Goal: Task Accomplishment & Management: Complete application form

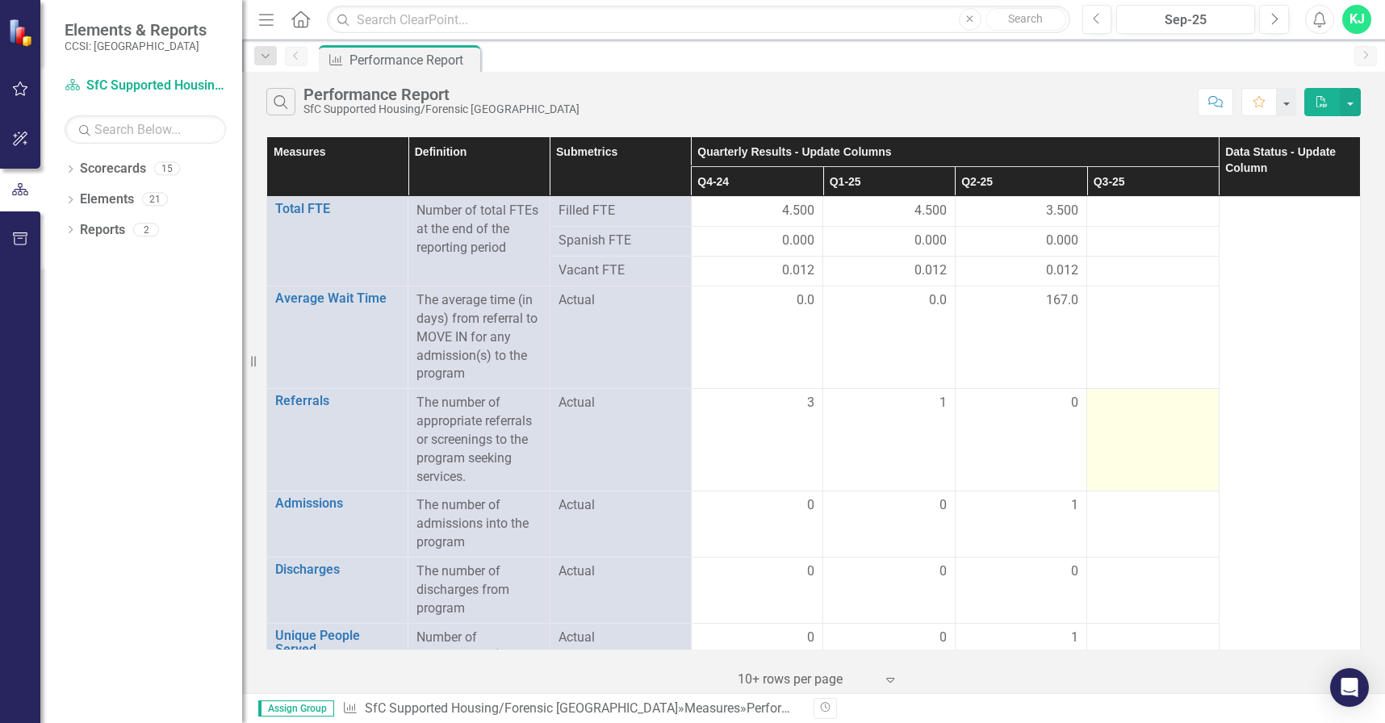
click at [1138, 400] on div at bounding box center [1152, 403] width 115 height 19
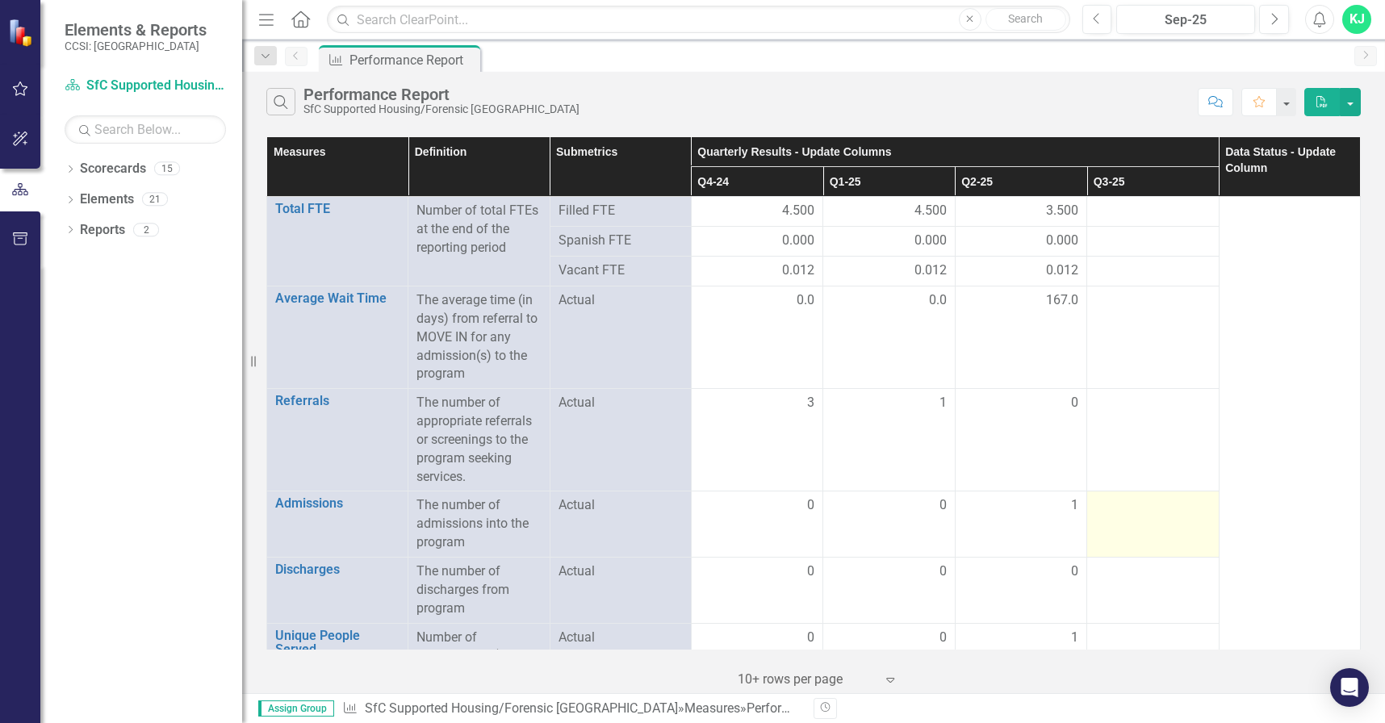
click at [1136, 505] on div at bounding box center [1152, 505] width 115 height 19
click at [1136, 504] on div at bounding box center [1152, 505] width 115 height 19
drag, startPoint x: 1134, startPoint y: 504, endPoint x: 1126, endPoint y: 511, distance: 10.3
click at [1134, 505] on div at bounding box center [1152, 505] width 115 height 19
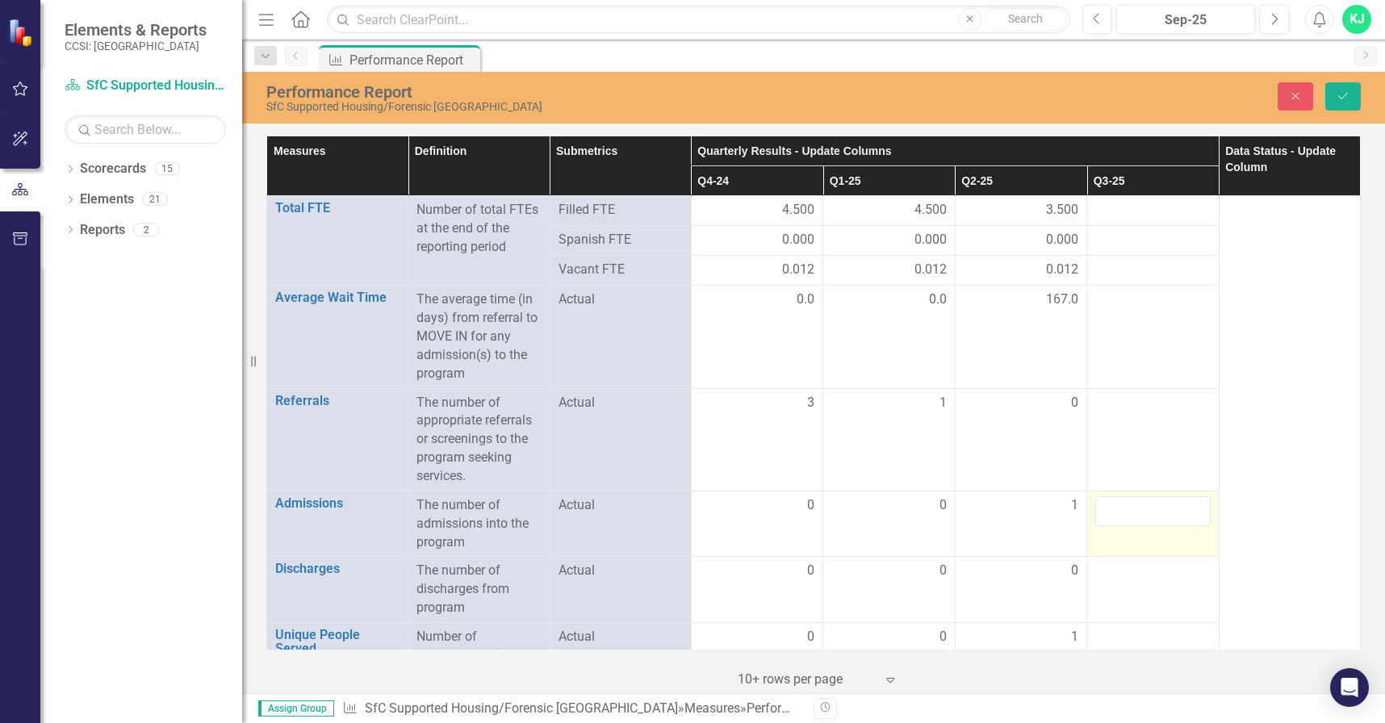
click at [1114, 506] on input "number" at bounding box center [1152, 511] width 115 height 30
click at [1114, 505] on input "number" at bounding box center [1152, 511] width 115 height 30
type input "0"
click at [1113, 559] on td at bounding box center [1153, 590] width 132 height 66
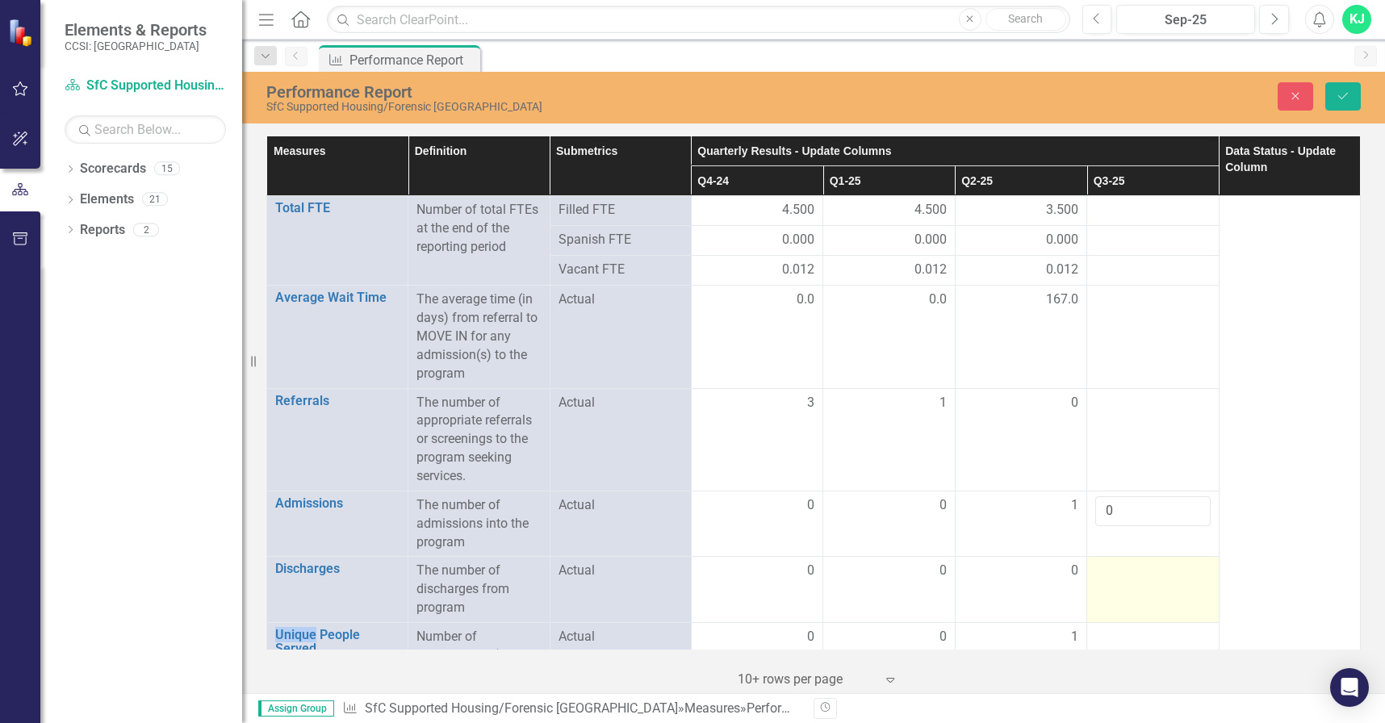
click at [1115, 559] on td at bounding box center [1153, 590] width 132 height 66
click at [1115, 558] on td at bounding box center [1153, 590] width 132 height 66
click at [1126, 577] on input "number" at bounding box center [1152, 577] width 115 height 30
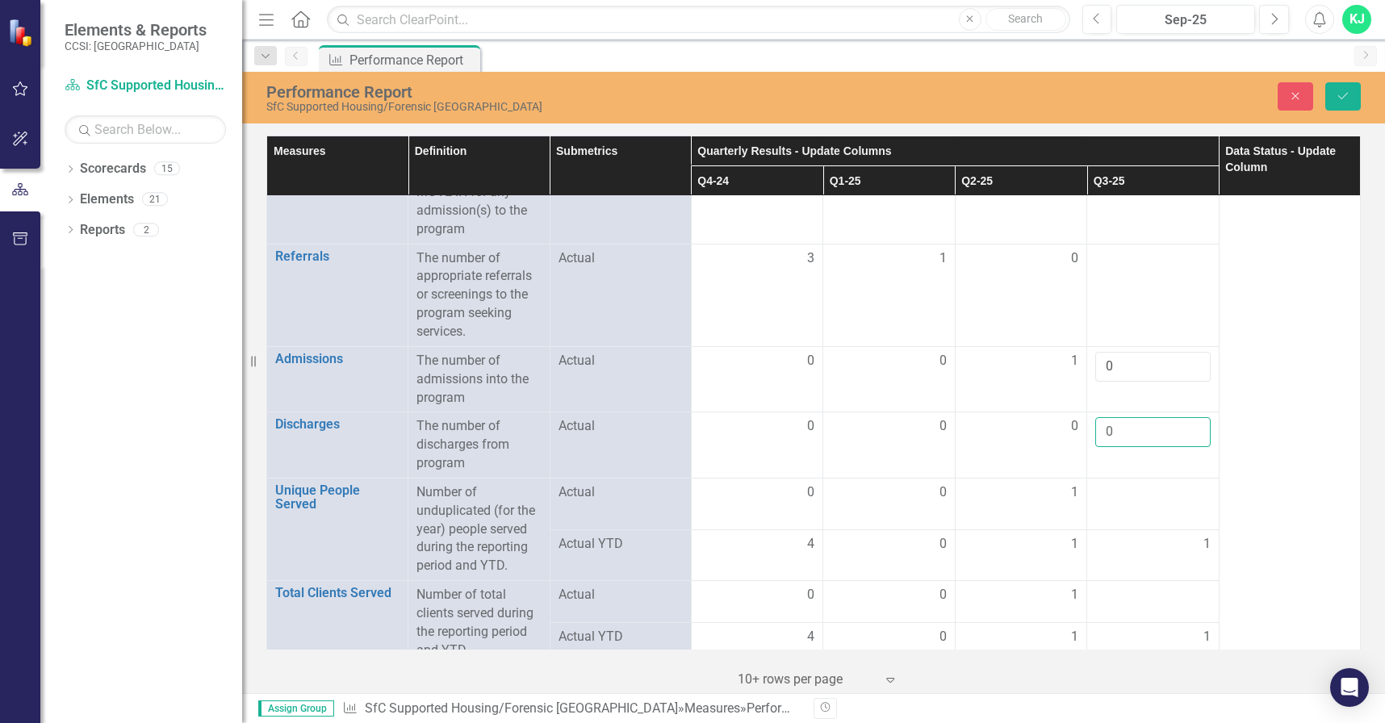
scroll to position [216, 0]
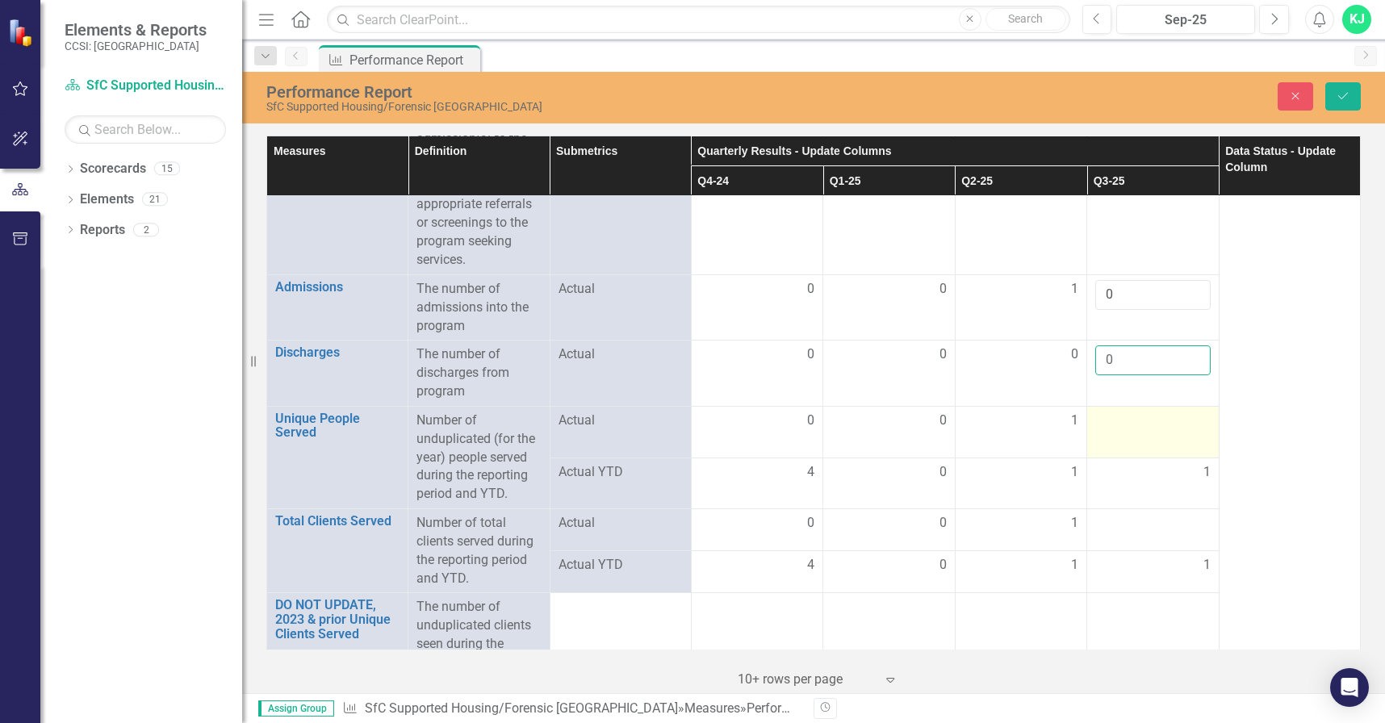
type input "0"
click at [1115, 431] on td at bounding box center [1153, 432] width 132 height 52
click at [1118, 430] on input "number" at bounding box center [1152, 426] width 115 height 30
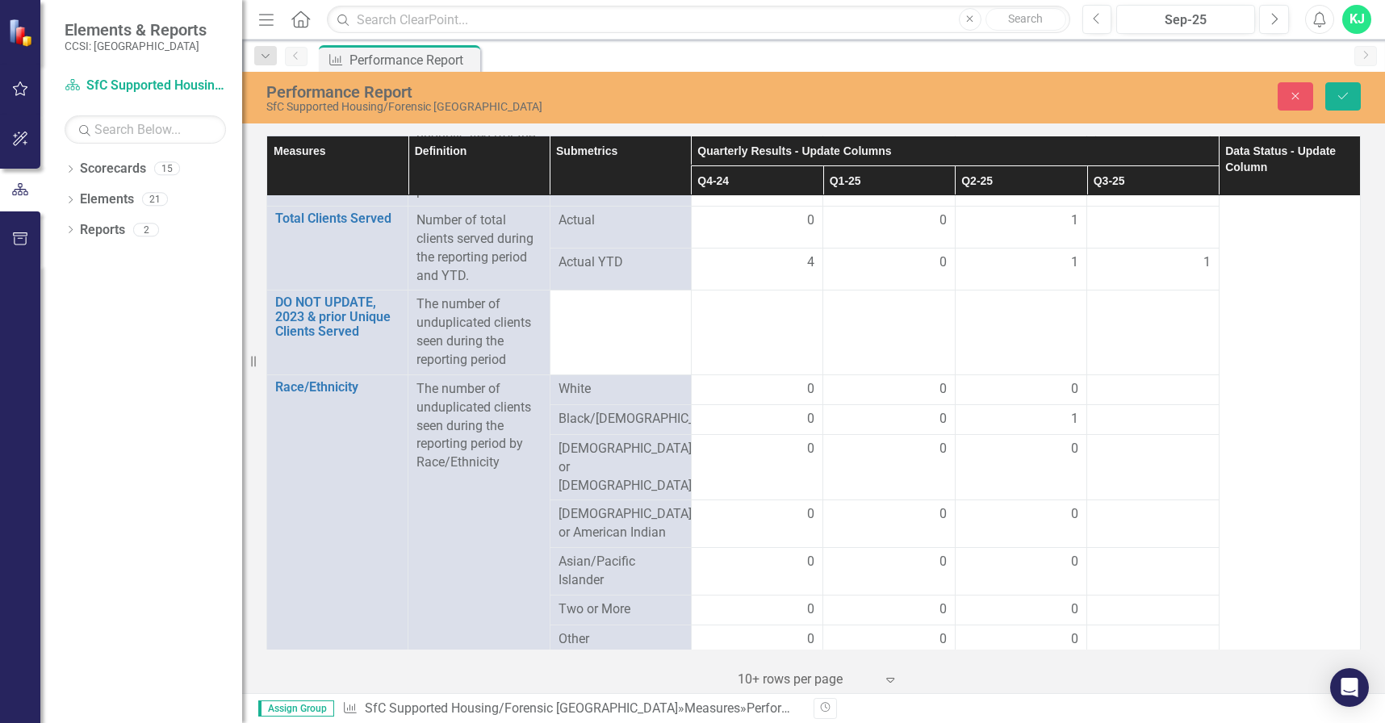
scroll to position [523, 0]
type input "1"
click at [1136, 382] on div at bounding box center [1152, 385] width 115 height 19
click at [1136, 383] on div at bounding box center [1152, 385] width 115 height 19
click at [1137, 382] on div at bounding box center [1152, 385] width 115 height 19
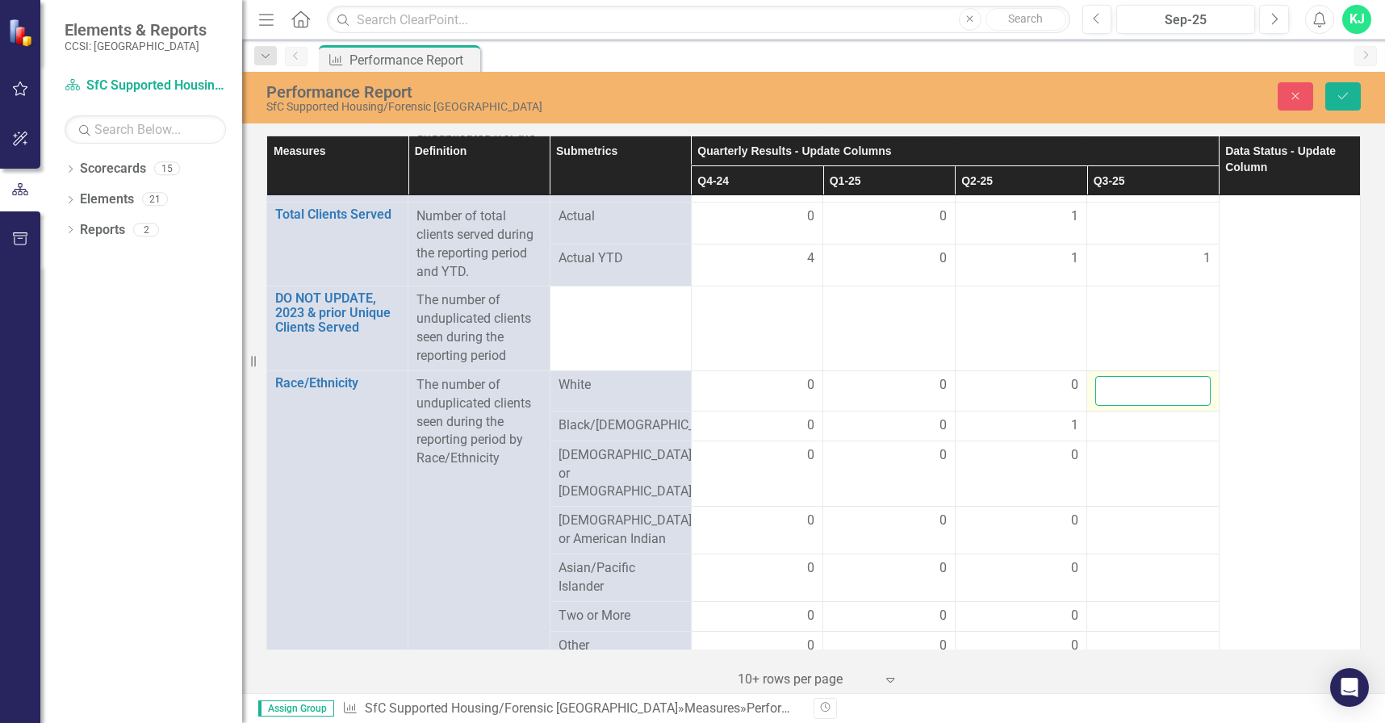
drag, startPoint x: 1137, startPoint y: 382, endPoint x: 1134, endPoint y: 391, distance: 8.7
click at [1134, 391] on input "number" at bounding box center [1152, 391] width 115 height 30
type input "0"
click at [1118, 432] on div at bounding box center [1152, 425] width 115 height 19
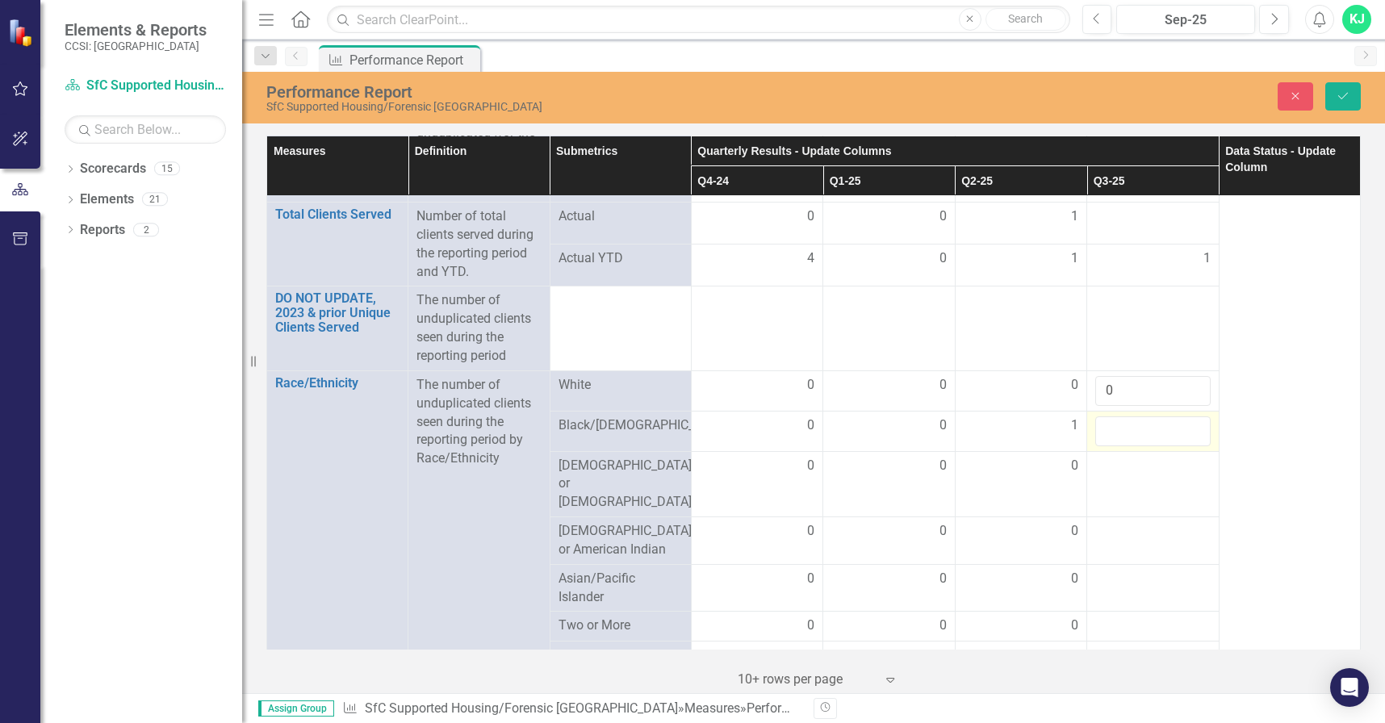
click at [1120, 432] on input "number" at bounding box center [1152, 431] width 115 height 30
type input "1"
click at [1114, 464] on div at bounding box center [1152, 466] width 115 height 19
click at [1114, 464] on input "number" at bounding box center [1152, 472] width 115 height 30
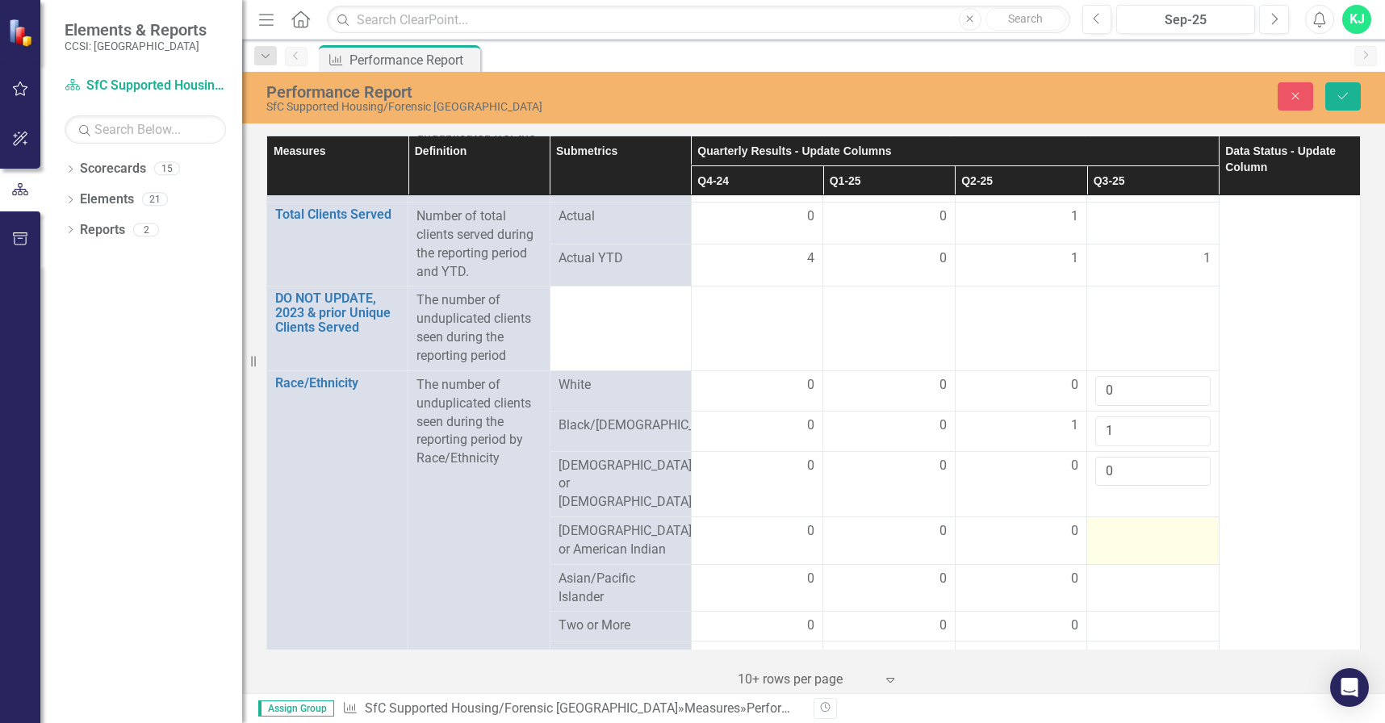
type input "0"
click at [1126, 522] on div at bounding box center [1152, 531] width 115 height 19
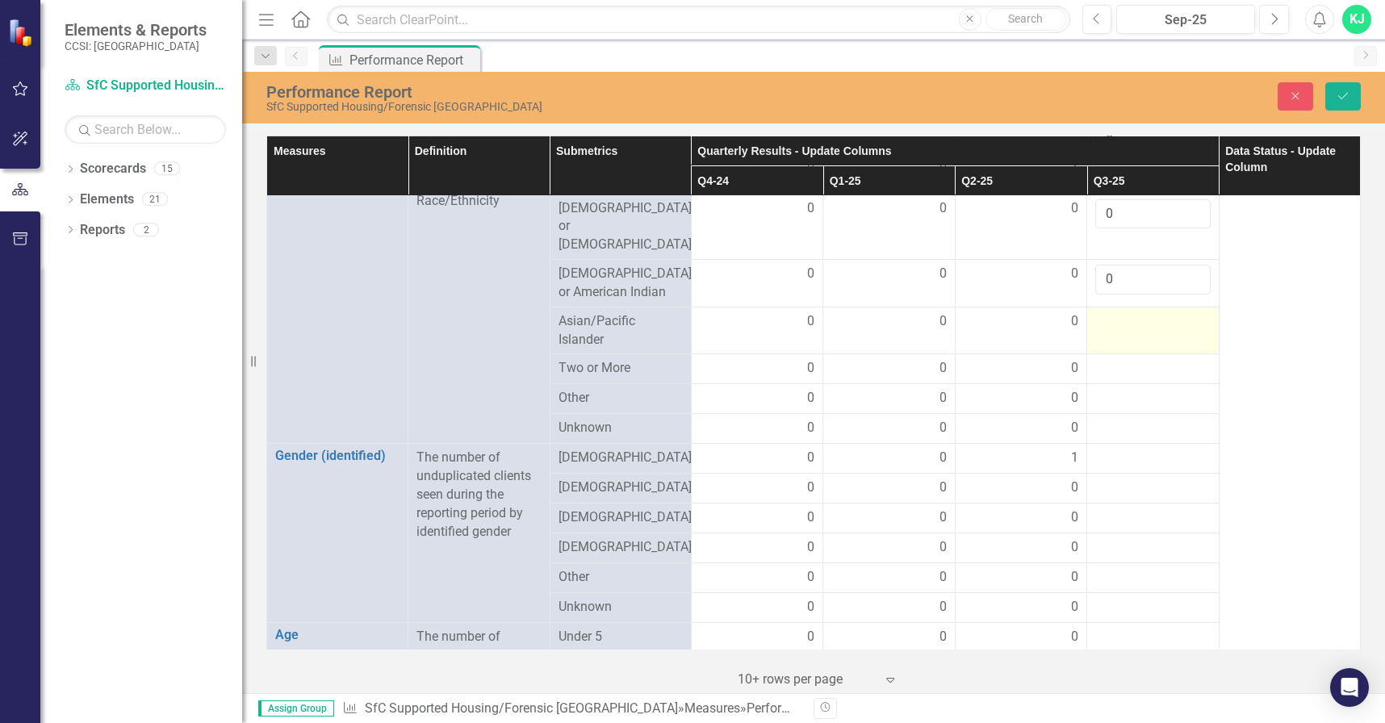
type input "0"
click at [1120, 312] on div at bounding box center [1152, 321] width 115 height 19
click at [1121, 312] on div at bounding box center [1152, 321] width 115 height 19
type input "0"
click at [1104, 359] on div at bounding box center [1152, 368] width 115 height 19
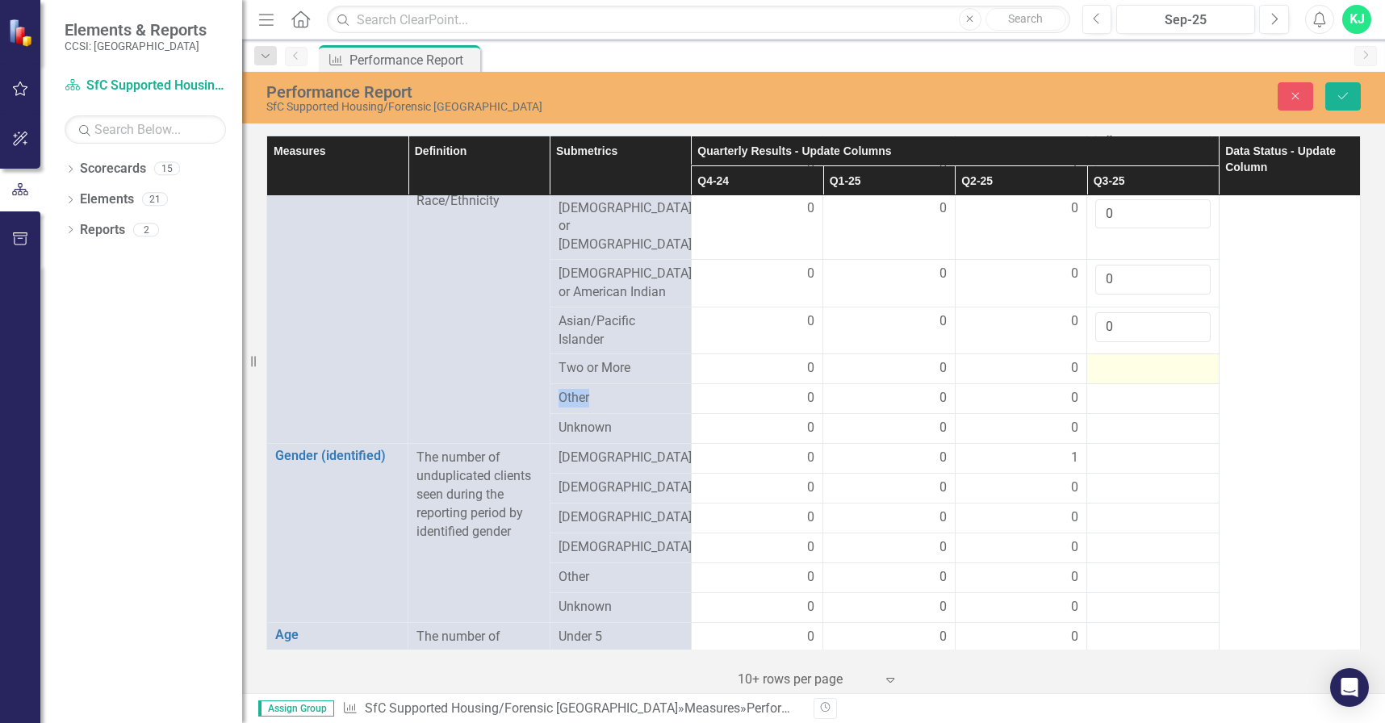
click at [1105, 359] on div at bounding box center [1152, 368] width 115 height 19
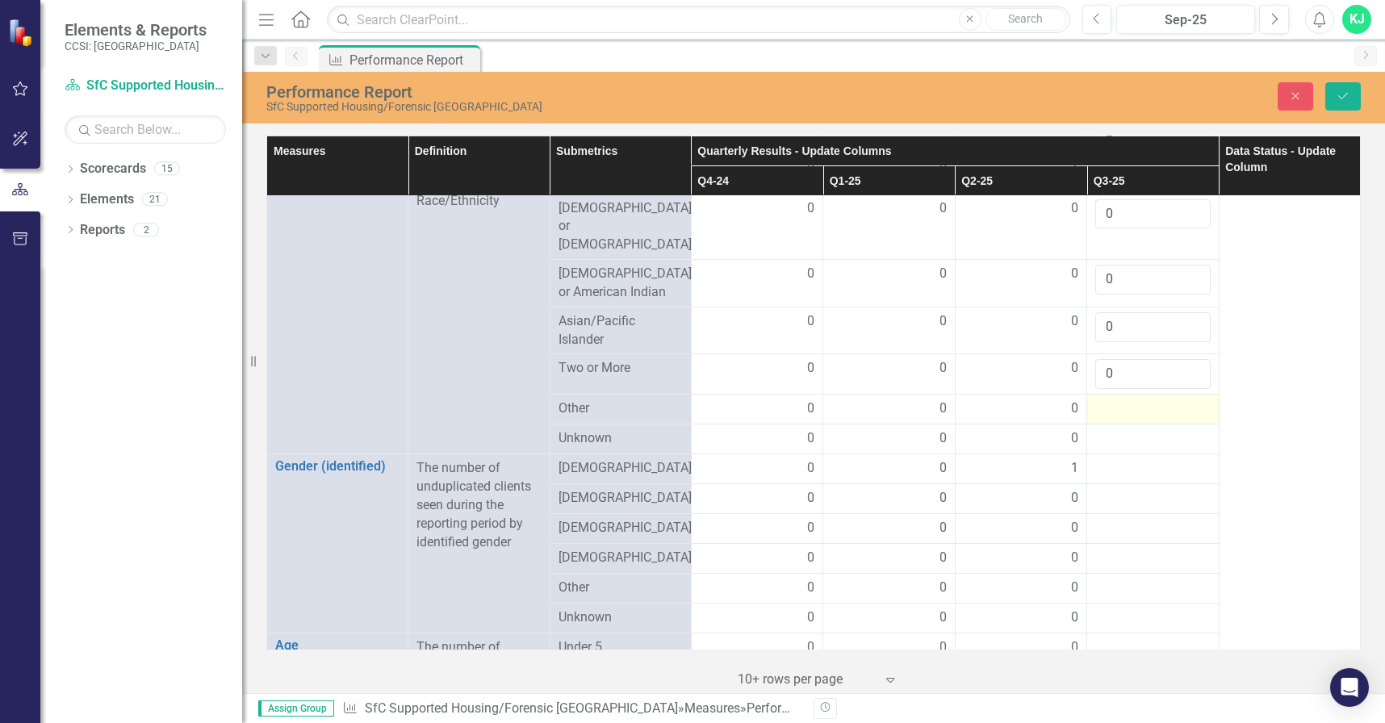
type input "0"
click at [1109, 399] on div at bounding box center [1152, 408] width 115 height 19
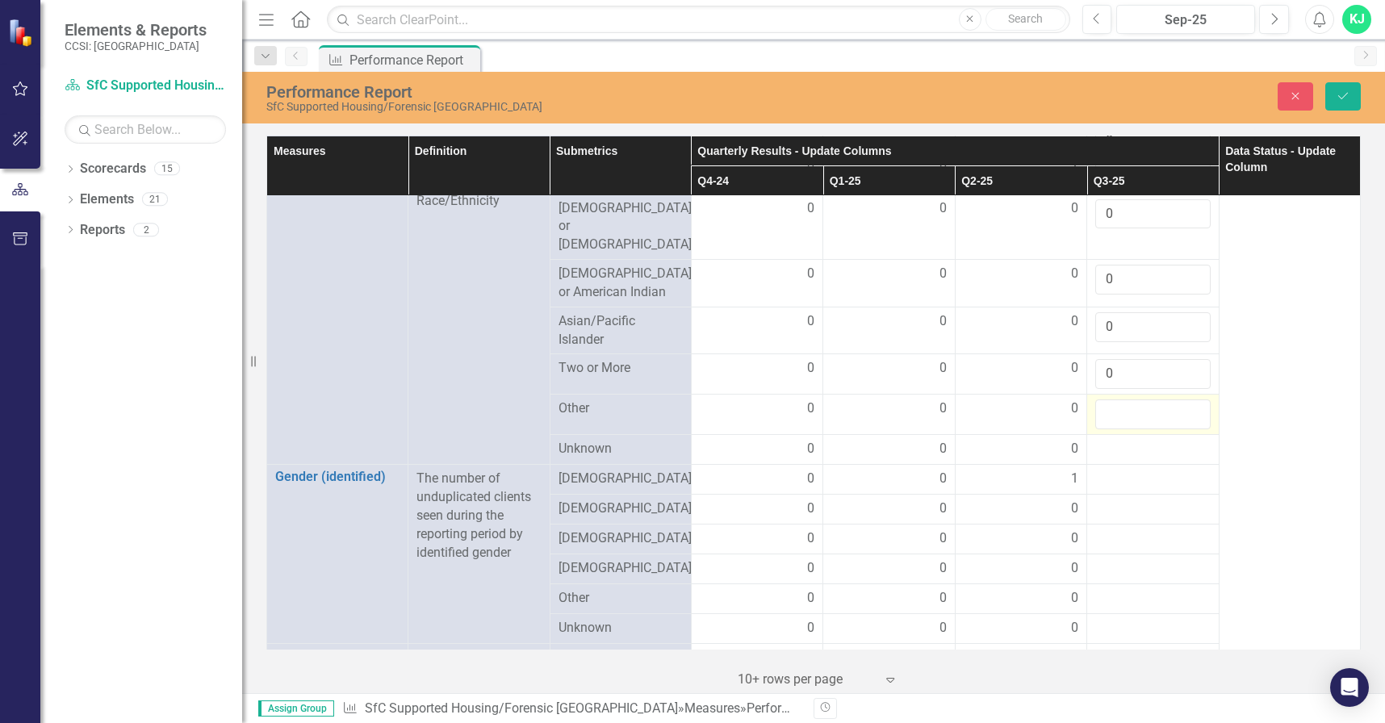
click at [1110, 399] on input "number" at bounding box center [1152, 414] width 115 height 30
type input "0"
click at [1103, 440] on div at bounding box center [1152, 449] width 115 height 19
click at [1105, 440] on div at bounding box center [1152, 449] width 115 height 19
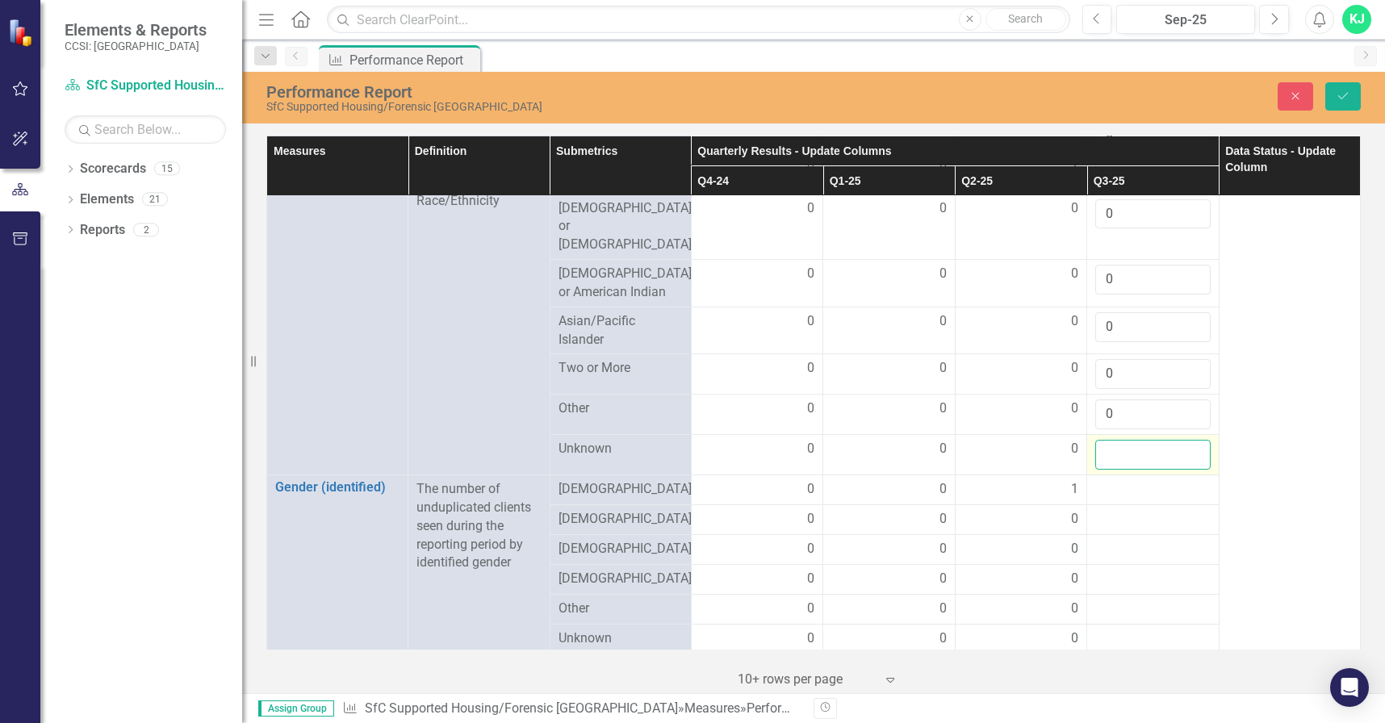
click at [1109, 440] on input "number" at bounding box center [1152, 455] width 115 height 30
type input "0"
click at [1101, 480] on div at bounding box center [1152, 489] width 115 height 19
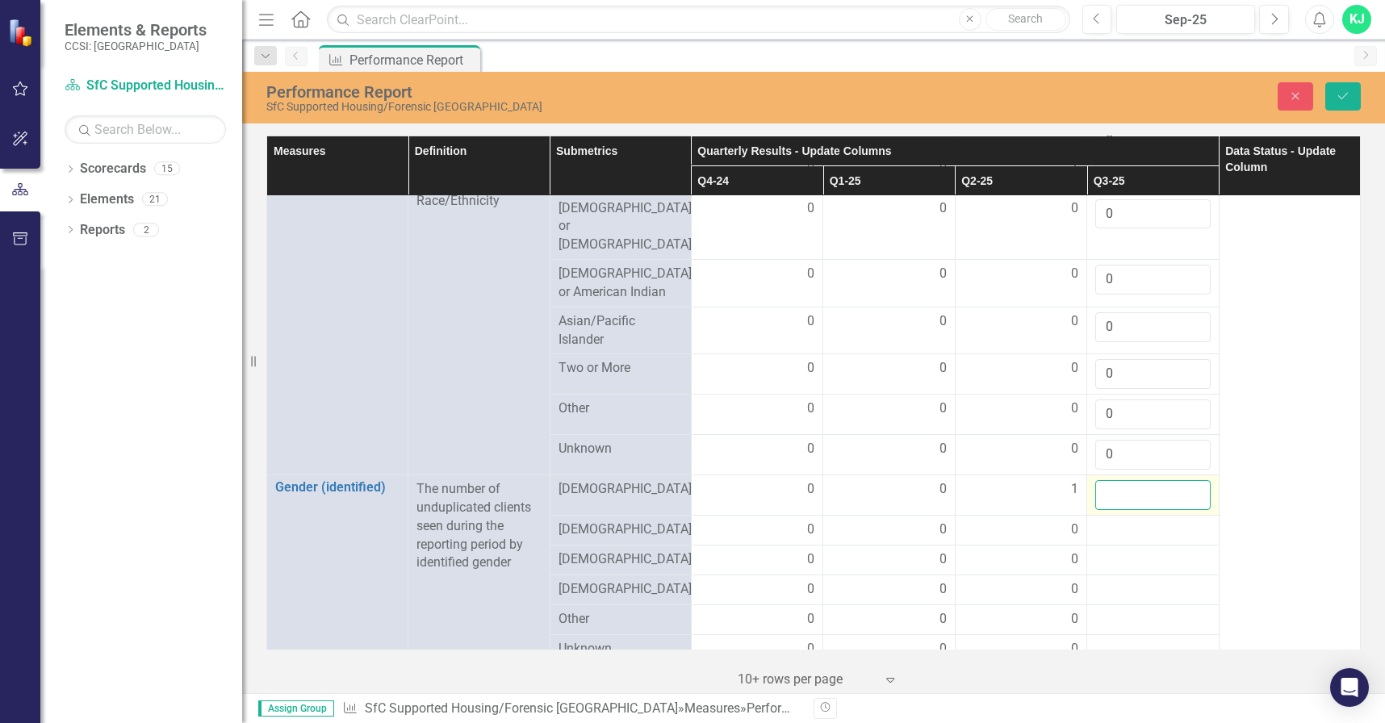
drag, startPoint x: 1101, startPoint y: 464, endPoint x: 1101, endPoint y: 474, distance: 10.5
click at [1101, 480] on input "number" at bounding box center [1152, 495] width 115 height 30
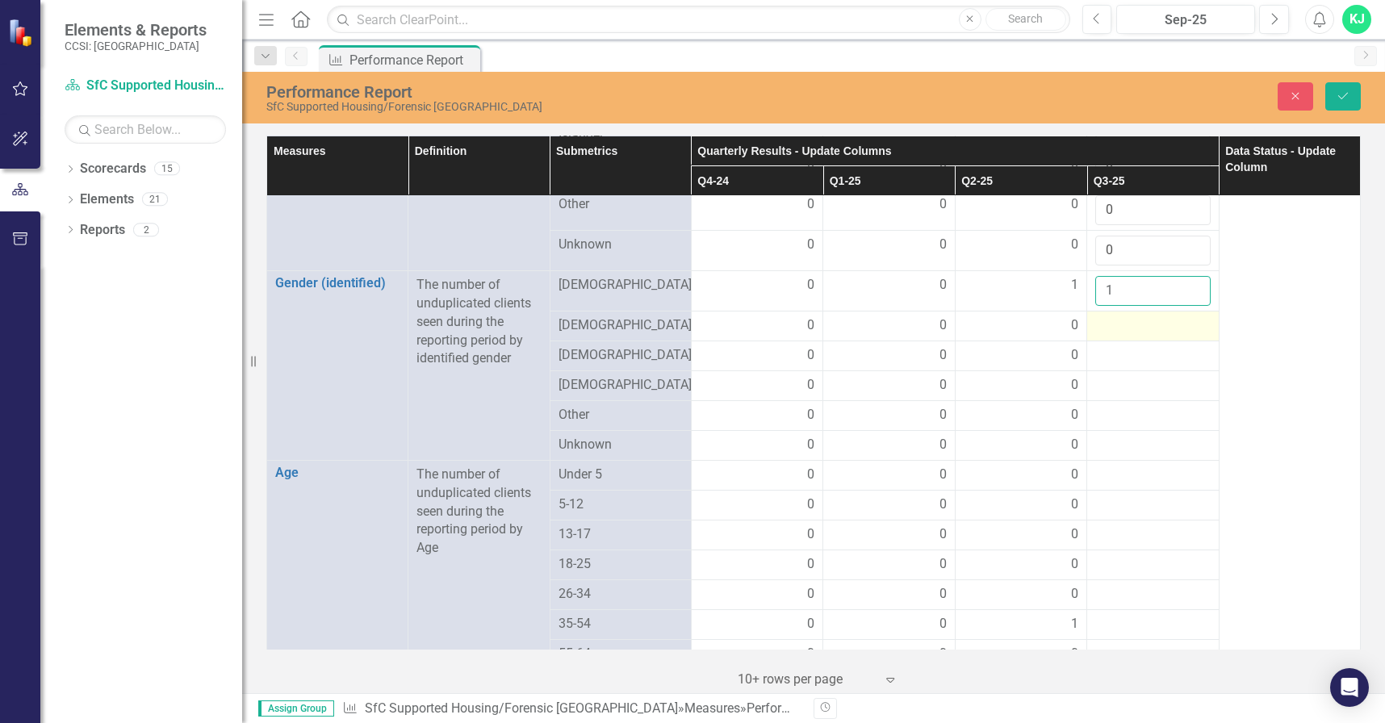
scroll to position [961, 0]
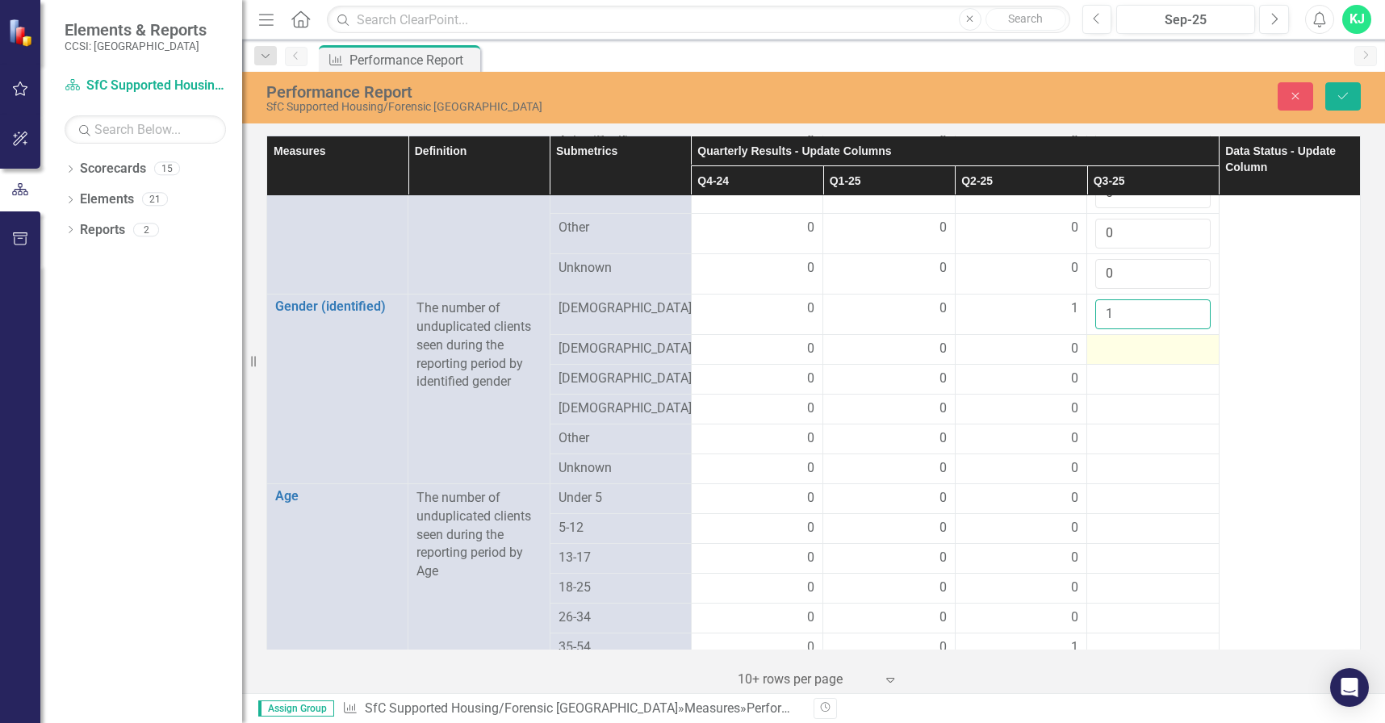
type input "1"
click at [1101, 340] on div at bounding box center [1152, 349] width 115 height 19
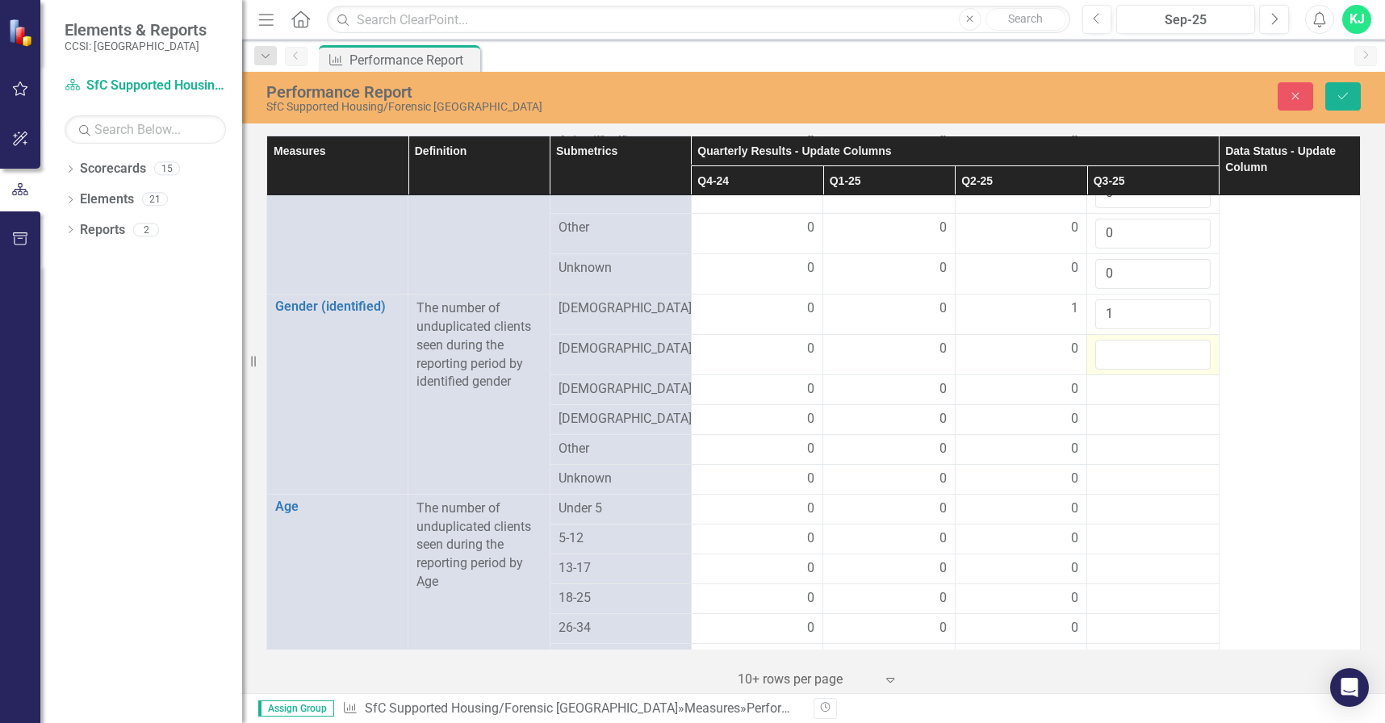
click at [1101, 340] on input "number" at bounding box center [1152, 355] width 115 height 30
type input "0"
click at [1105, 380] on div at bounding box center [1152, 389] width 115 height 19
click at [1107, 380] on div at bounding box center [1152, 389] width 115 height 19
type input "0"
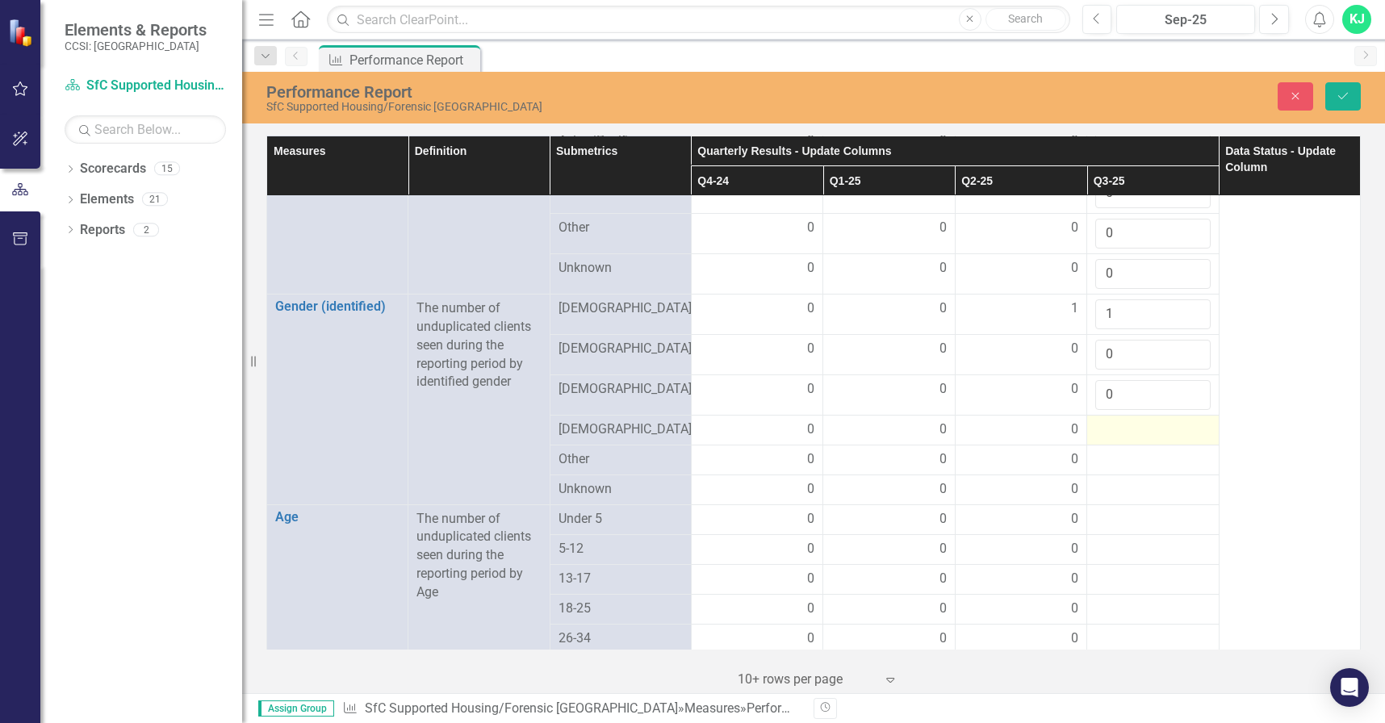
click at [1102, 420] on div at bounding box center [1152, 429] width 115 height 19
click at [1104, 420] on input "number" at bounding box center [1152, 435] width 115 height 30
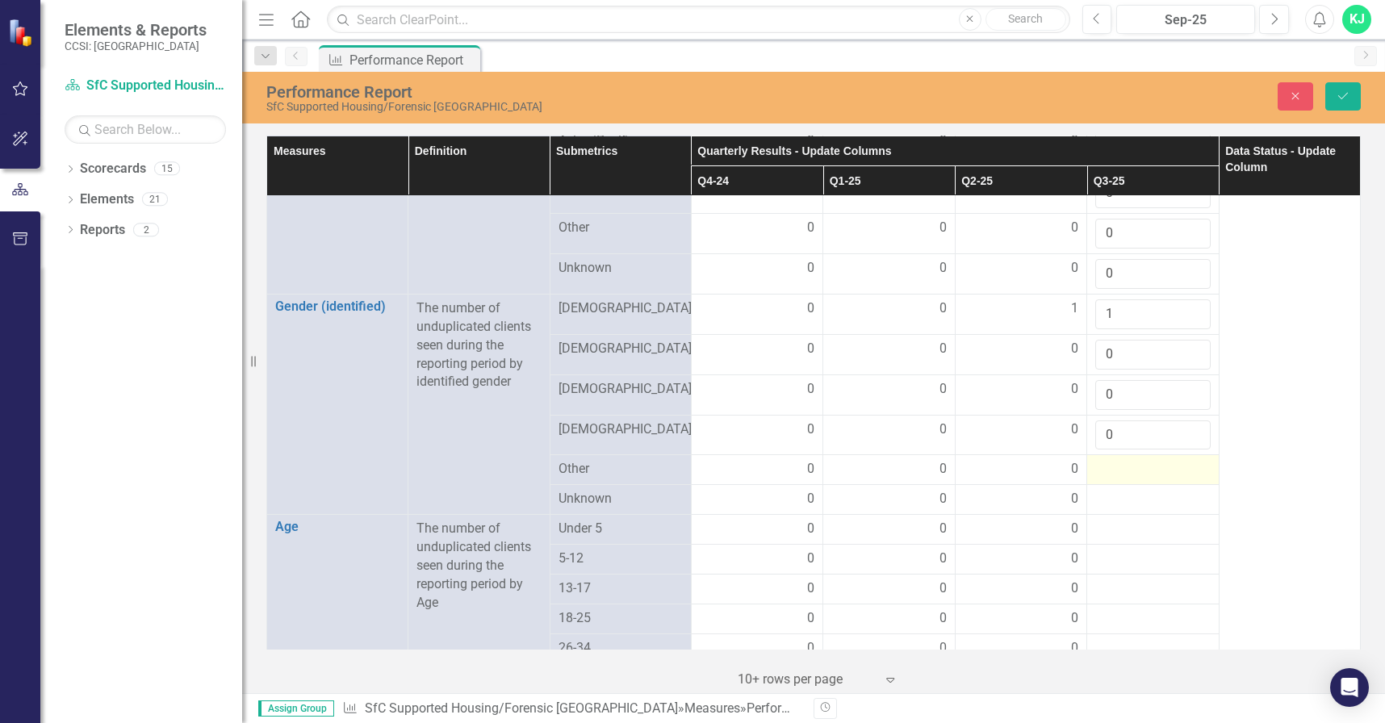
type input "0"
click at [1110, 460] on div at bounding box center [1152, 469] width 115 height 19
click at [1110, 460] on input "number" at bounding box center [1152, 475] width 115 height 30
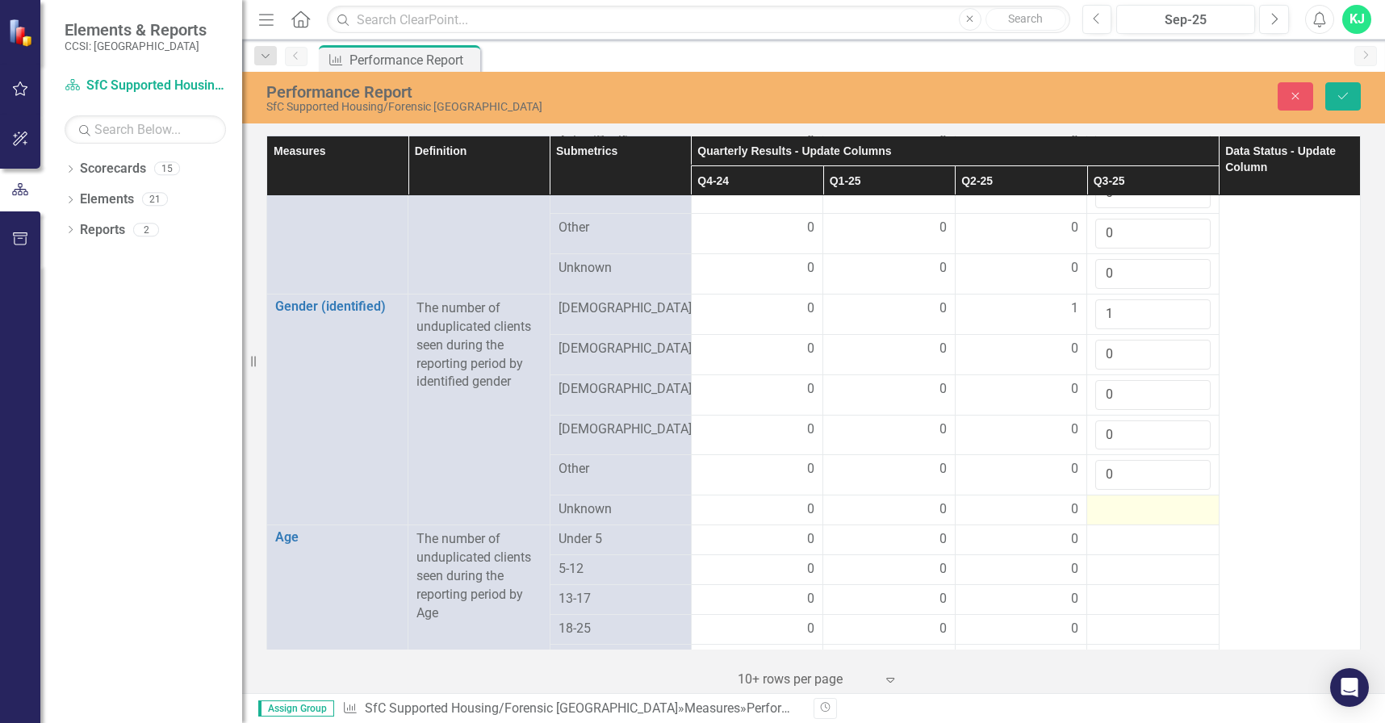
type input "0"
click at [1095, 500] on div at bounding box center [1152, 509] width 115 height 19
click at [1096, 500] on div at bounding box center [1152, 509] width 115 height 19
click at [1097, 500] on div at bounding box center [1152, 509] width 115 height 19
drag, startPoint x: 1097, startPoint y: 493, endPoint x: 1106, endPoint y: 493, distance: 8.9
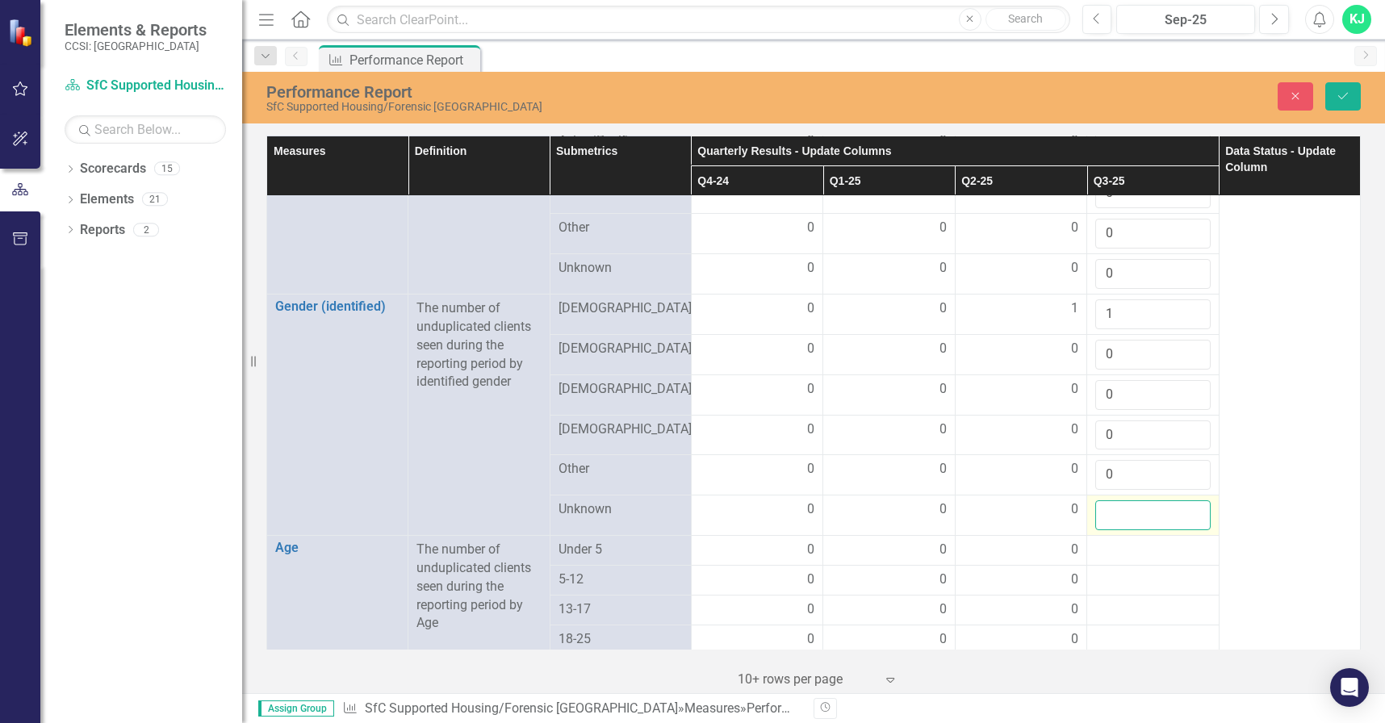
click at [1105, 500] on input "number" at bounding box center [1152, 515] width 115 height 30
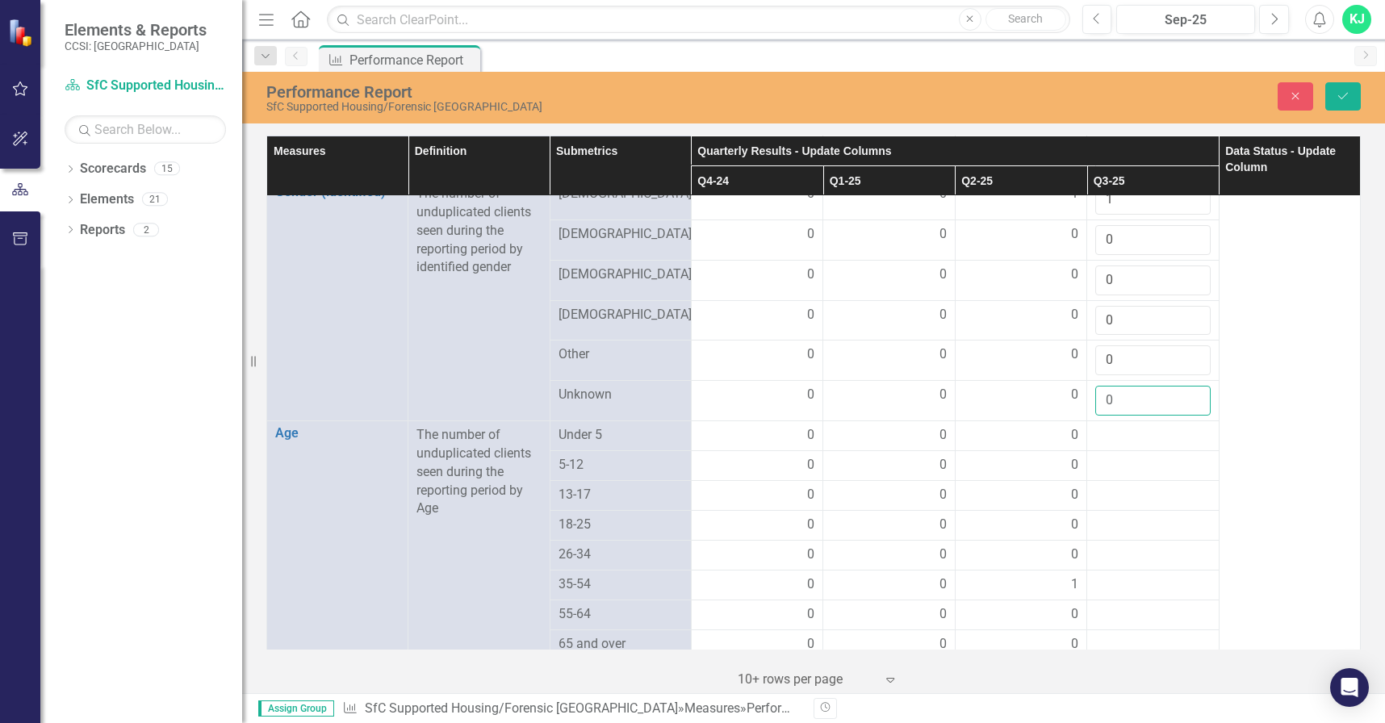
scroll to position [1100, 0]
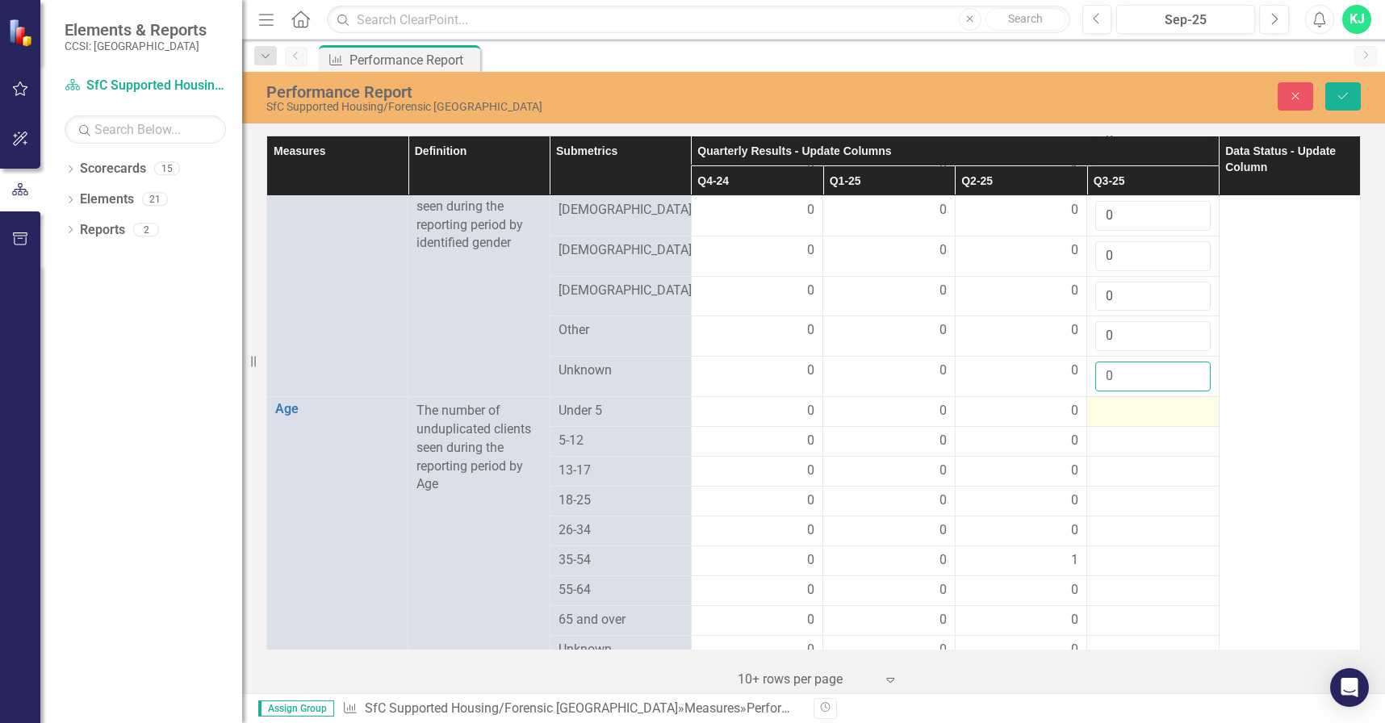
type input "0"
click at [1114, 402] on div at bounding box center [1152, 411] width 115 height 19
click at [1118, 402] on div at bounding box center [1152, 411] width 115 height 19
click at [1118, 402] on input "number" at bounding box center [1152, 417] width 115 height 30
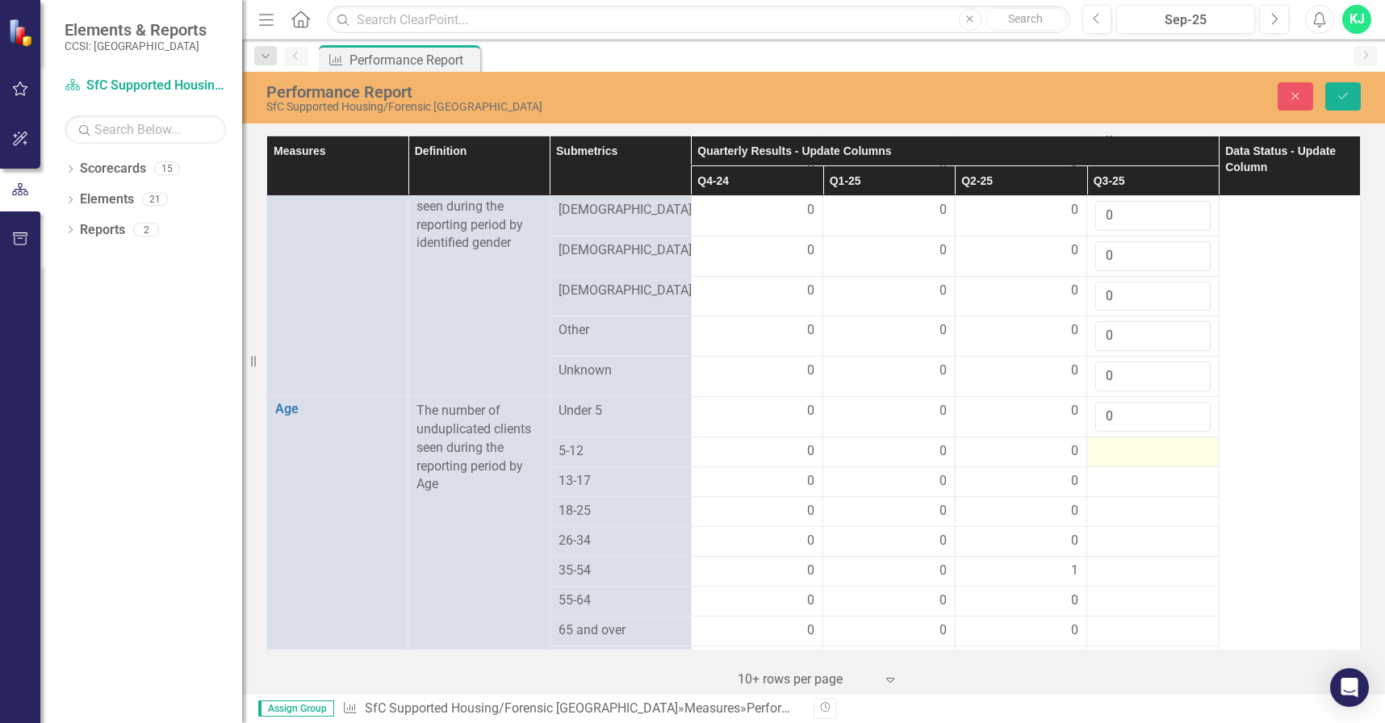
type input "0"
click at [1113, 442] on div at bounding box center [1152, 451] width 115 height 19
click at [1113, 442] on input "number" at bounding box center [1152, 457] width 115 height 30
type input "0"
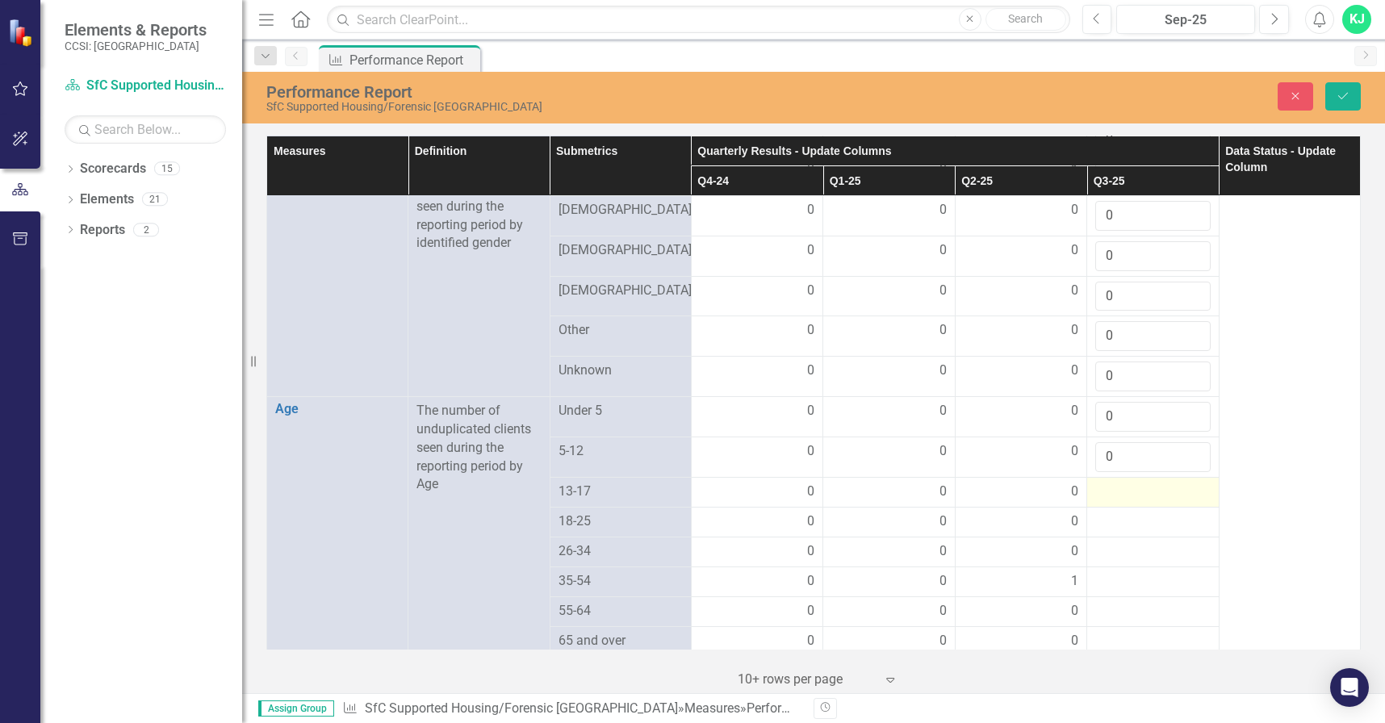
click at [1111, 483] on div at bounding box center [1152, 492] width 115 height 19
click at [1113, 483] on input "number" at bounding box center [1152, 498] width 115 height 30
type input "0"
click at [1098, 523] on div at bounding box center [1152, 532] width 115 height 19
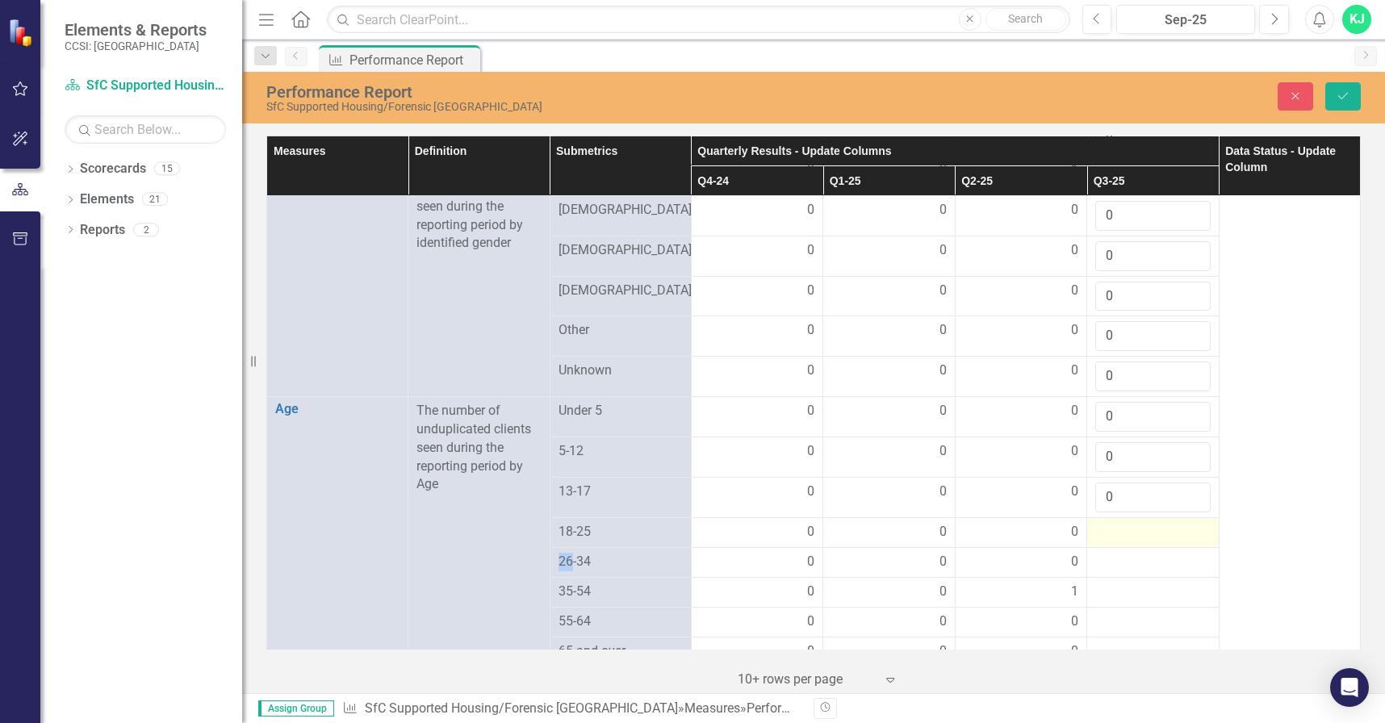
click at [1100, 523] on div at bounding box center [1152, 532] width 115 height 19
click at [1102, 523] on input "number" at bounding box center [1152, 538] width 115 height 30
type input "0"
click at [1104, 562] on div at bounding box center [1152, 571] width 115 height 19
click at [1105, 562] on div at bounding box center [1152, 571] width 115 height 19
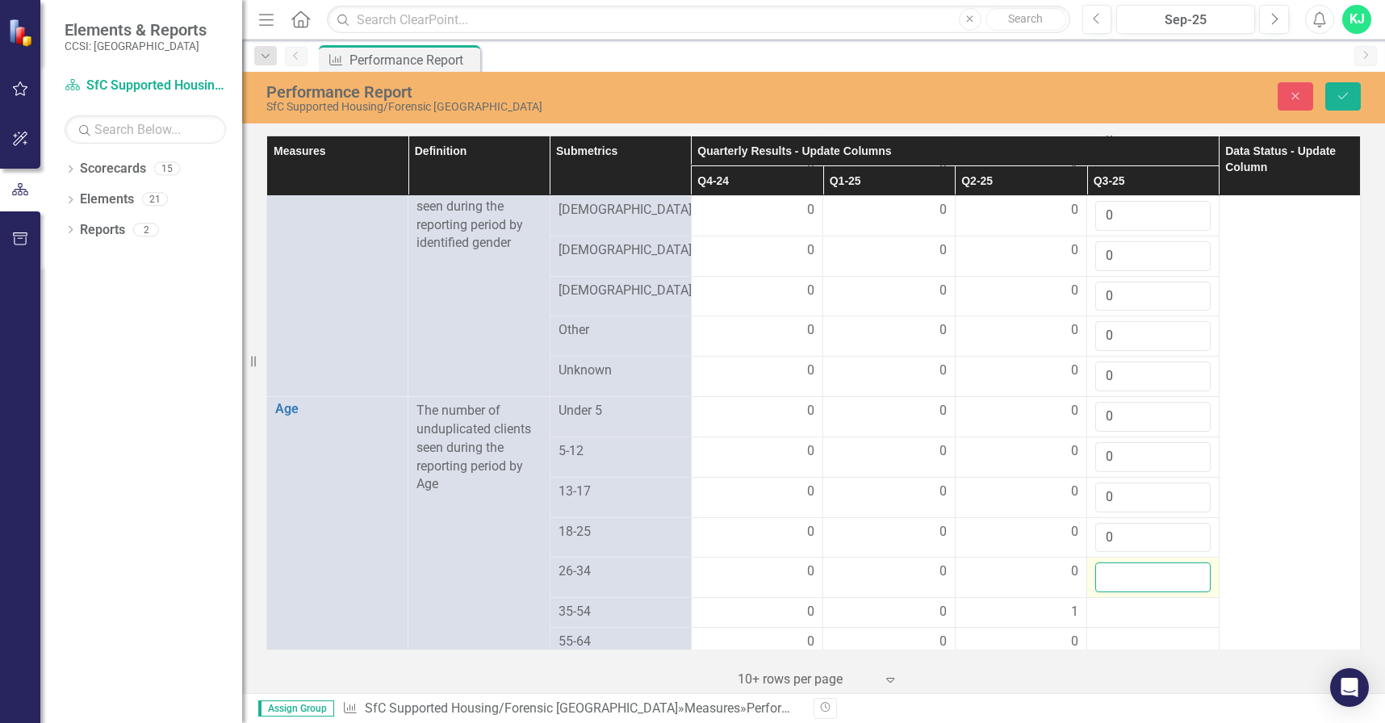
drag, startPoint x: 1105, startPoint y: 558, endPoint x: 1112, endPoint y: 549, distance: 11.5
click at [1108, 562] on input "number" at bounding box center [1152, 577] width 115 height 30
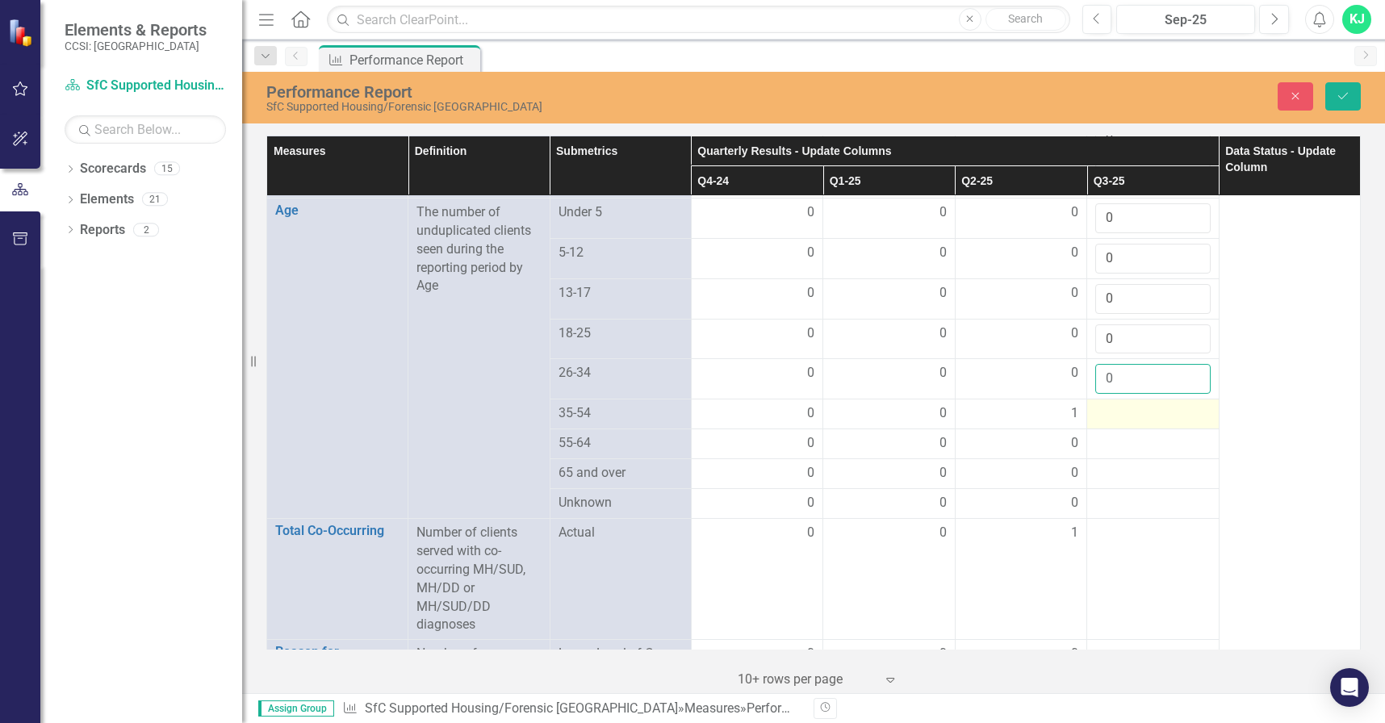
scroll to position [1282, 0]
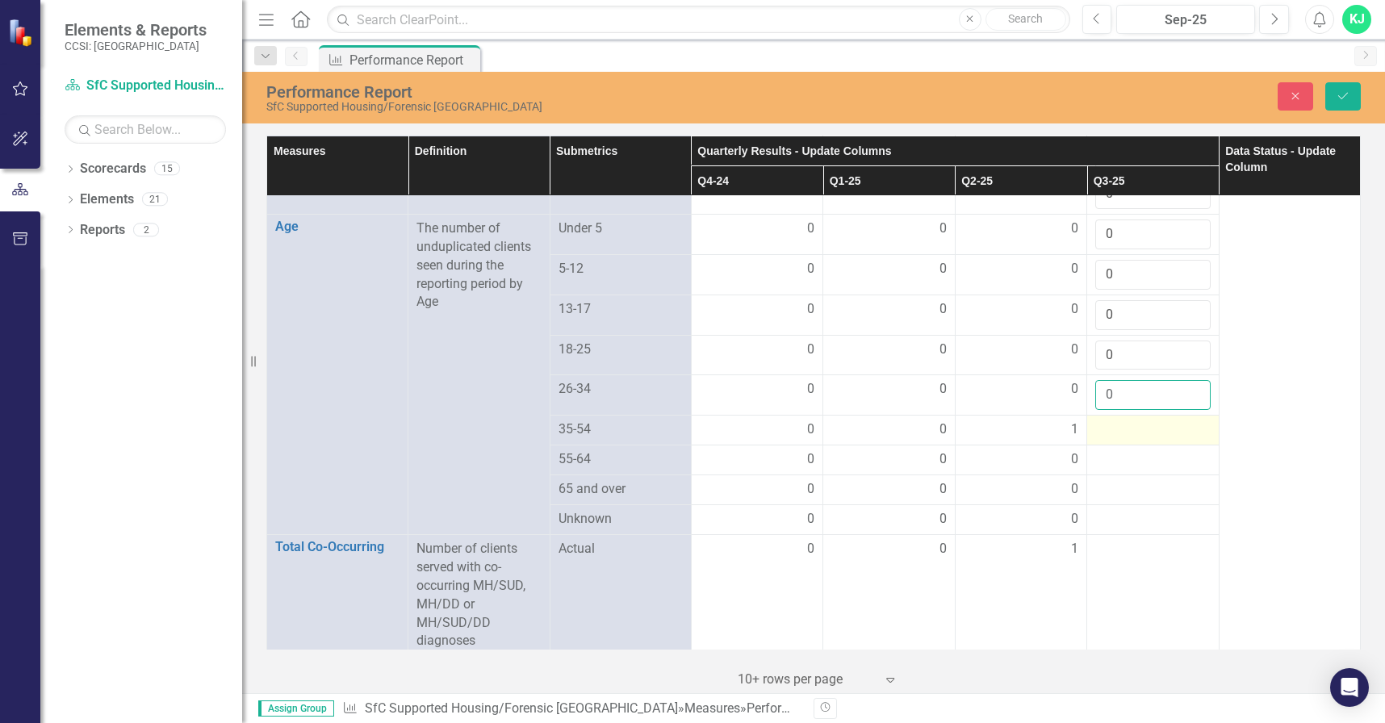
type input "0"
click at [1115, 420] on div at bounding box center [1152, 429] width 115 height 19
click at [1118, 420] on div at bounding box center [1152, 429] width 115 height 19
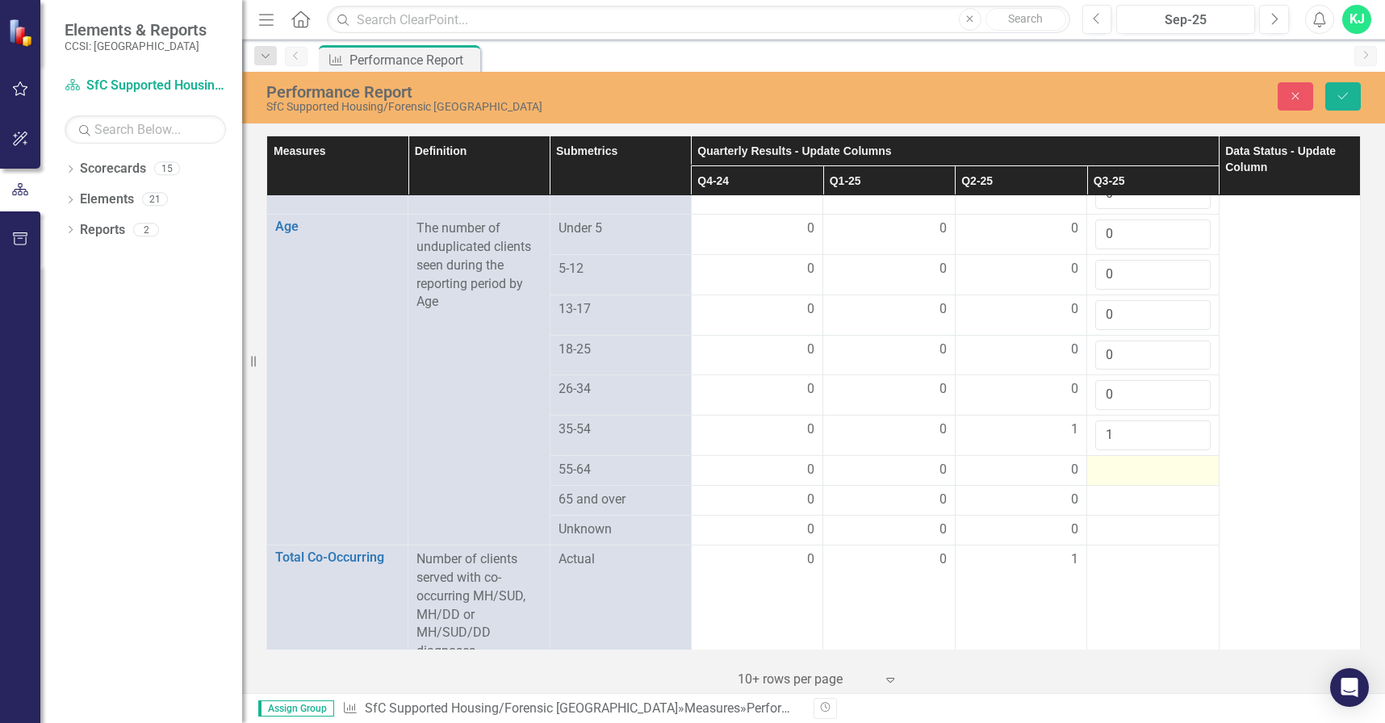
type input "1"
click at [1104, 461] on div at bounding box center [1152, 470] width 115 height 19
click at [1104, 461] on input "number" at bounding box center [1152, 476] width 115 height 30
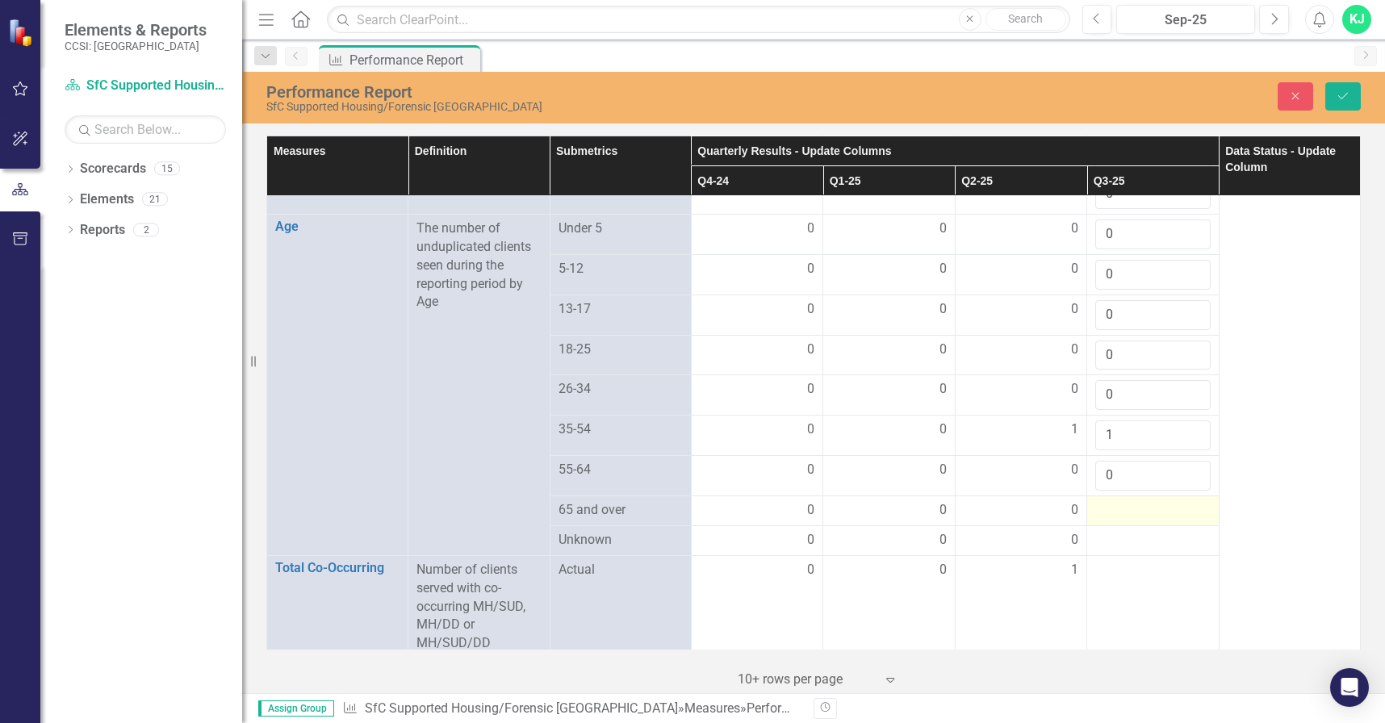
type input "0"
click at [1119, 501] on div at bounding box center [1152, 510] width 115 height 19
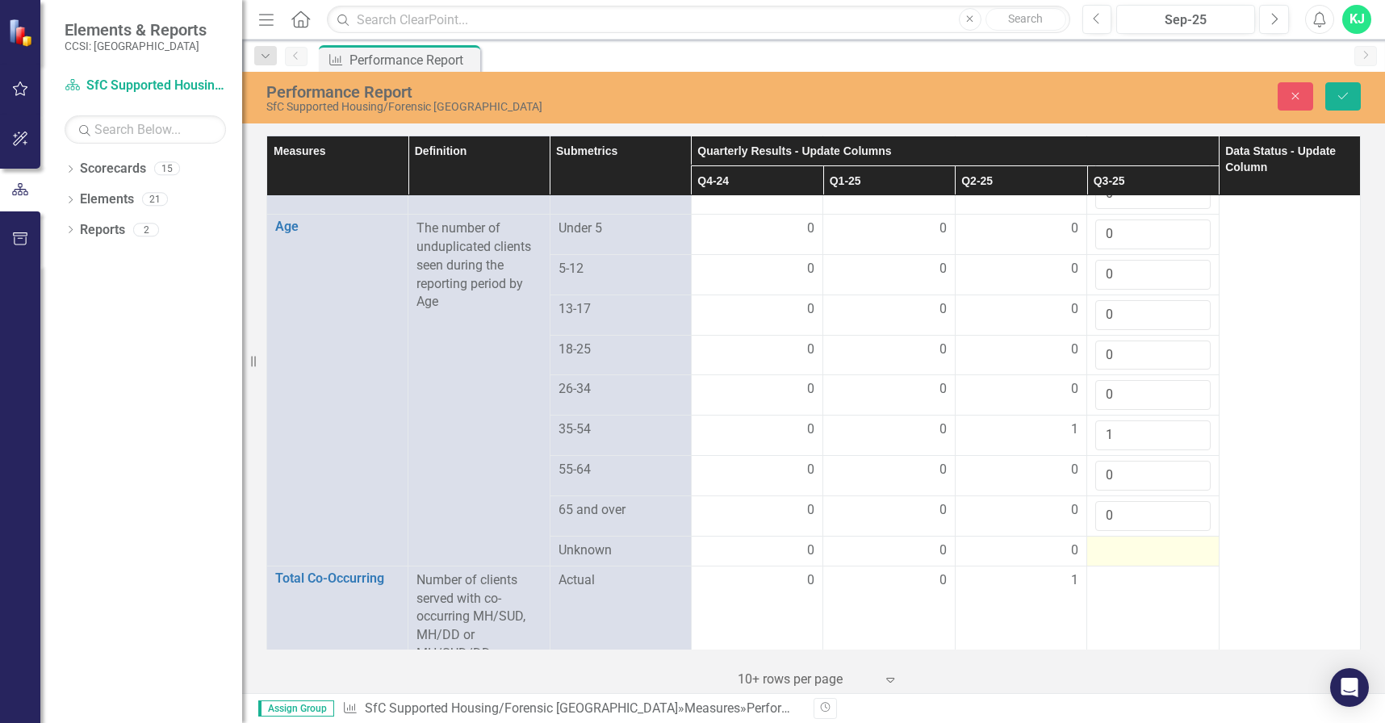
type input "0"
click at [1097, 541] on div at bounding box center [1152, 550] width 115 height 19
click at [1101, 541] on div at bounding box center [1152, 550] width 115 height 19
drag, startPoint x: 1103, startPoint y: 532, endPoint x: 1118, endPoint y: 528, distance: 15.7
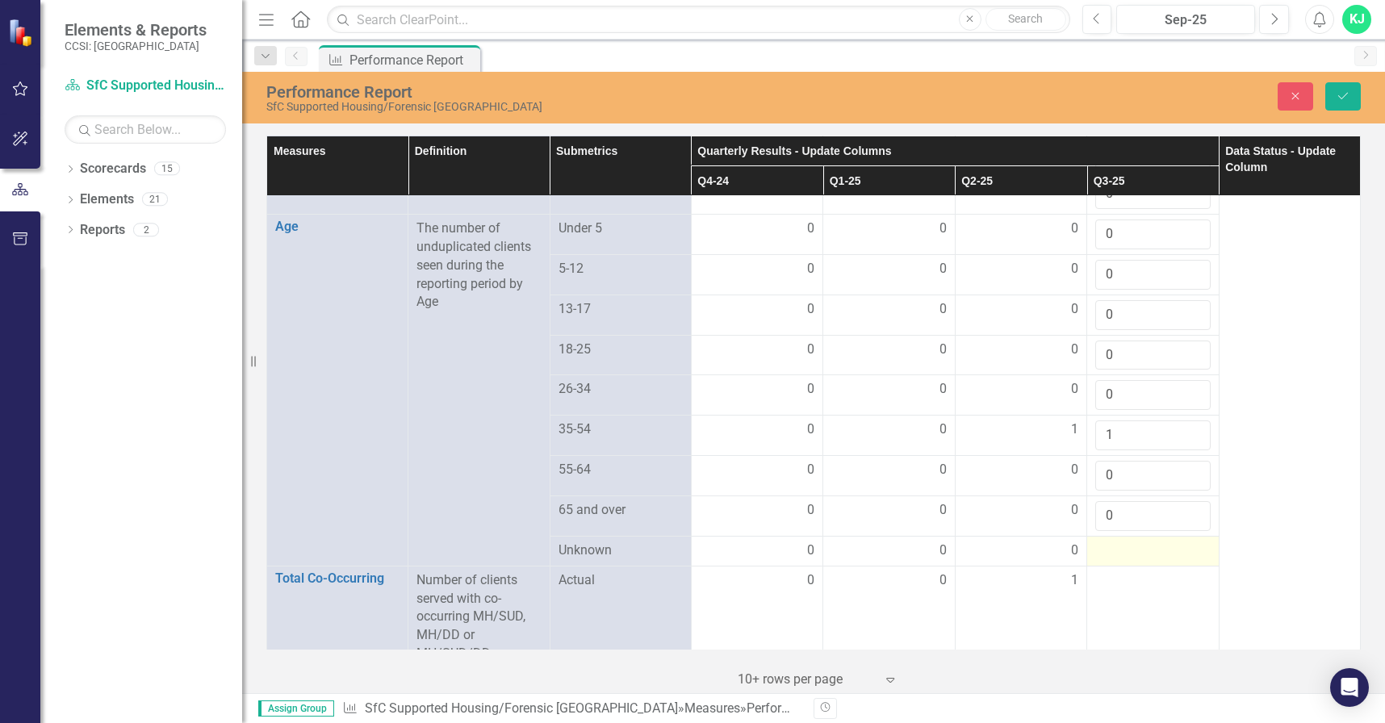
click at [1109, 541] on div at bounding box center [1152, 550] width 115 height 19
click at [1108, 541] on div at bounding box center [1152, 550] width 115 height 19
click at [1109, 541] on div at bounding box center [1152, 550] width 115 height 19
click at [1109, 541] on input "number" at bounding box center [1152, 556] width 115 height 30
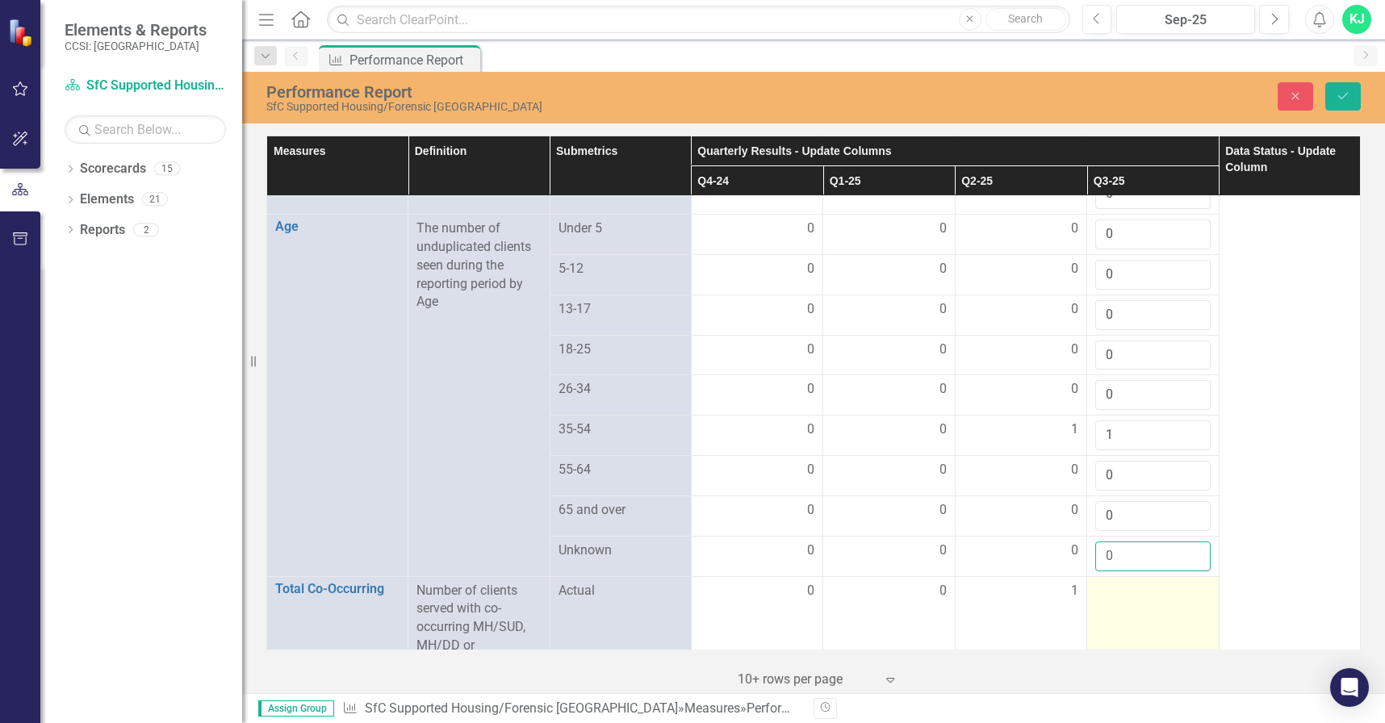
type input "0"
click at [1110, 589] on td at bounding box center [1153, 636] width 132 height 121
click at [1108, 587] on td at bounding box center [1153, 636] width 132 height 121
click at [1108, 582] on input "number" at bounding box center [1152, 597] width 115 height 30
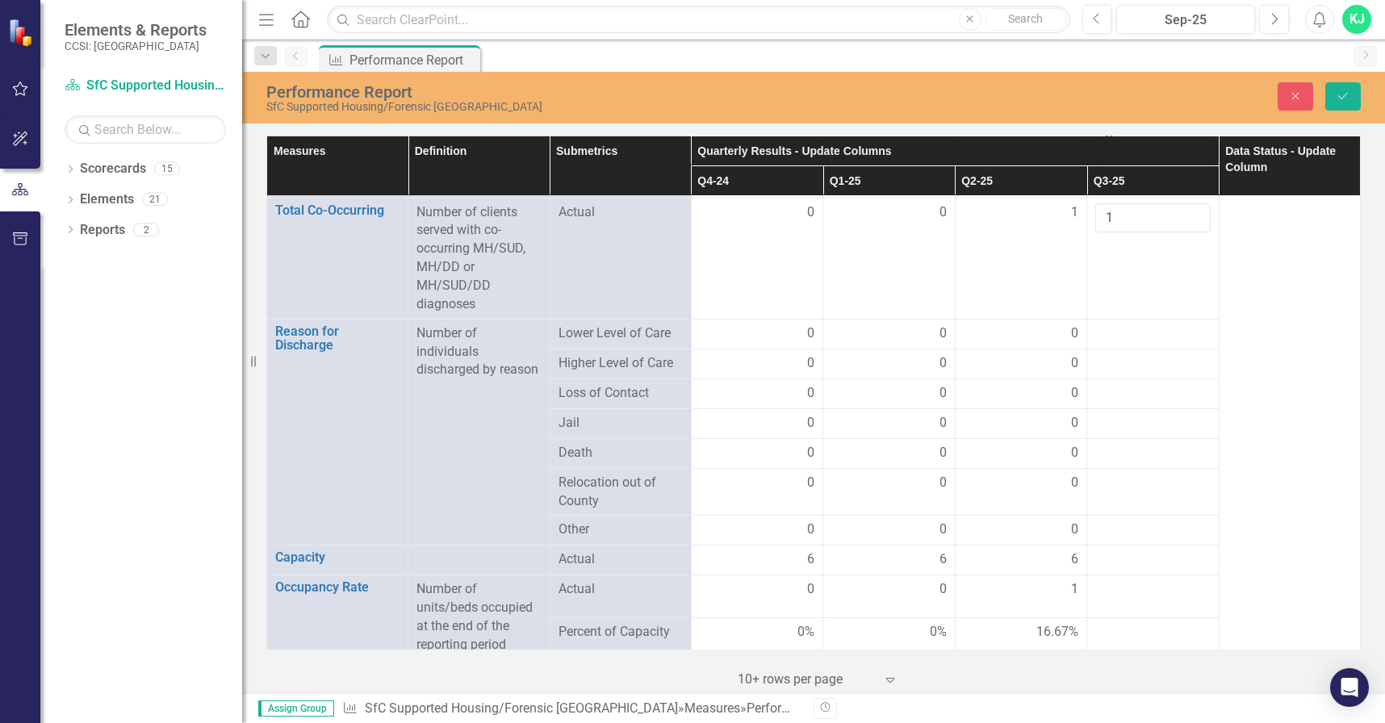
scroll to position [1665, 0]
type input "1"
click at [1105, 320] on div at bounding box center [1152, 329] width 115 height 19
click at [1106, 320] on input "number" at bounding box center [1152, 335] width 115 height 30
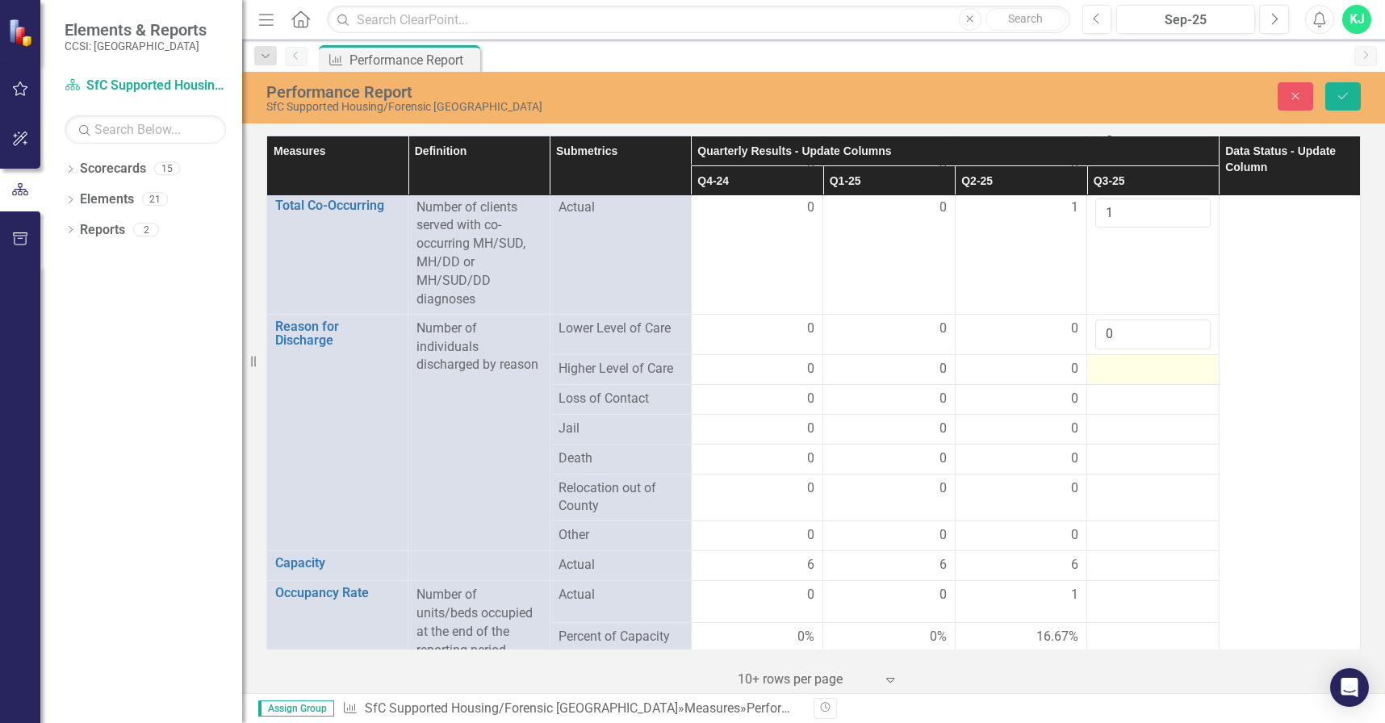
type input "0"
click at [1113, 360] on div at bounding box center [1152, 369] width 115 height 19
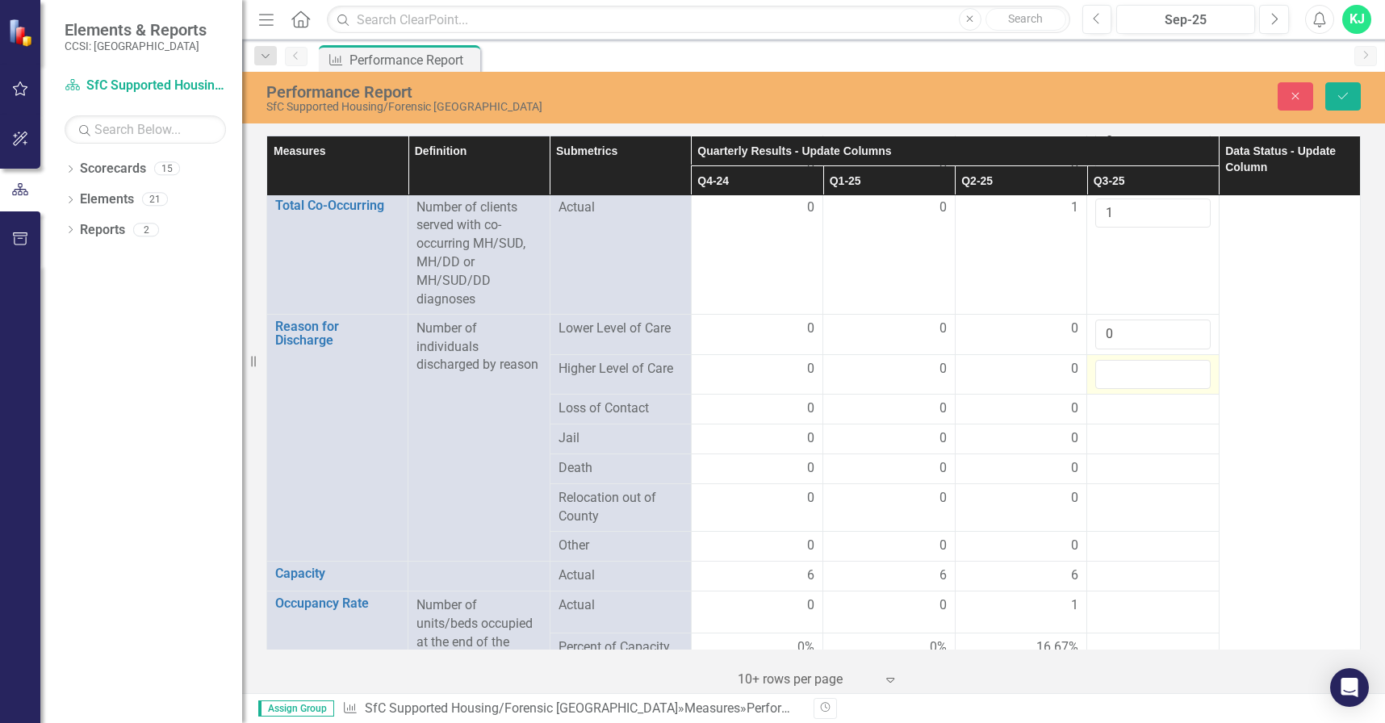
click at [1114, 360] on input "number" at bounding box center [1152, 375] width 115 height 30
type input "0"
drag, startPoint x: 1105, startPoint y: 381, endPoint x: 1105, endPoint y: 395, distance: 14.5
click at [1105, 395] on td at bounding box center [1153, 410] width 132 height 30
click at [1103, 399] on div at bounding box center [1152, 408] width 115 height 19
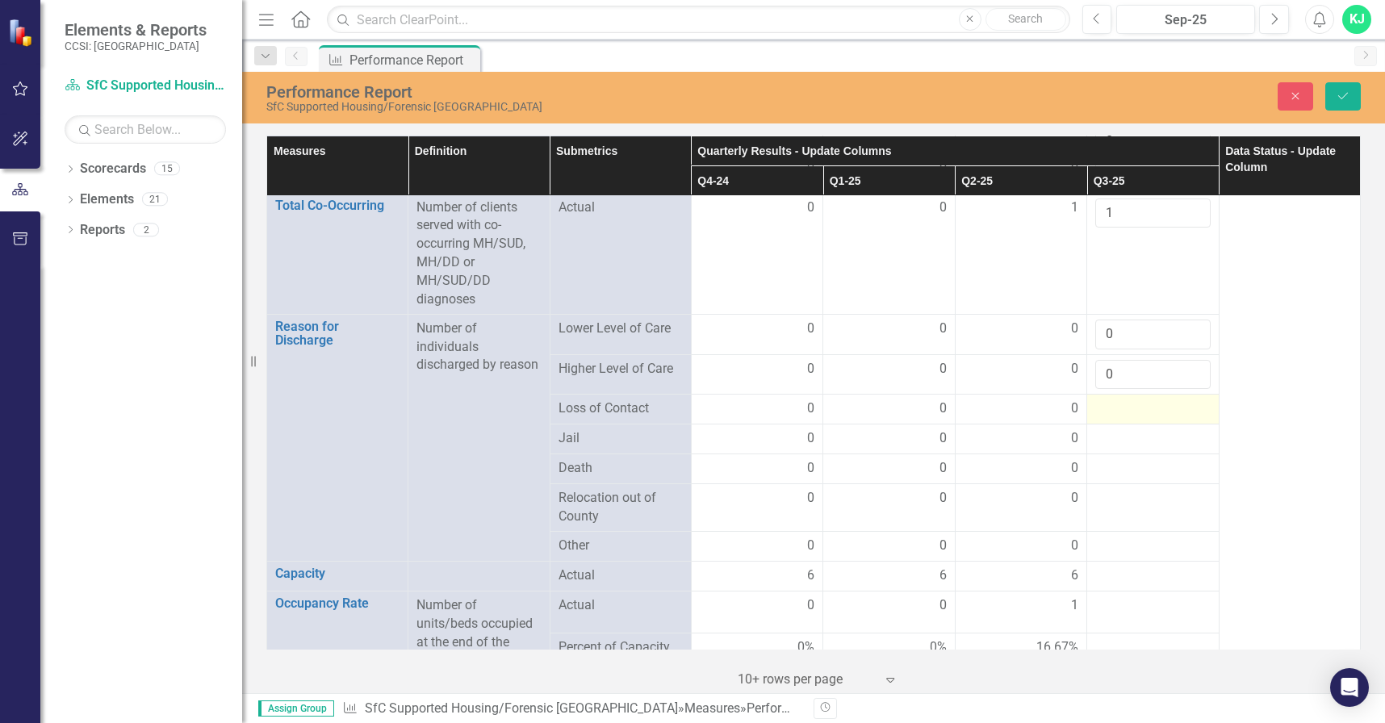
click at [1098, 399] on div at bounding box center [1152, 408] width 115 height 19
click at [1105, 399] on div at bounding box center [1152, 408] width 115 height 19
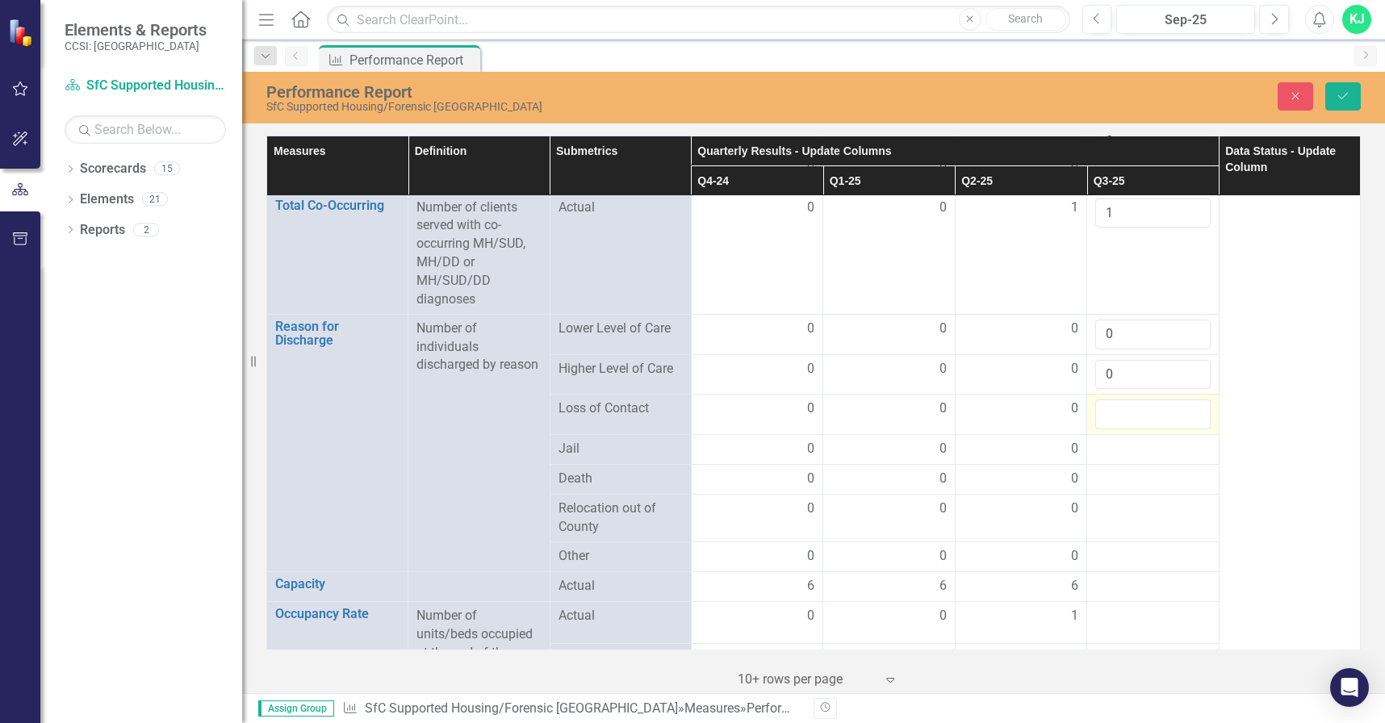
click at [1105, 399] on input "number" at bounding box center [1152, 414] width 115 height 30
type input "0"
click at [1105, 440] on div at bounding box center [1152, 449] width 115 height 19
click at [1106, 440] on input "number" at bounding box center [1152, 455] width 115 height 30
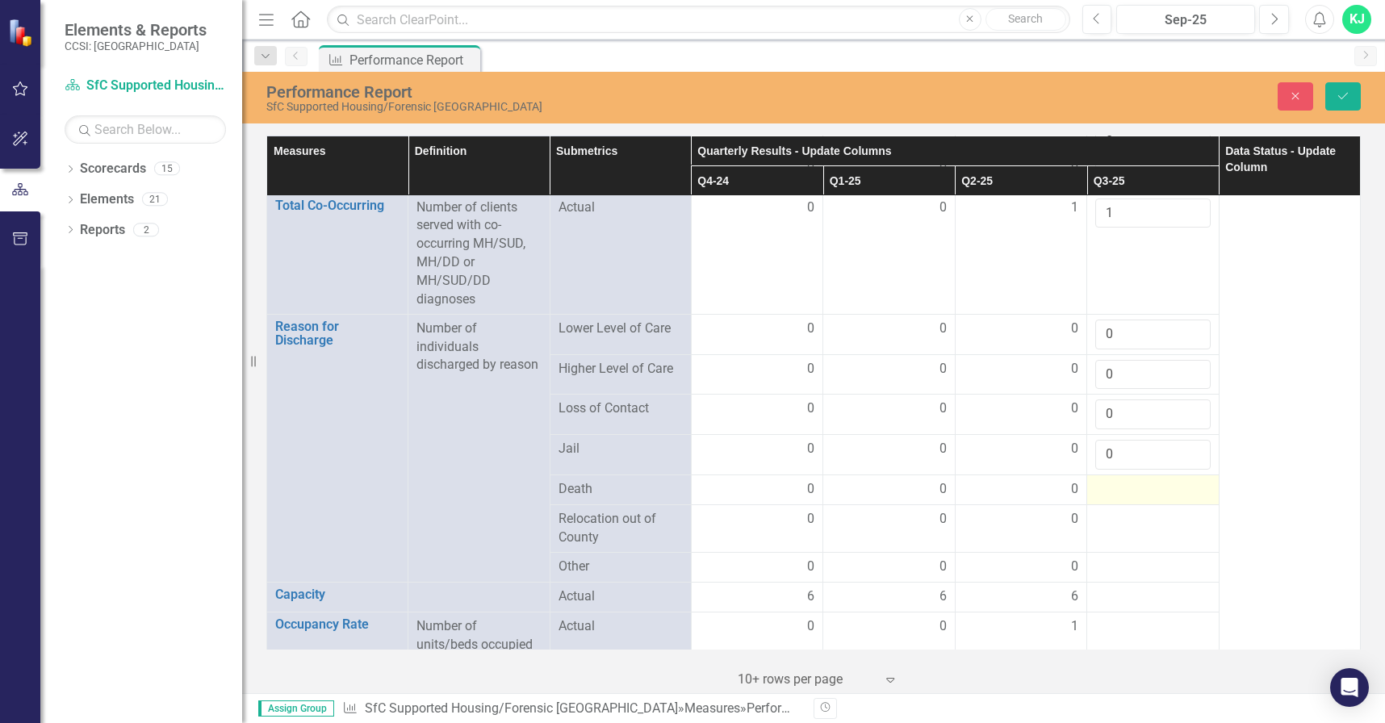
type input "0"
click at [1101, 480] on div at bounding box center [1152, 489] width 115 height 19
click at [1105, 480] on input "number" at bounding box center [1152, 495] width 115 height 30
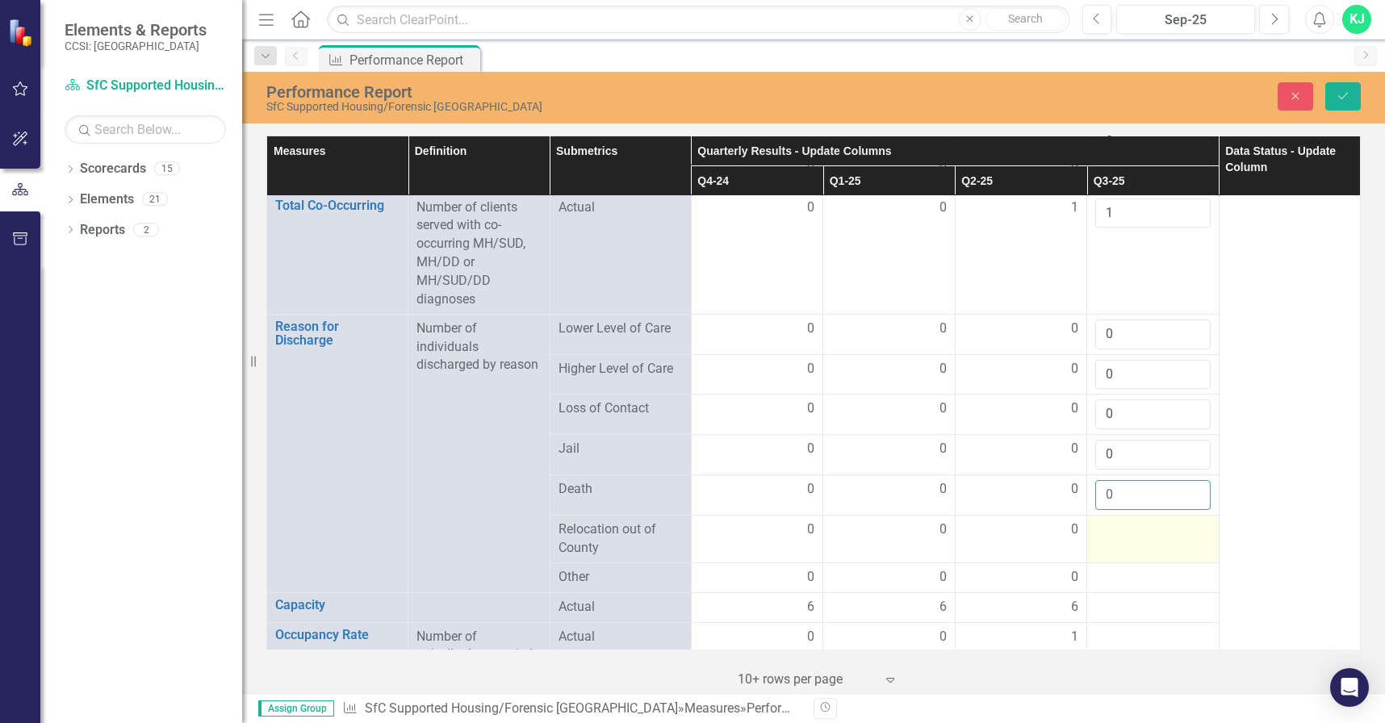
type input "0"
click at [1107, 520] on div at bounding box center [1152, 529] width 115 height 19
click at [1108, 520] on input "number" at bounding box center [1152, 535] width 115 height 30
type input "0"
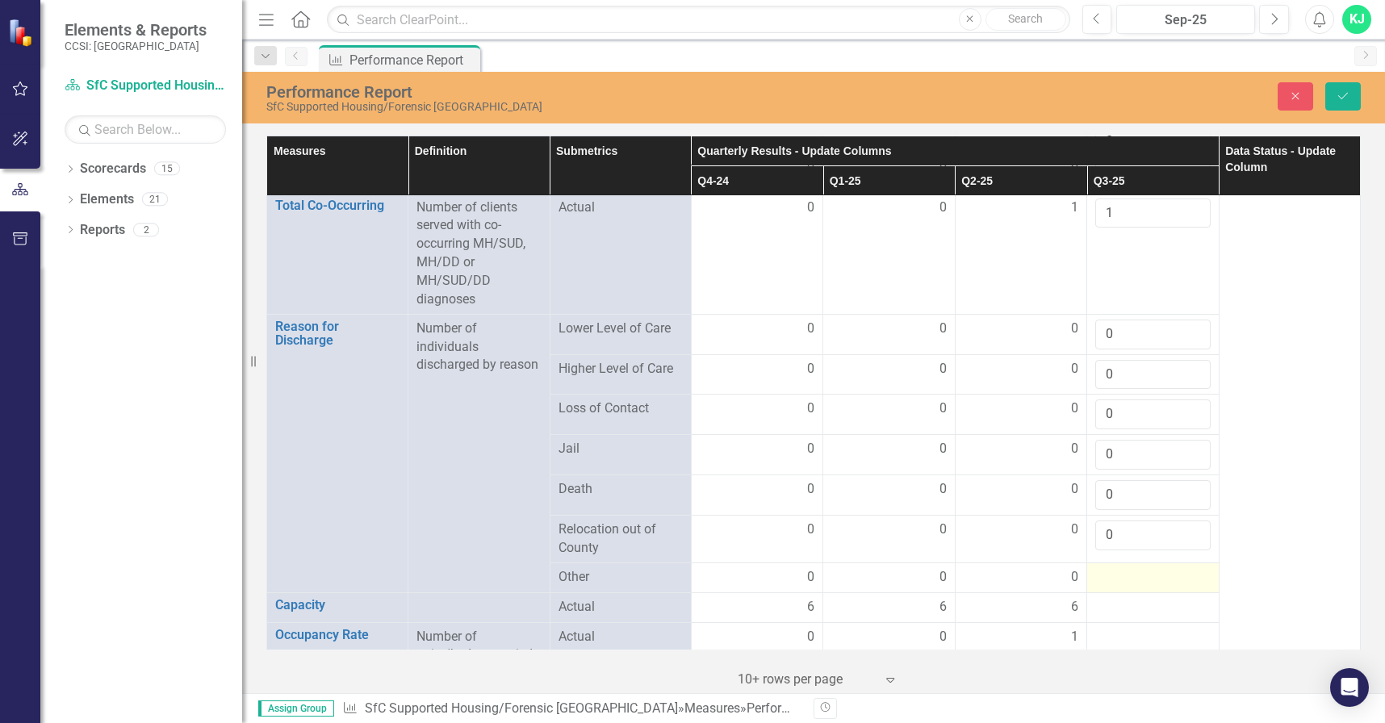
click at [1097, 568] on div at bounding box center [1152, 577] width 115 height 19
click at [1100, 568] on div at bounding box center [1152, 577] width 115 height 19
click at [1101, 568] on input "number" at bounding box center [1152, 583] width 115 height 30
type input "0"
click at [1096, 608] on div at bounding box center [1152, 617] width 115 height 19
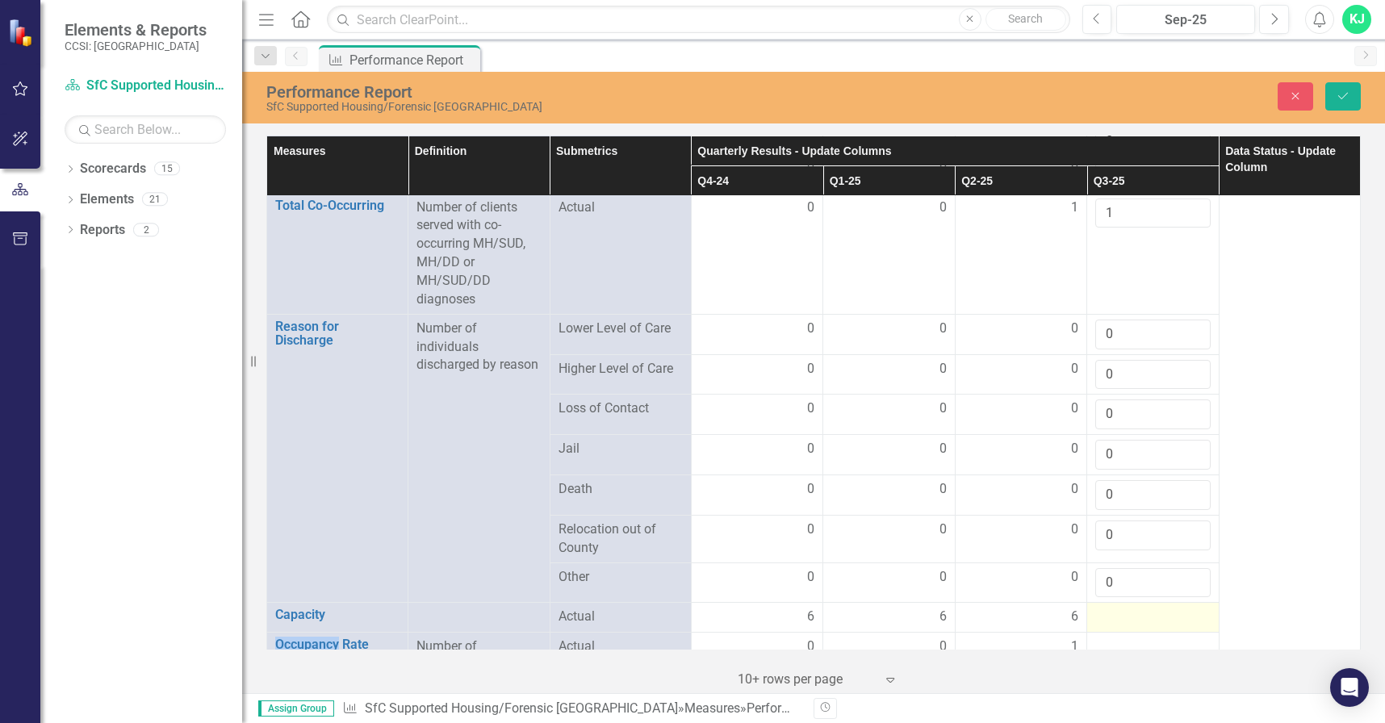
click at [1097, 608] on div at bounding box center [1152, 617] width 115 height 19
drag, startPoint x: 1097, startPoint y: 599, endPoint x: 1111, endPoint y: 599, distance: 13.7
click at [1104, 608] on input "number" at bounding box center [1152, 623] width 115 height 30
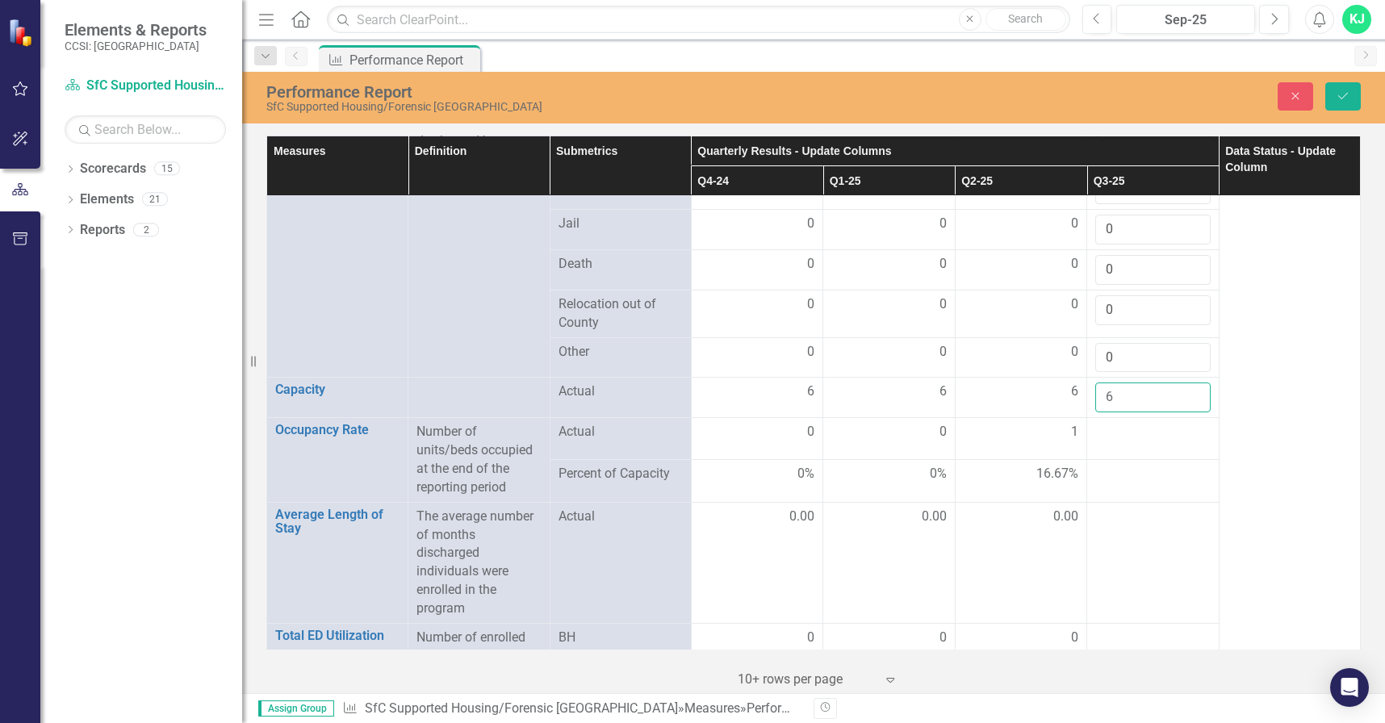
scroll to position [1874, 0]
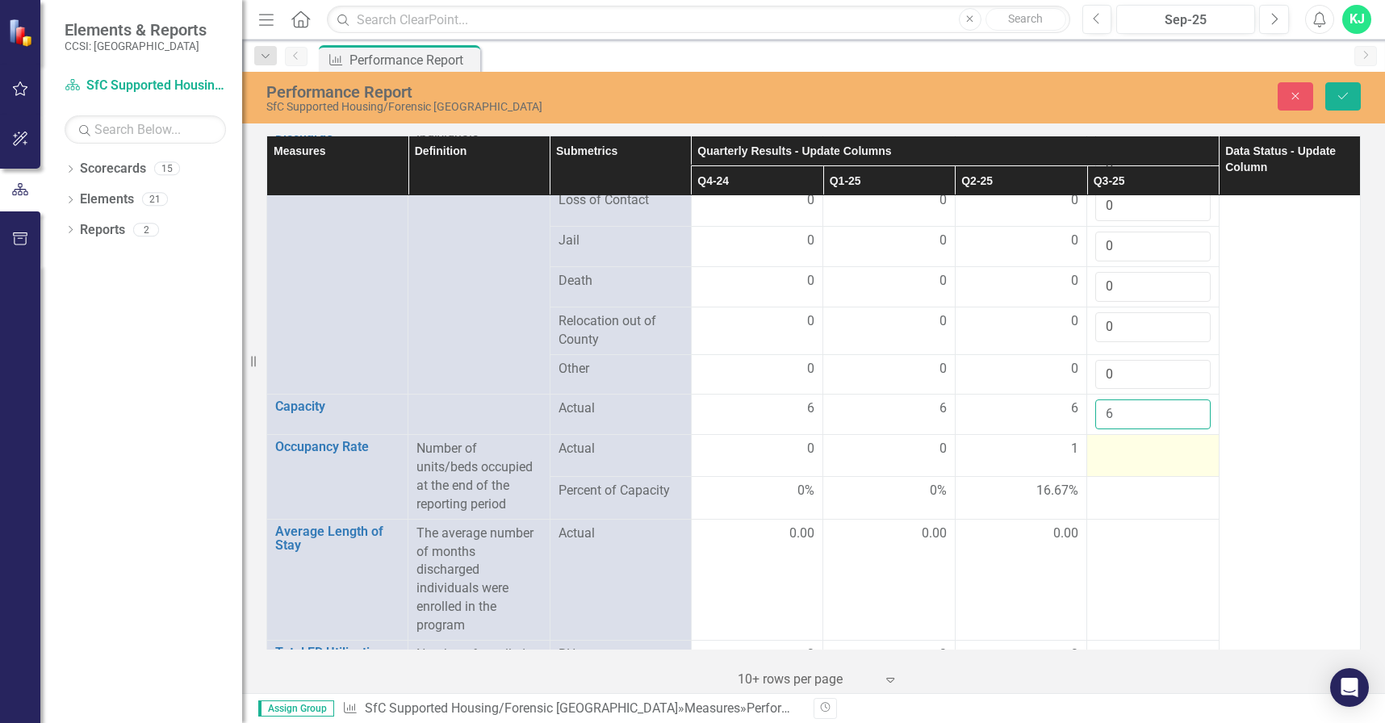
type input "6"
click at [1108, 440] on div at bounding box center [1152, 449] width 115 height 19
click at [1111, 440] on div at bounding box center [1152, 449] width 115 height 19
click at [1112, 440] on div at bounding box center [1152, 449] width 115 height 19
click at [1113, 440] on input "number" at bounding box center [1152, 455] width 115 height 30
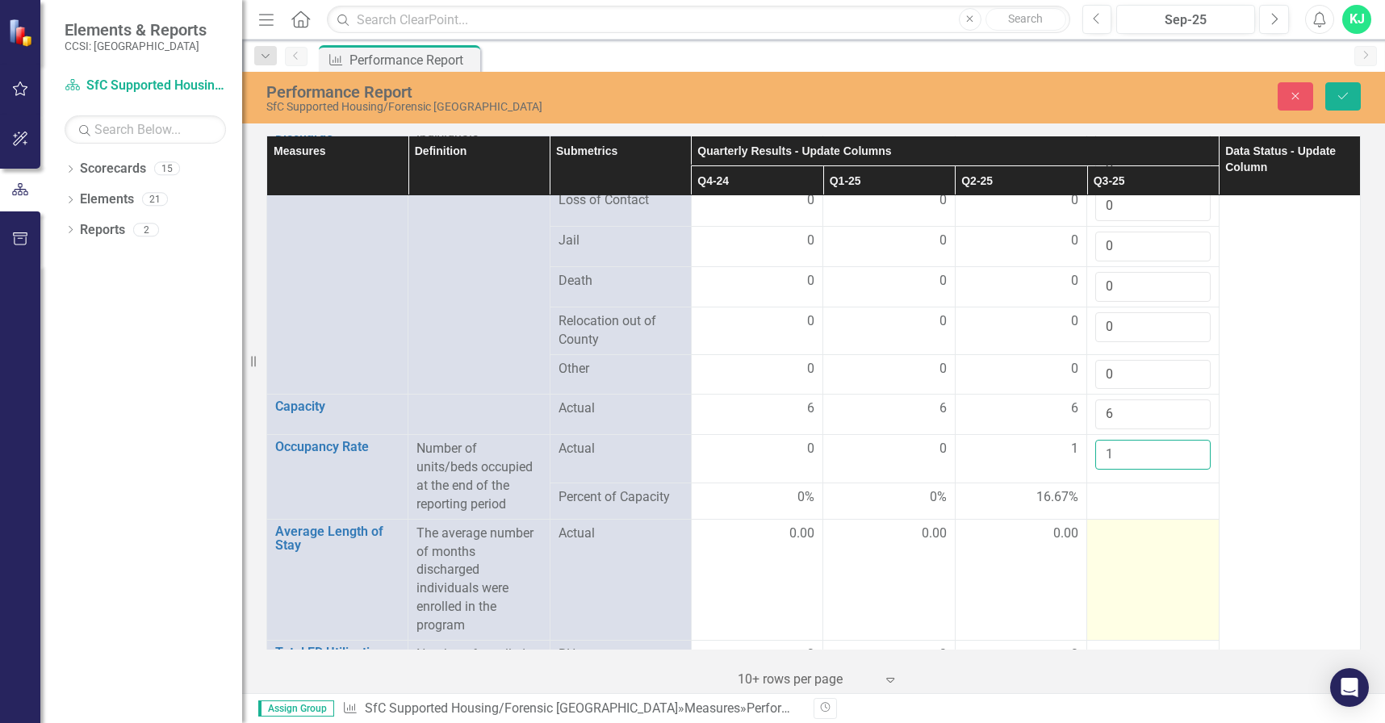
type input "1"
click at [1098, 538] on td at bounding box center [1153, 579] width 132 height 121
click at [1098, 535] on td at bounding box center [1153, 579] width 132 height 121
click at [1105, 533] on td at bounding box center [1153, 579] width 132 height 121
drag, startPoint x: 1108, startPoint y: 533, endPoint x: 1108, endPoint y: 520, distance: 12.9
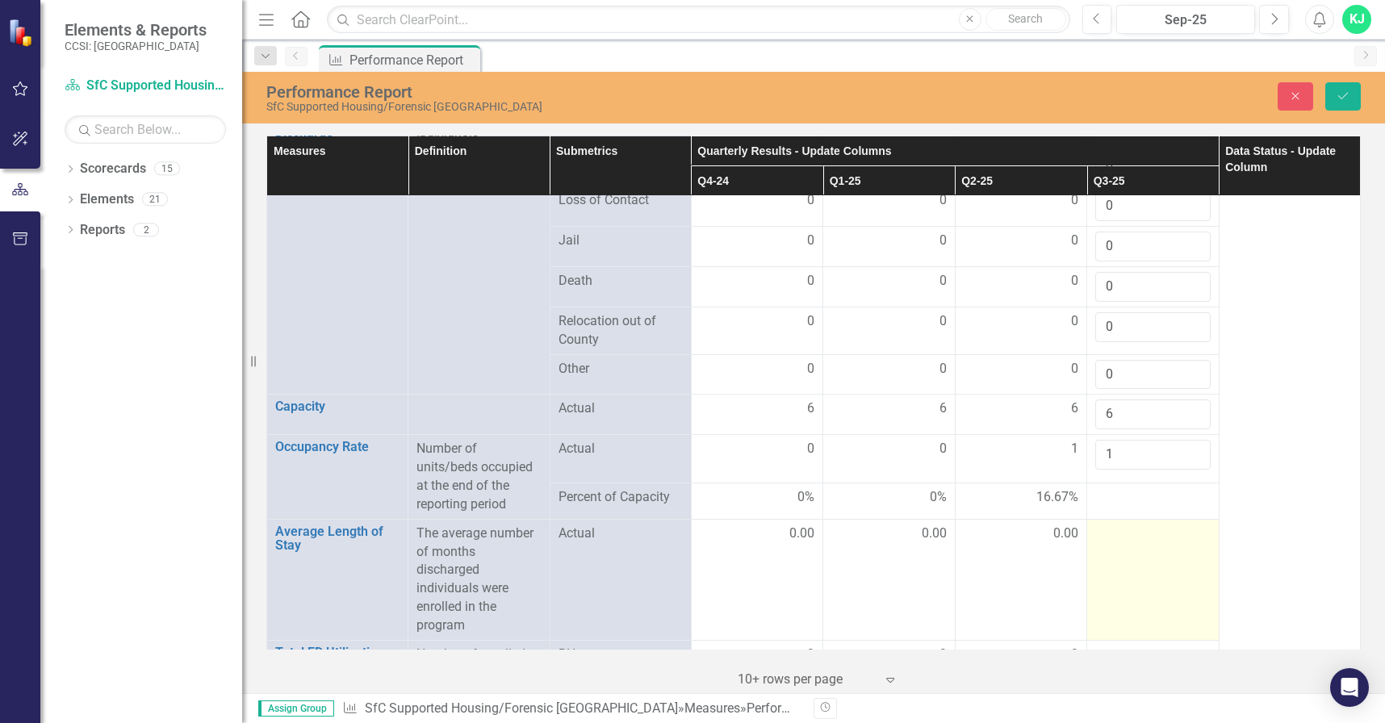
click at [1108, 521] on td at bounding box center [1153, 579] width 132 height 121
click at [1108, 524] on div at bounding box center [1152, 533] width 115 height 19
click at [1107, 524] on div at bounding box center [1152, 533] width 115 height 19
click at [1105, 524] on input "number" at bounding box center [1152, 539] width 115 height 30
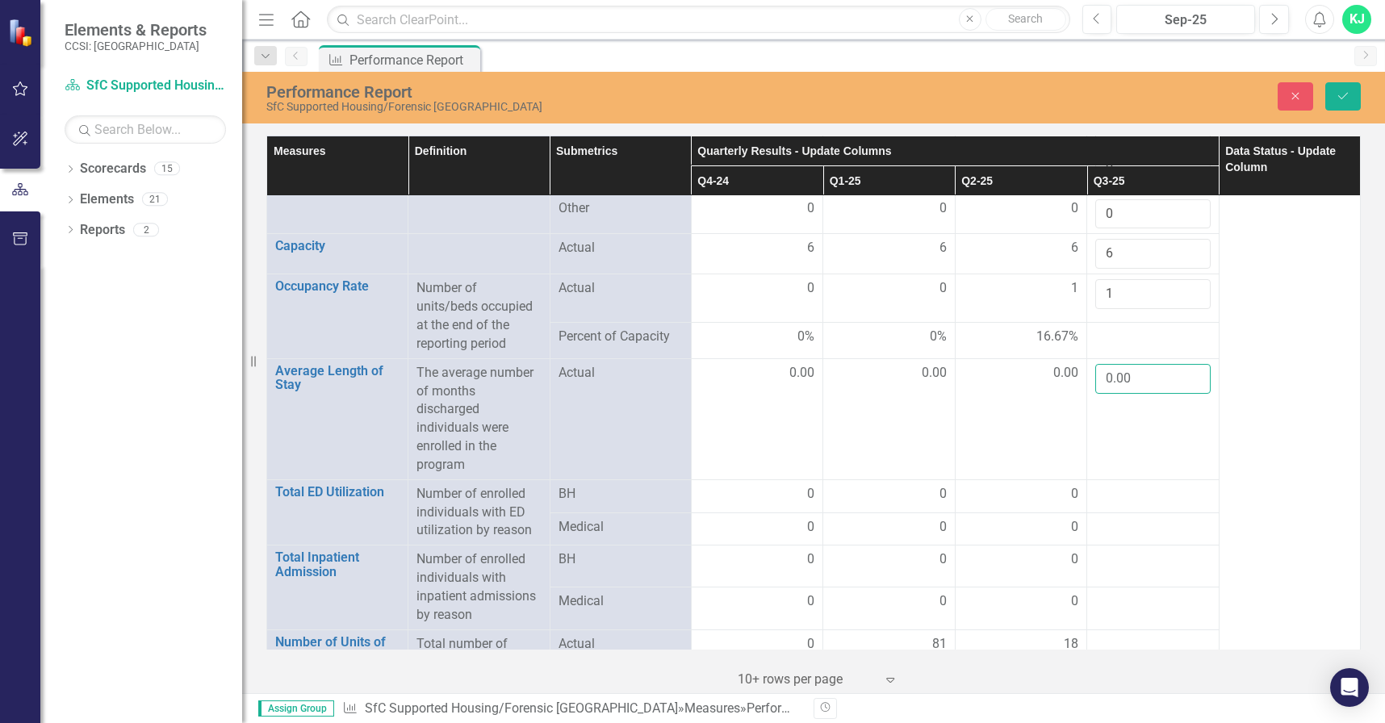
scroll to position [2035, 0]
type input "0.00"
click at [1106, 484] on div at bounding box center [1152, 493] width 115 height 19
click at [1108, 484] on div at bounding box center [1152, 493] width 115 height 19
click at [1109, 484] on input "number" at bounding box center [1152, 499] width 115 height 30
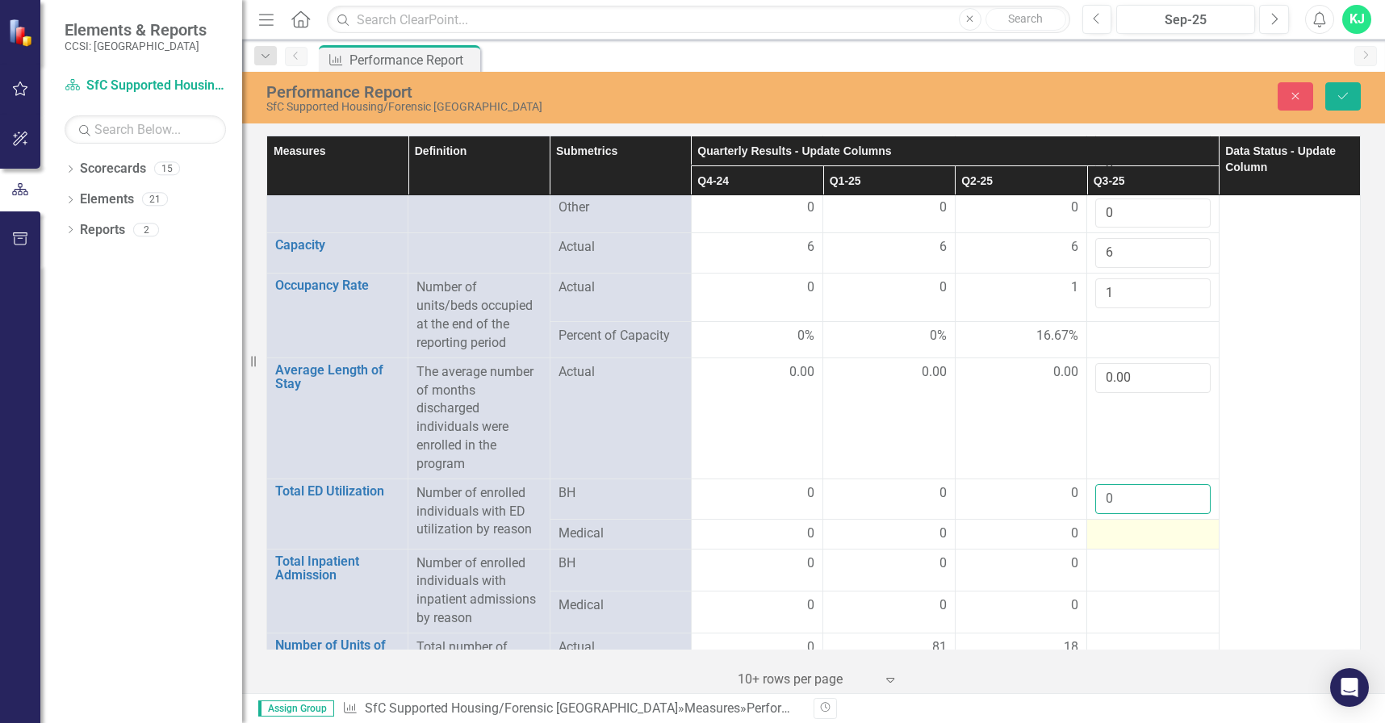
type input "0"
click at [1097, 524] on div at bounding box center [1152, 533] width 115 height 19
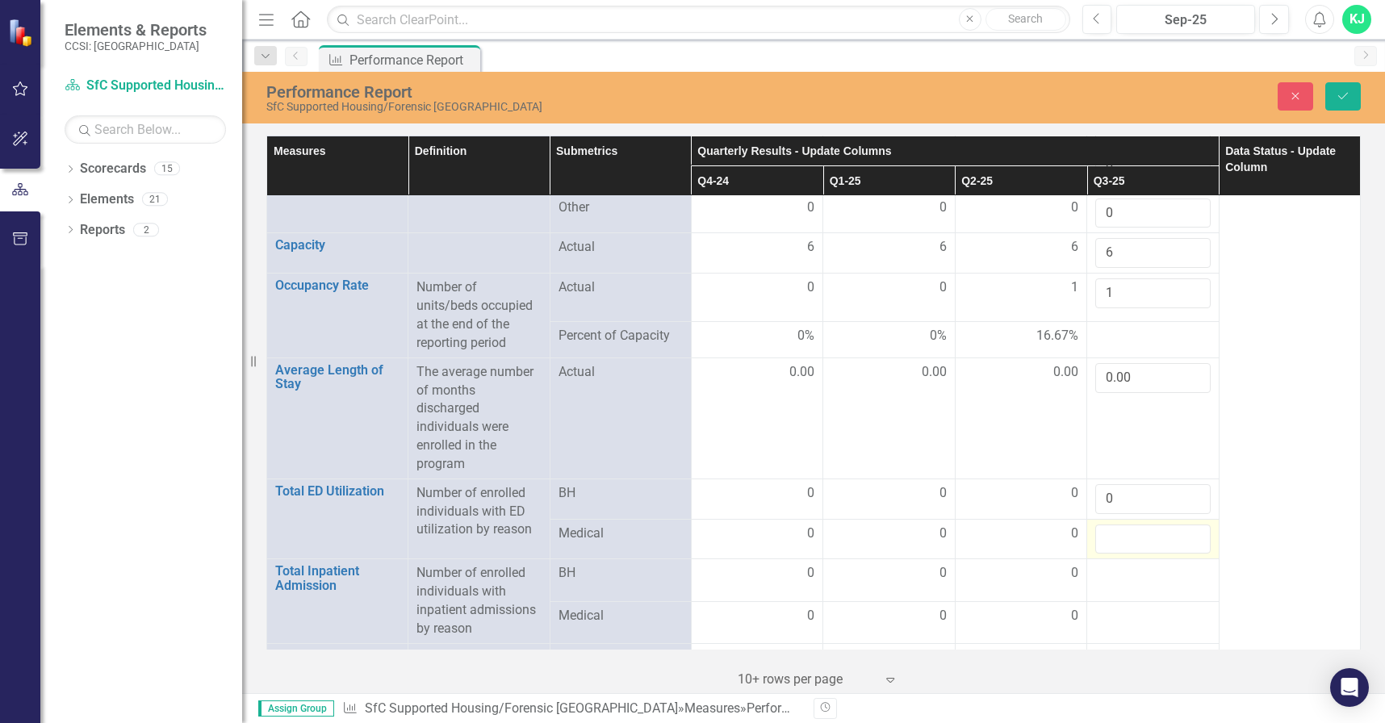
click at [1099, 524] on input "number" at bounding box center [1152, 539] width 115 height 30
type input "0"
click at [1100, 564] on div at bounding box center [1152, 573] width 115 height 19
click at [1101, 564] on div at bounding box center [1152, 573] width 115 height 19
click at [1102, 564] on div at bounding box center [1152, 573] width 115 height 19
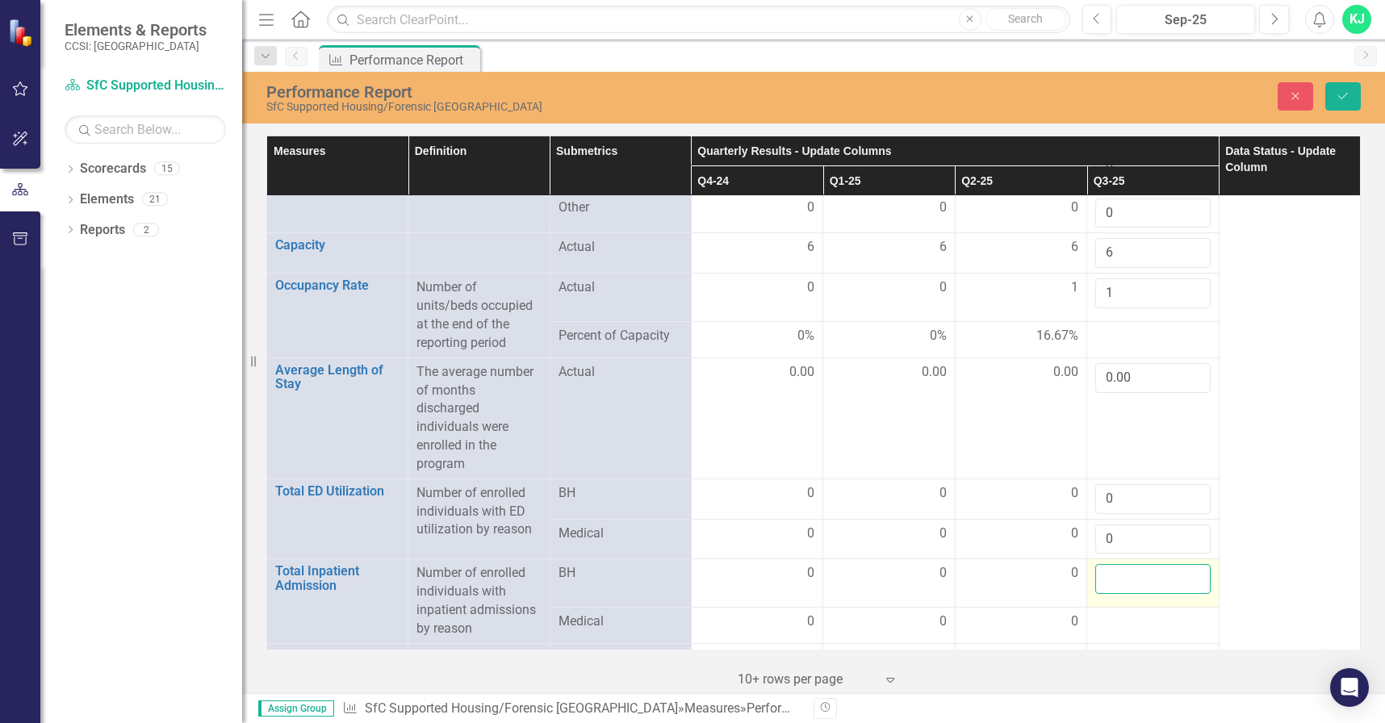
click at [1103, 564] on input "number" at bounding box center [1152, 579] width 115 height 30
type input "0"
click at [1112, 612] on div at bounding box center [1152, 621] width 115 height 19
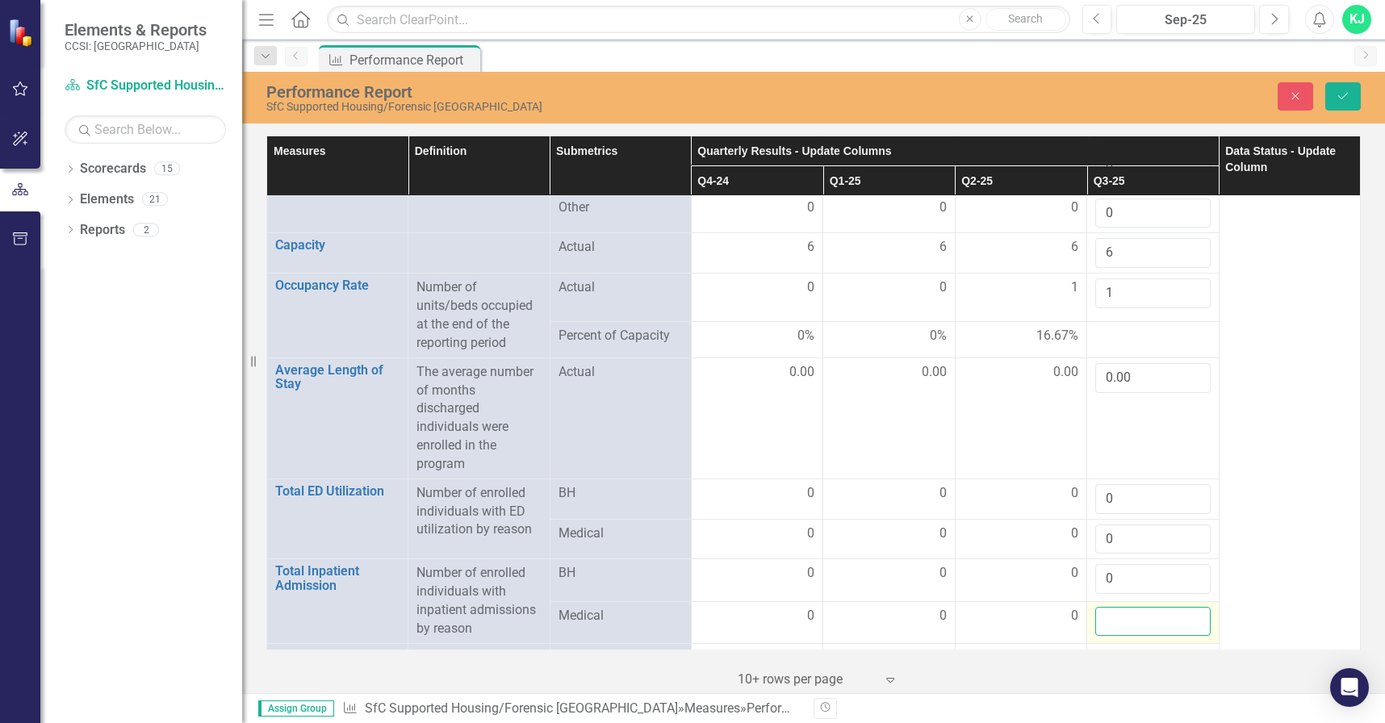
click at [1111, 610] on input "number" at bounding box center [1152, 622] width 115 height 30
type input "0"
drag, startPoint x: 97, startPoint y: 459, endPoint x: 601, endPoint y: 400, distance: 507.7
click at [97, 457] on div "Dropdown Scorecards 15 Dropdown Search for Change, Inc SfC [GEOGRAPHIC_DATA] Sf…" at bounding box center [141, 439] width 202 height 567
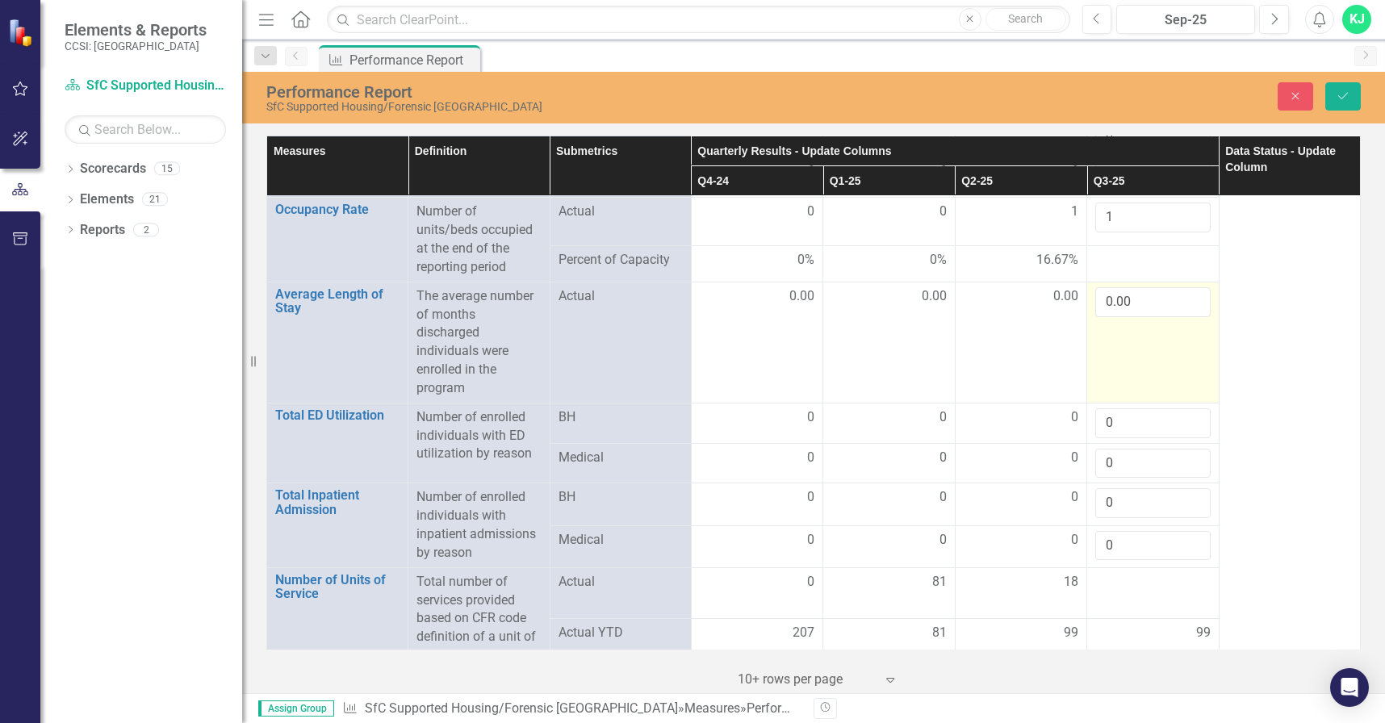
scroll to position [2197, 0]
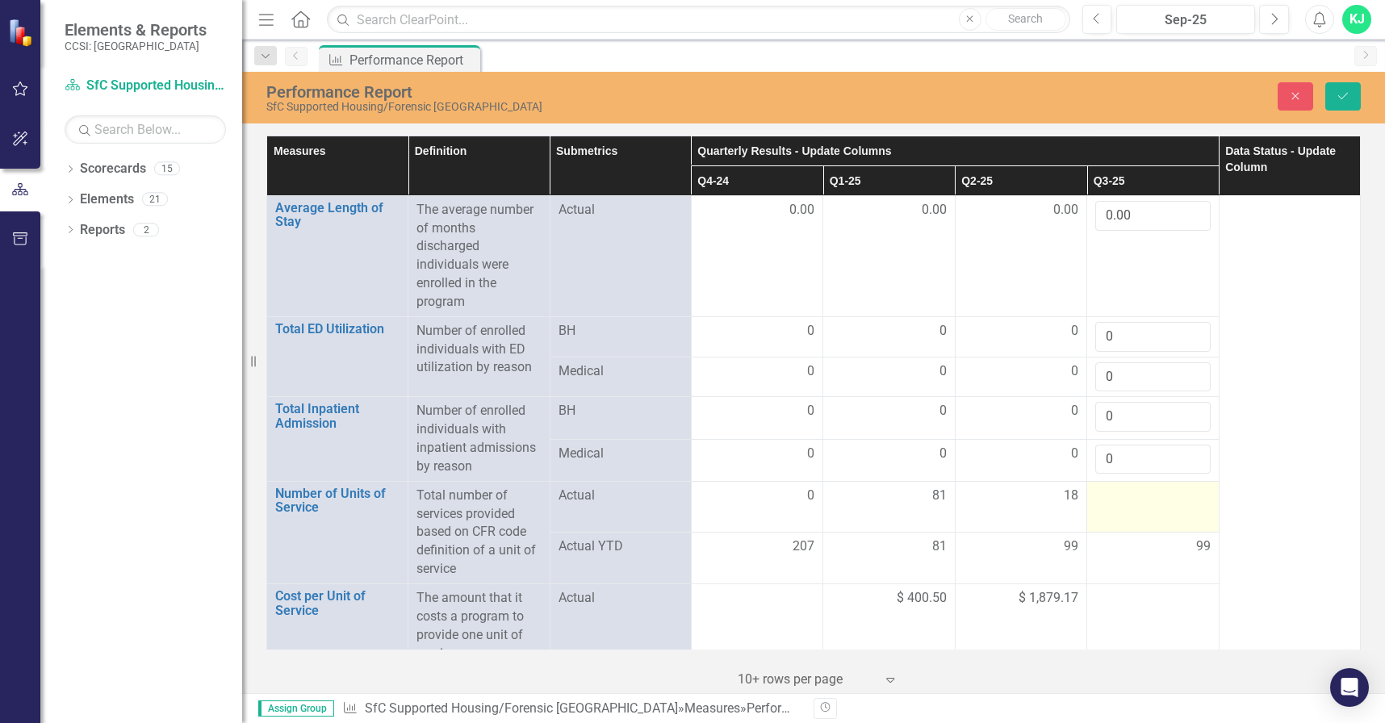
click at [1113, 490] on td at bounding box center [1153, 507] width 132 height 52
click at [1112, 488] on input "number" at bounding box center [1152, 502] width 115 height 30
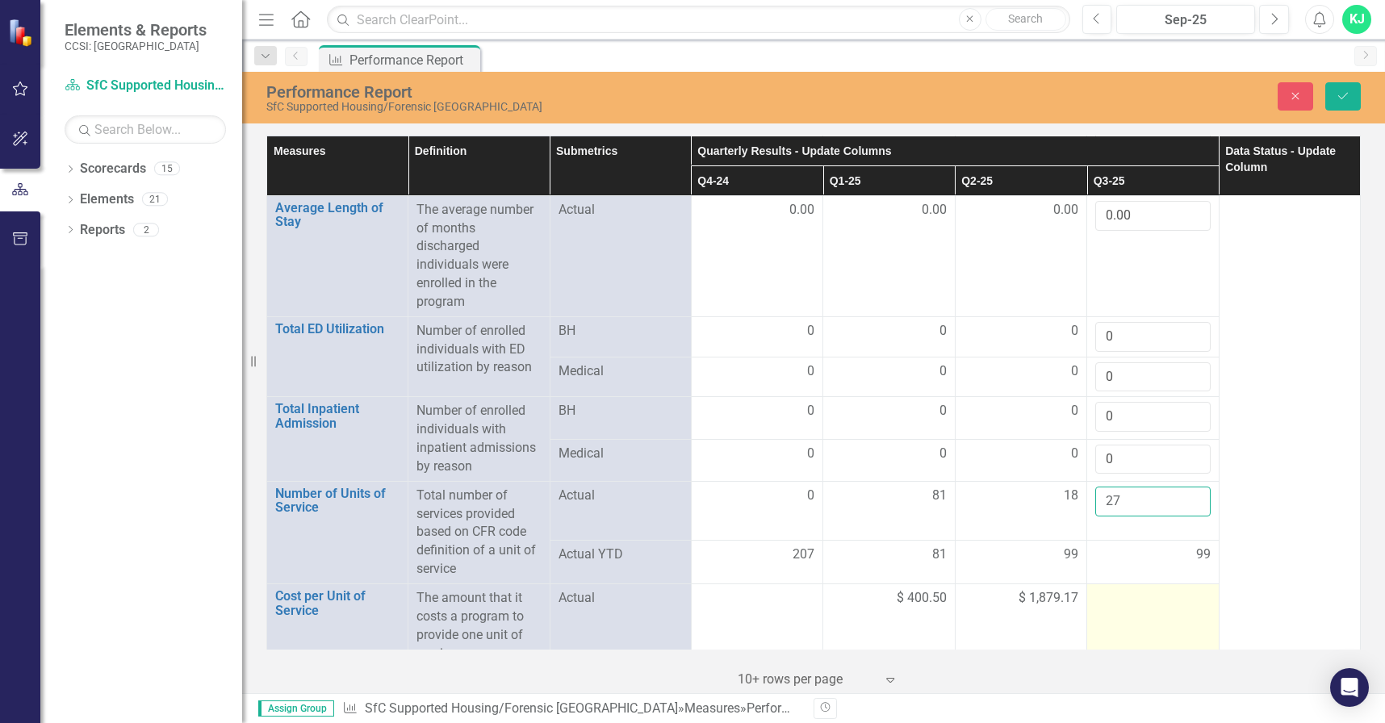
type input "27"
click at [1113, 589] on div at bounding box center [1152, 598] width 115 height 19
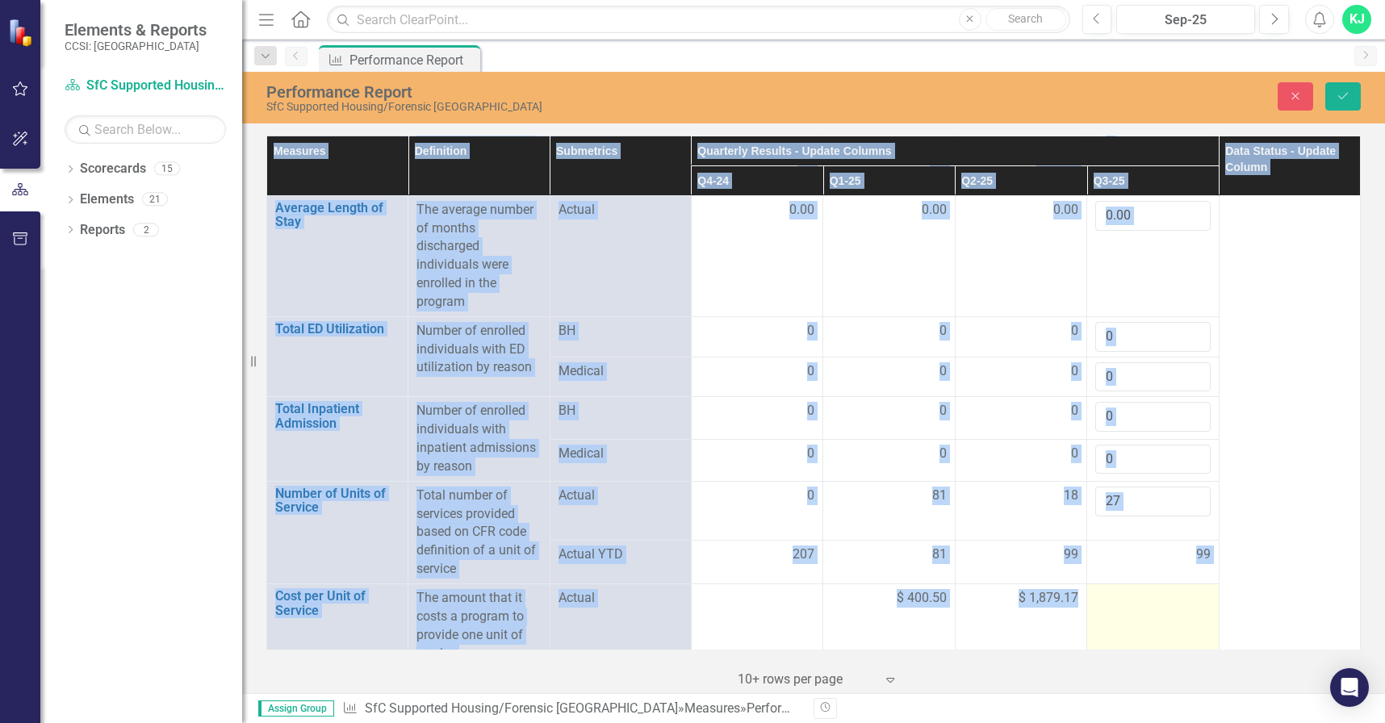
click at [1112, 589] on div at bounding box center [1152, 598] width 115 height 19
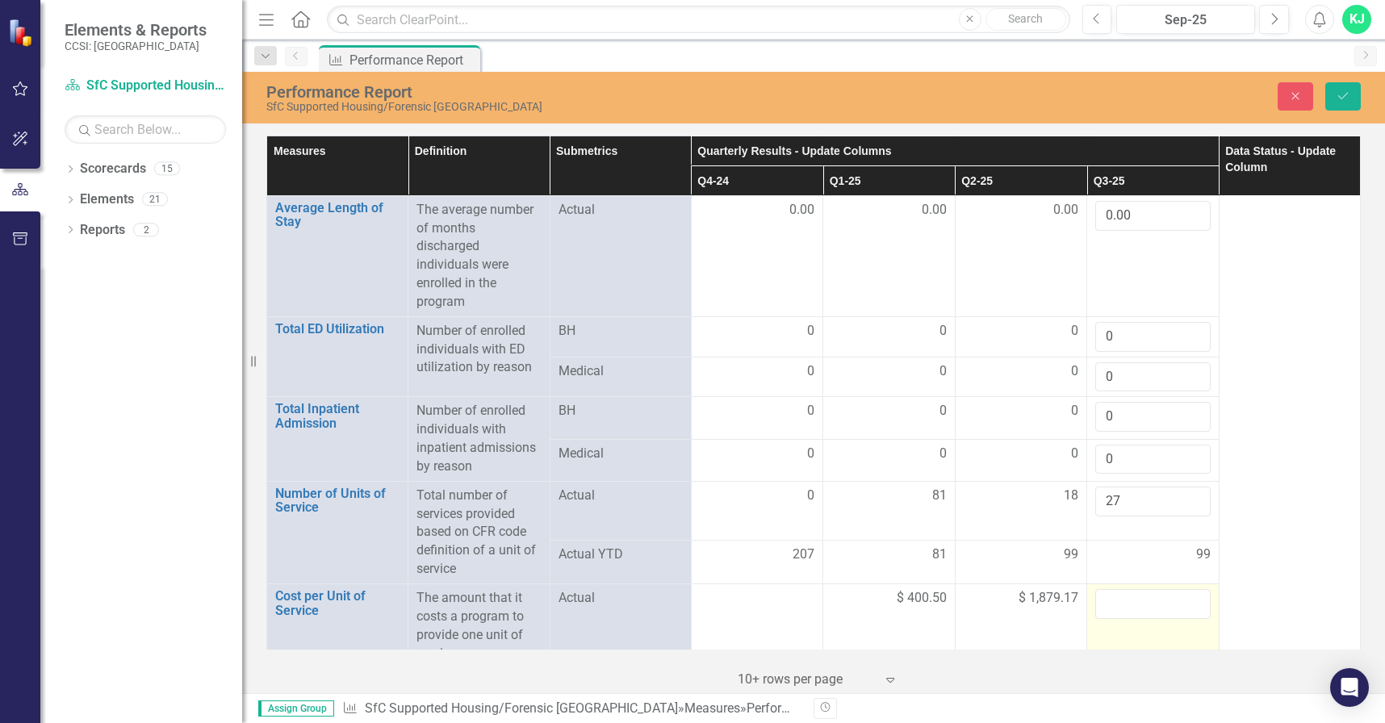
click at [1117, 589] on input "number" at bounding box center [1152, 604] width 115 height 30
type input "2477.67"
drag, startPoint x: 132, startPoint y: 421, endPoint x: 57, endPoint y: 362, distance: 94.8
click at [132, 420] on div "Dropdown Scorecards 15 Dropdown Search for Change, Inc SfC [GEOGRAPHIC_DATA] Sf…" at bounding box center [141, 439] width 202 height 567
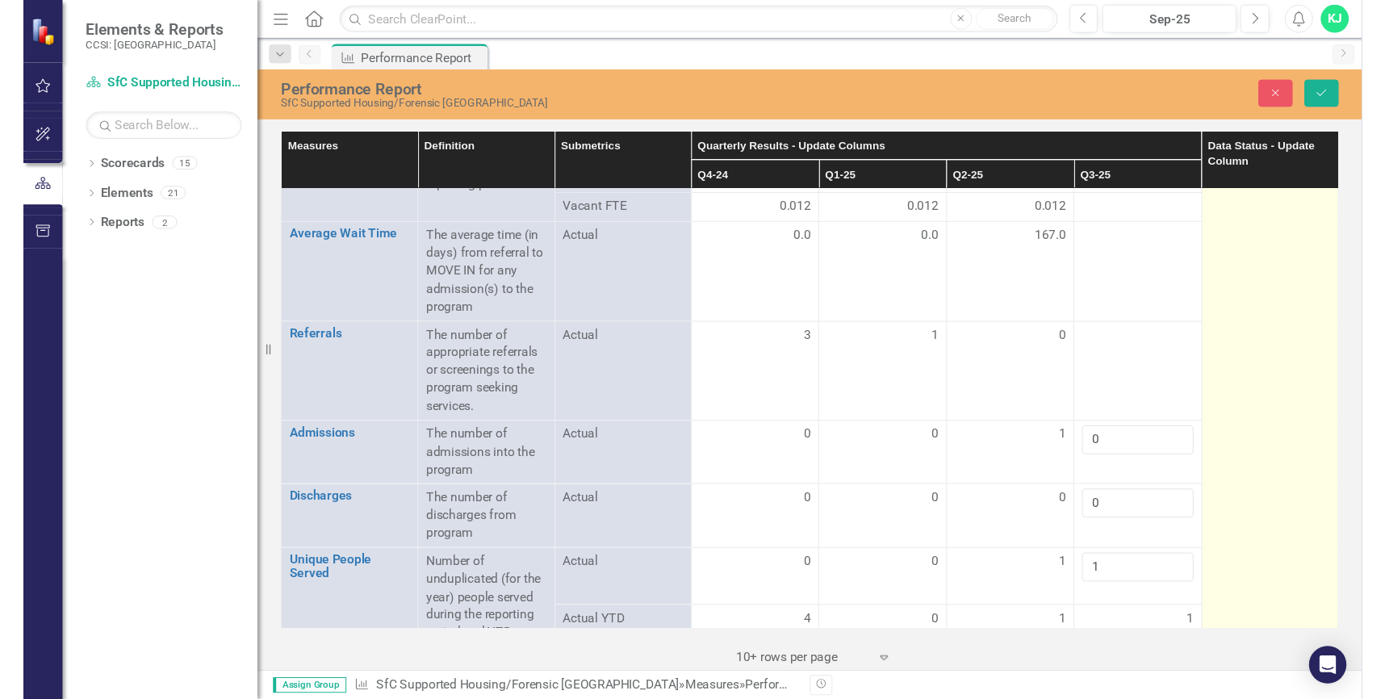
scroll to position [0, 0]
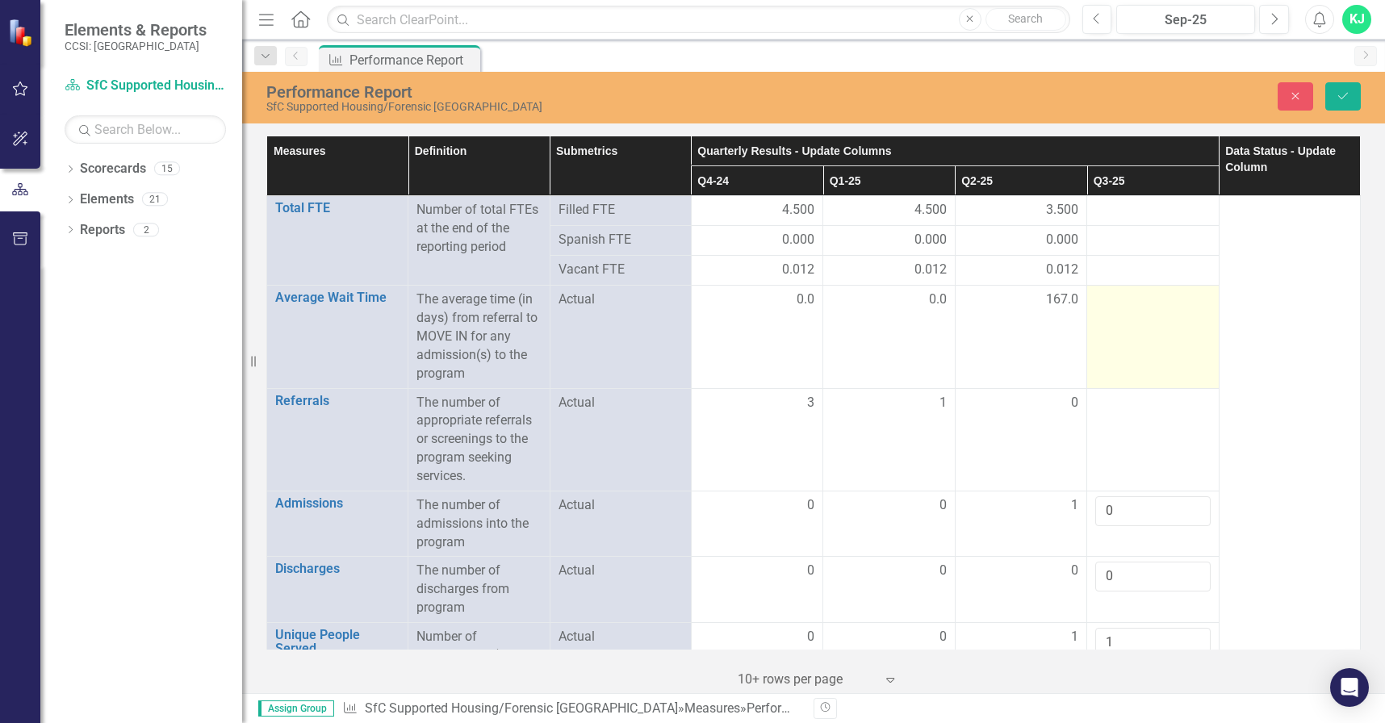
click at [1112, 305] on div at bounding box center [1152, 299] width 115 height 19
click at [1109, 303] on div at bounding box center [1152, 299] width 115 height 19
click at [1108, 304] on input "number" at bounding box center [1152, 305] width 115 height 30
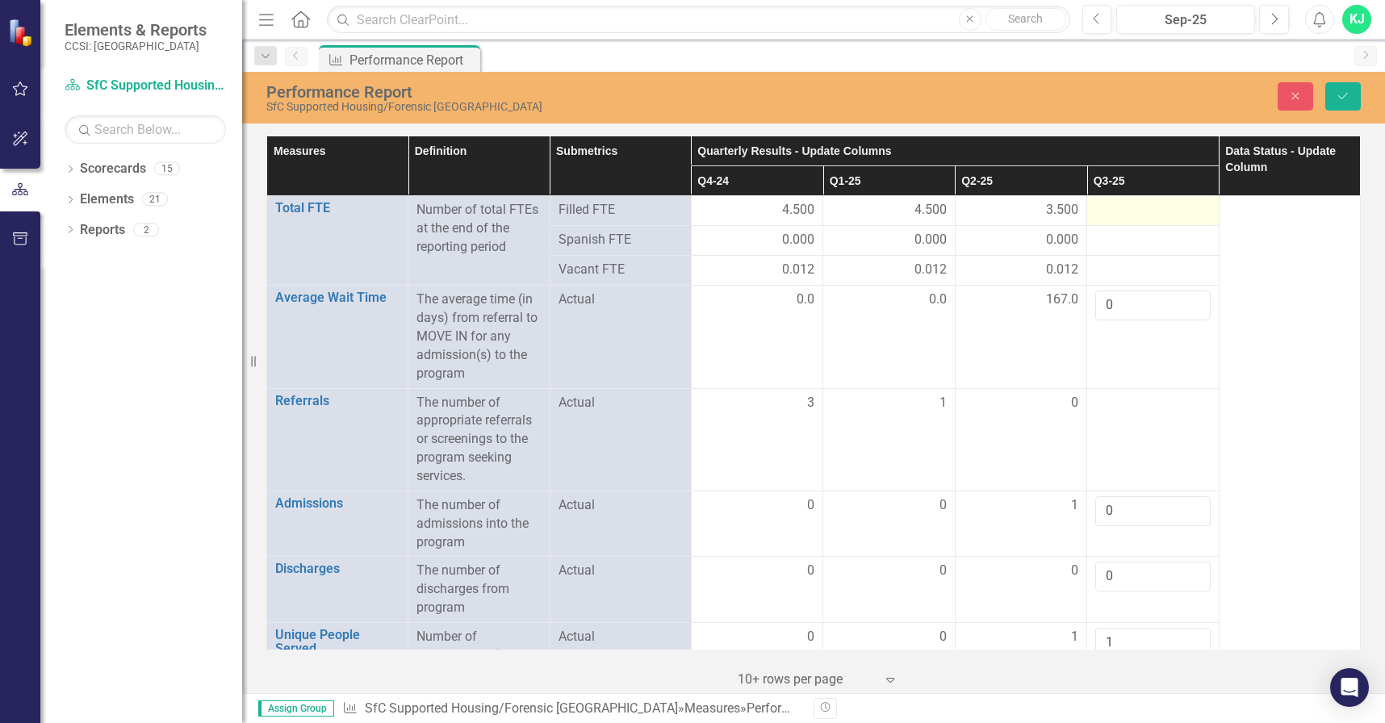
type input "0"
click at [1102, 207] on div at bounding box center [1152, 210] width 115 height 19
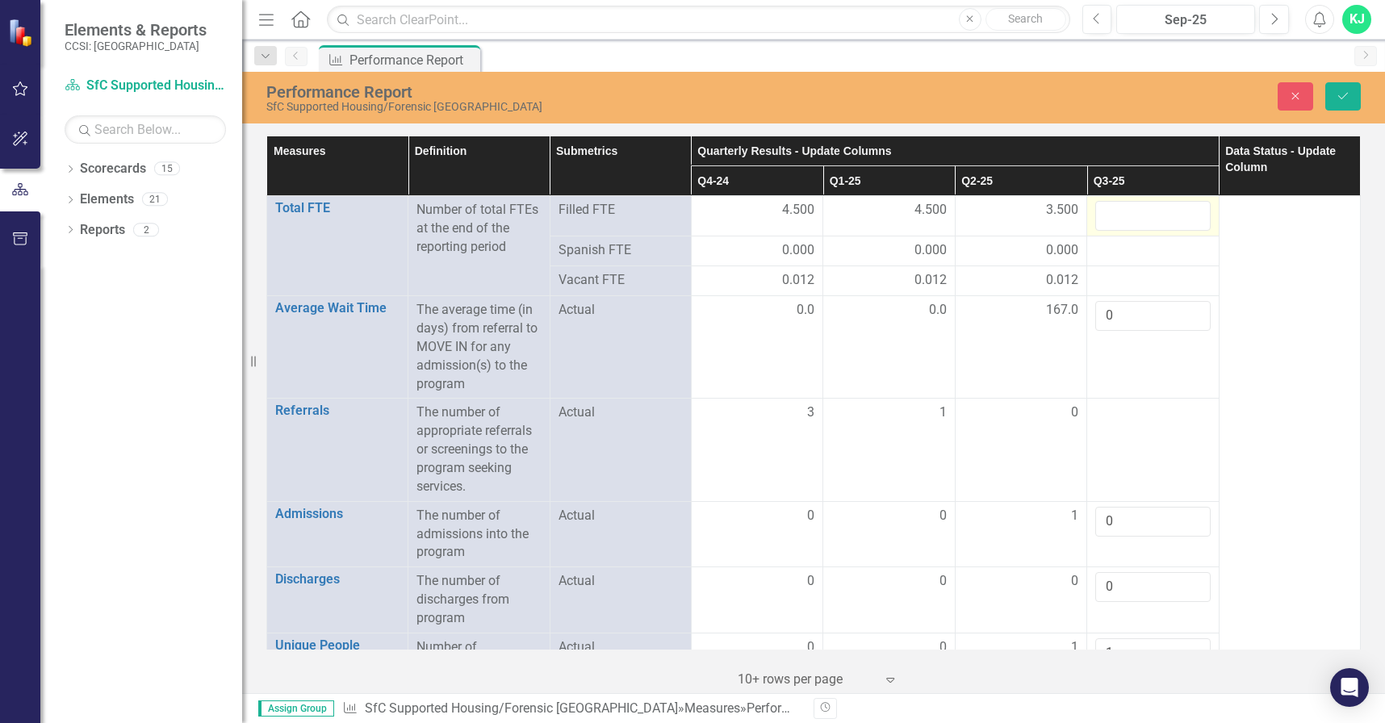
click at [1102, 206] on input "number" at bounding box center [1152, 216] width 115 height 30
type input "3.500"
click at [1145, 244] on div at bounding box center [1152, 250] width 115 height 19
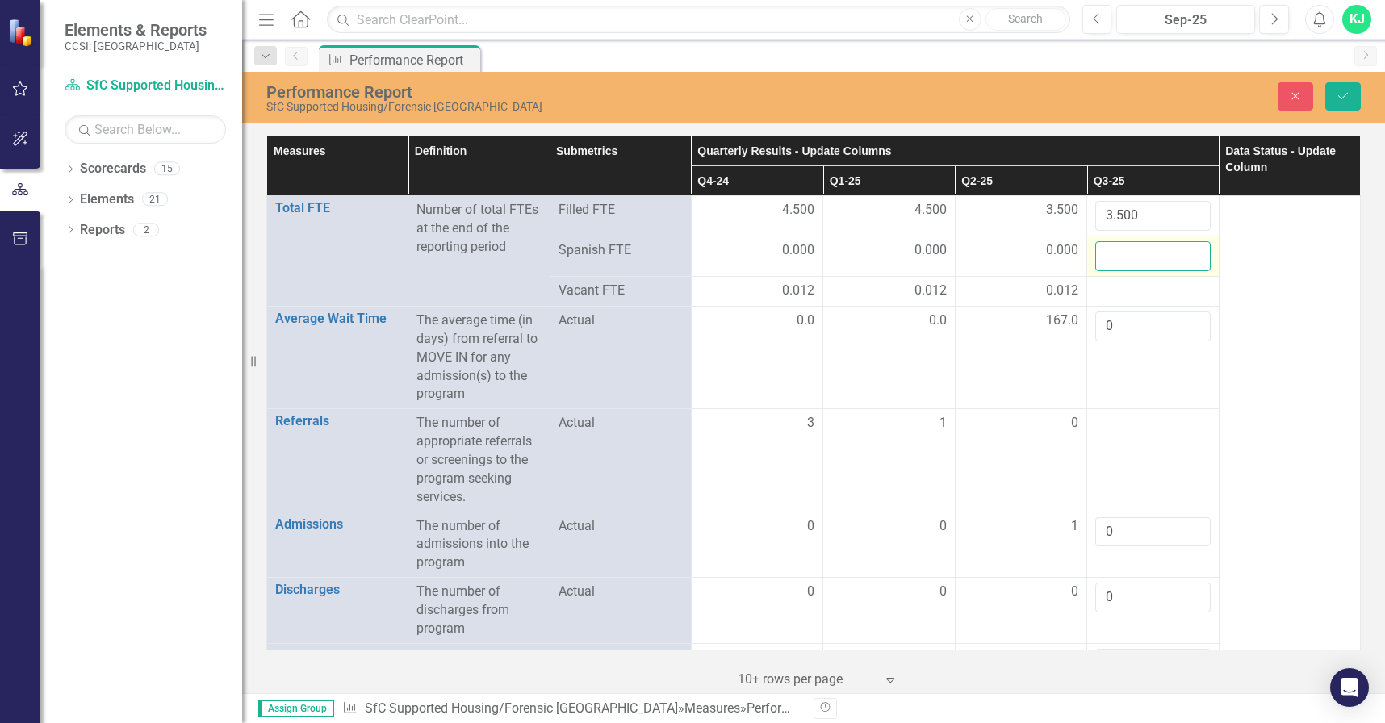
drag, startPoint x: 1145, startPoint y: 244, endPoint x: 1134, endPoint y: 253, distance: 13.7
click at [1134, 253] on input "number" at bounding box center [1152, 256] width 115 height 30
type input "0.000"
drag, startPoint x: 1100, startPoint y: 299, endPoint x: 1097, endPoint y: 289, distance: 10.0
click at [1099, 295] on div at bounding box center [1152, 291] width 115 height 19
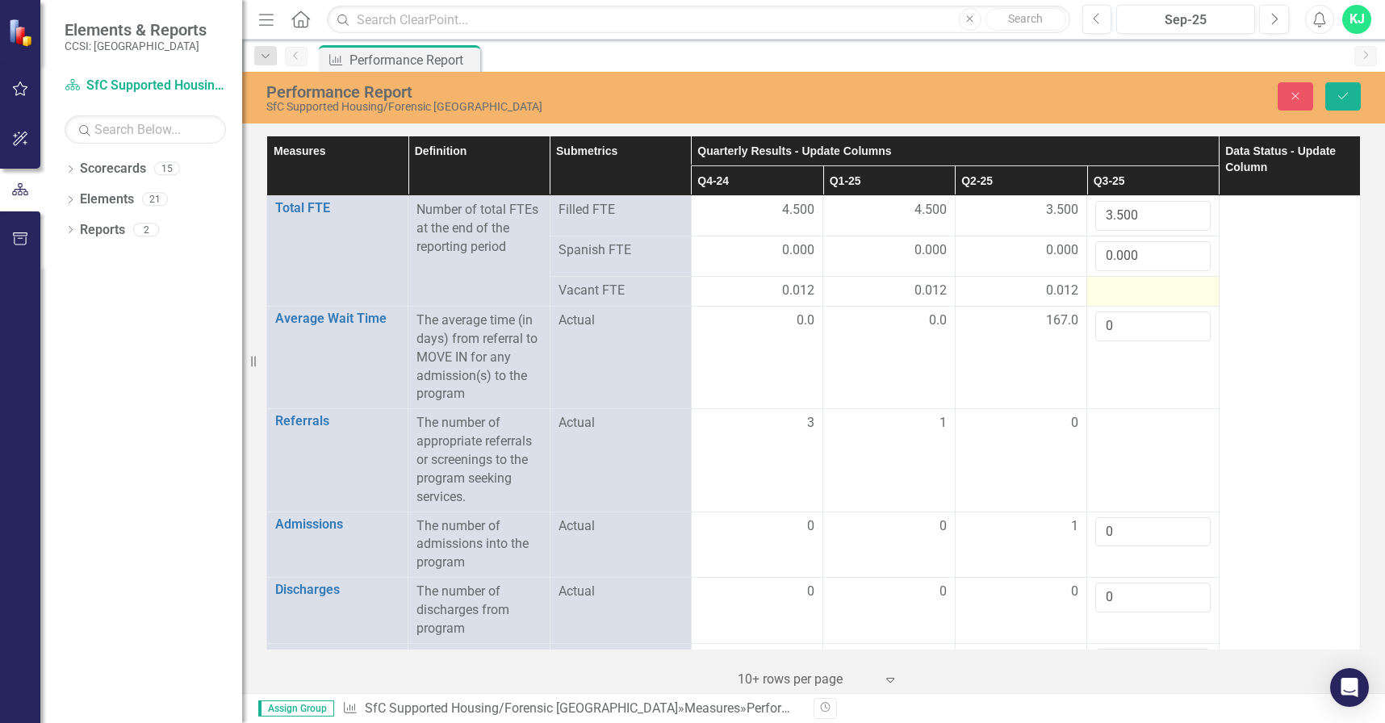
click at [1097, 289] on div at bounding box center [1152, 291] width 115 height 19
click at [1105, 286] on div at bounding box center [1152, 291] width 115 height 19
click at [1103, 281] on td at bounding box center [1153, 292] width 132 height 30
drag, startPoint x: 1102, startPoint y: 279, endPoint x: 1094, endPoint y: 291, distance: 14.5
click at [1102, 279] on td at bounding box center [1153, 292] width 132 height 30
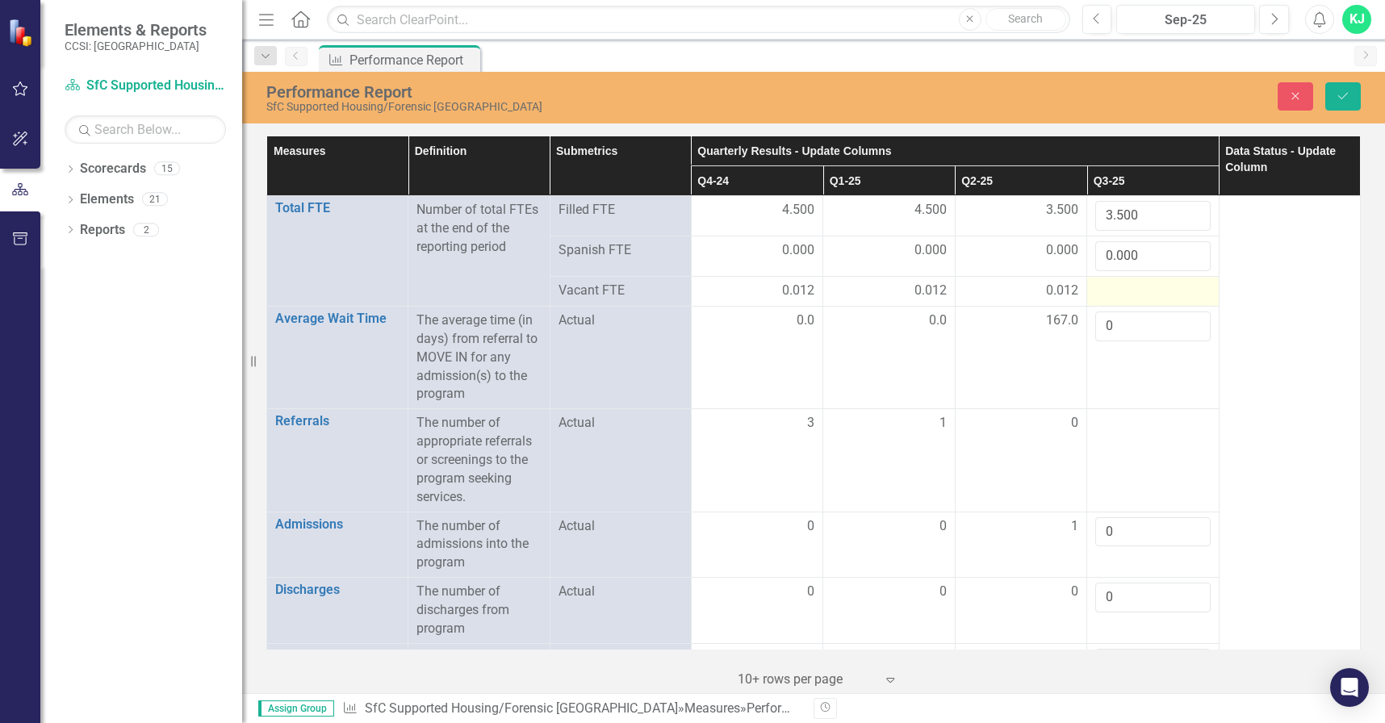
click at [1095, 286] on div at bounding box center [1152, 291] width 115 height 19
click at [1097, 287] on div at bounding box center [1152, 291] width 115 height 19
click at [1097, 289] on div at bounding box center [1152, 291] width 115 height 19
click at [1098, 290] on div at bounding box center [1152, 291] width 115 height 19
click at [1098, 288] on div at bounding box center [1152, 291] width 115 height 19
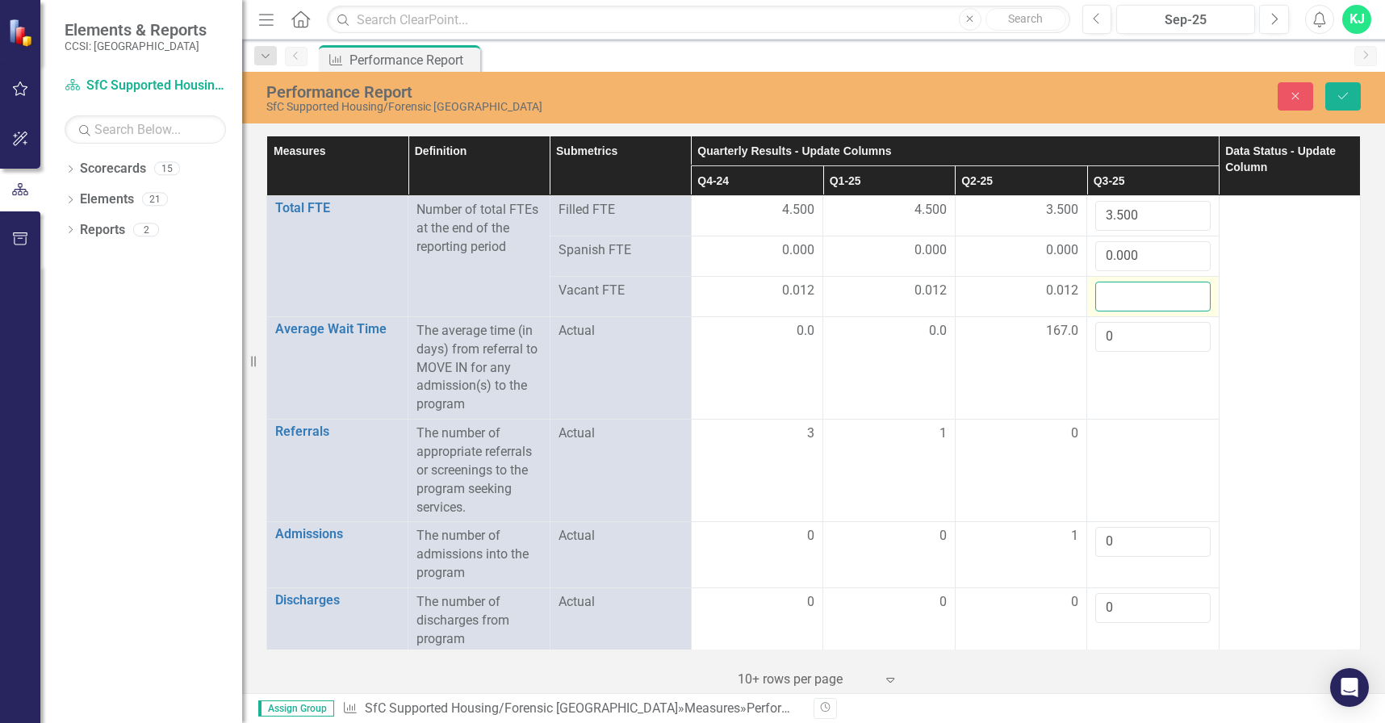
drag, startPoint x: 1098, startPoint y: 287, endPoint x: 1110, endPoint y: 294, distance: 13.7
click at [1101, 290] on input "number" at bounding box center [1152, 297] width 115 height 30
type input "0.012"
drag, startPoint x: 203, startPoint y: 426, endPoint x: 549, endPoint y: 434, distance: 346.2
click at [198, 399] on div "Dropdown Scorecards 15 Dropdown Search for Change, Inc SfC [GEOGRAPHIC_DATA] Sf…" at bounding box center [141, 439] width 202 height 567
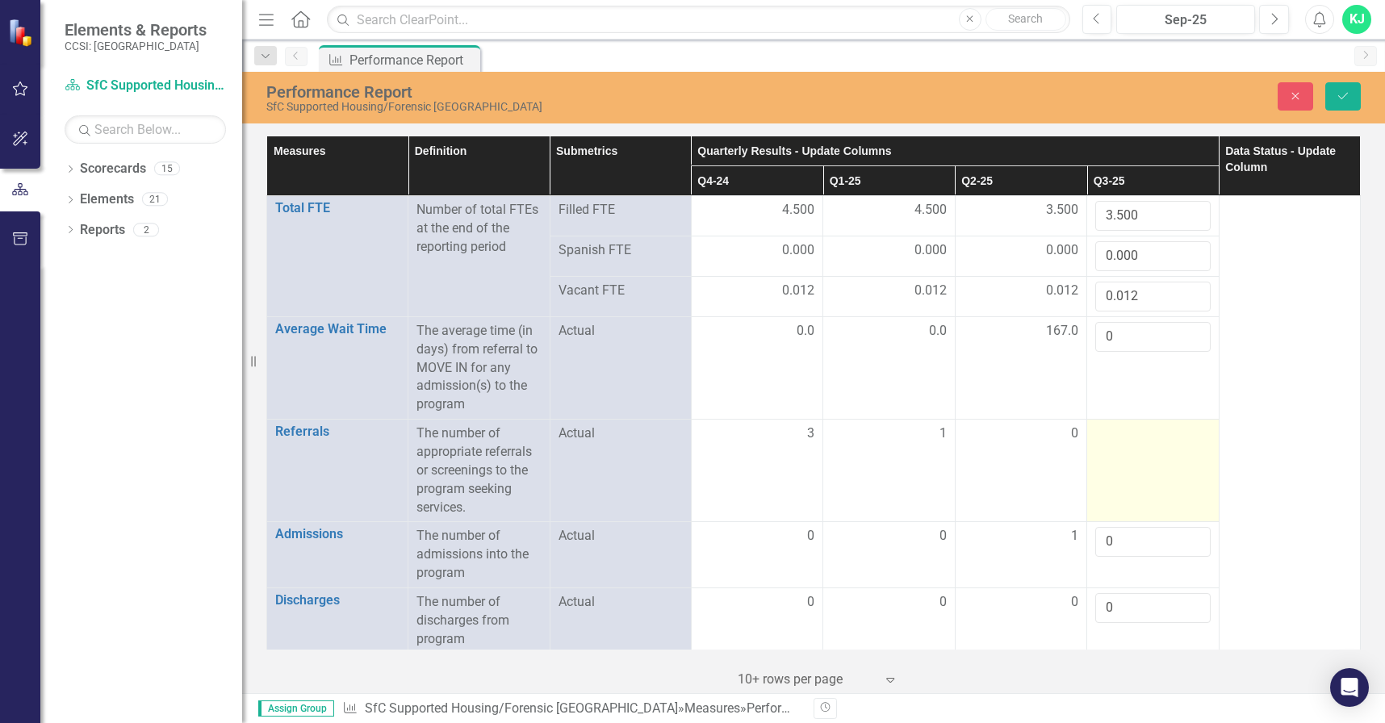
click at [1095, 431] on div at bounding box center [1152, 433] width 115 height 19
click at [1095, 430] on div at bounding box center [1152, 433] width 115 height 19
drag, startPoint x: 1095, startPoint y: 429, endPoint x: 1110, endPoint y: 437, distance: 17.0
click at [1102, 432] on input "number" at bounding box center [1152, 439] width 115 height 30
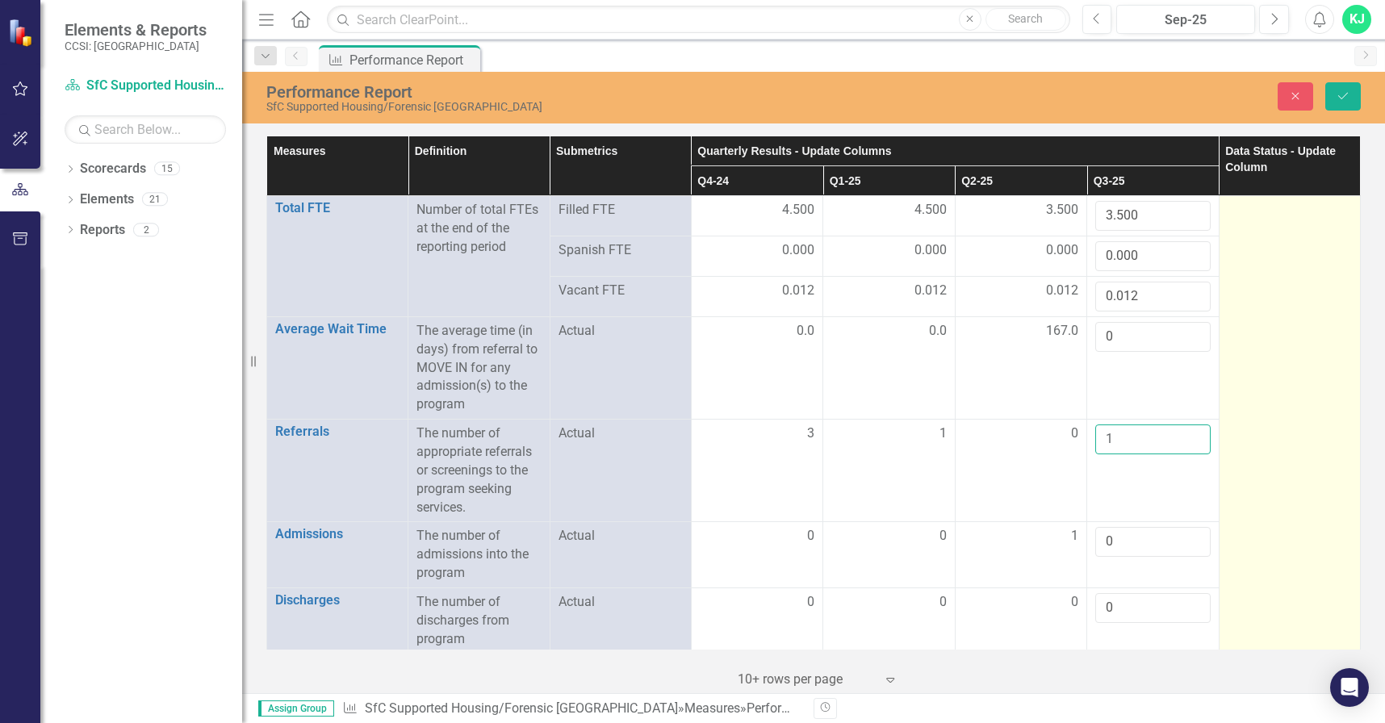
type input "1"
click at [1259, 210] on div at bounding box center [1289, 210] width 124 height 19
click at [1258, 207] on div at bounding box center [1289, 210] width 124 height 19
click at [1257, 207] on div at bounding box center [1289, 210] width 124 height 19
drag, startPoint x: 1257, startPoint y: 207, endPoint x: 1319, endPoint y: 213, distance: 62.5
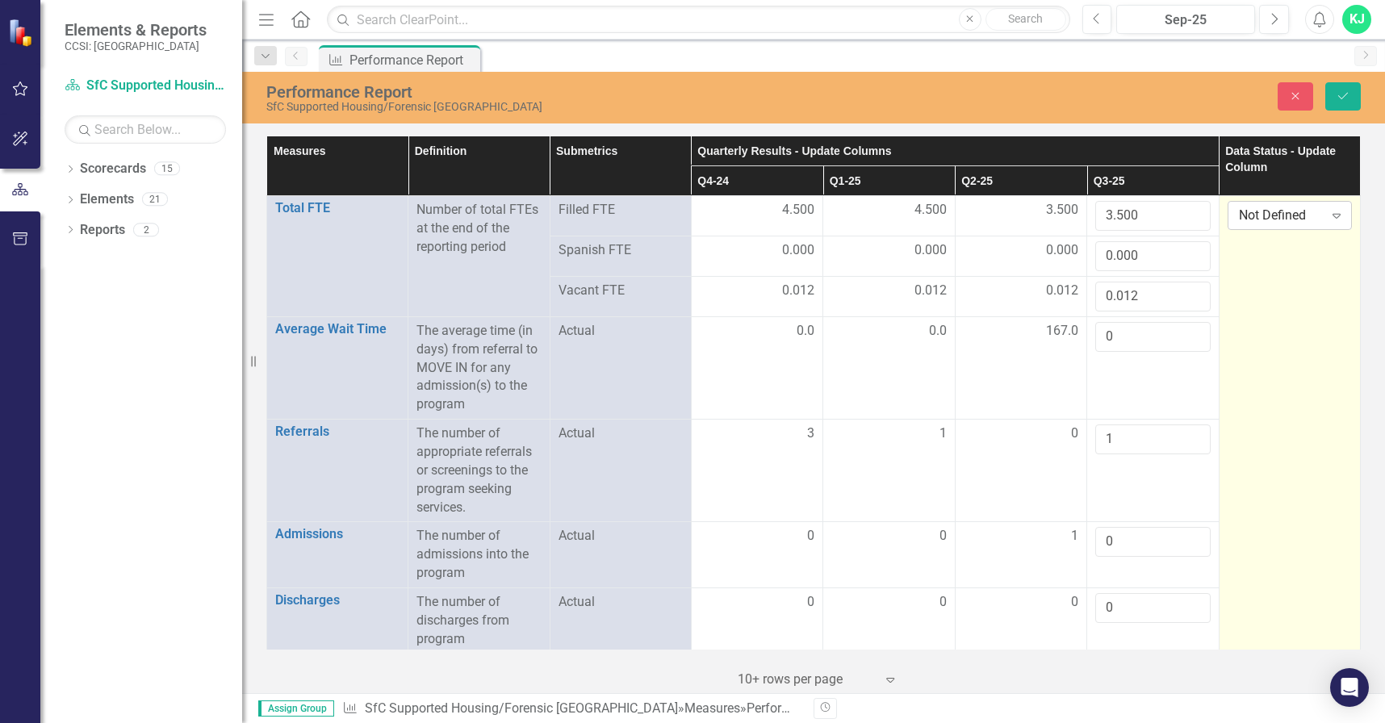
click at [1328, 213] on icon "Expand" at bounding box center [1336, 215] width 16 height 13
click at [1263, 296] on div "Submitted" at bounding box center [1284, 297] width 103 height 19
click at [1335, 104] on button "Save" at bounding box center [1343, 96] width 36 height 28
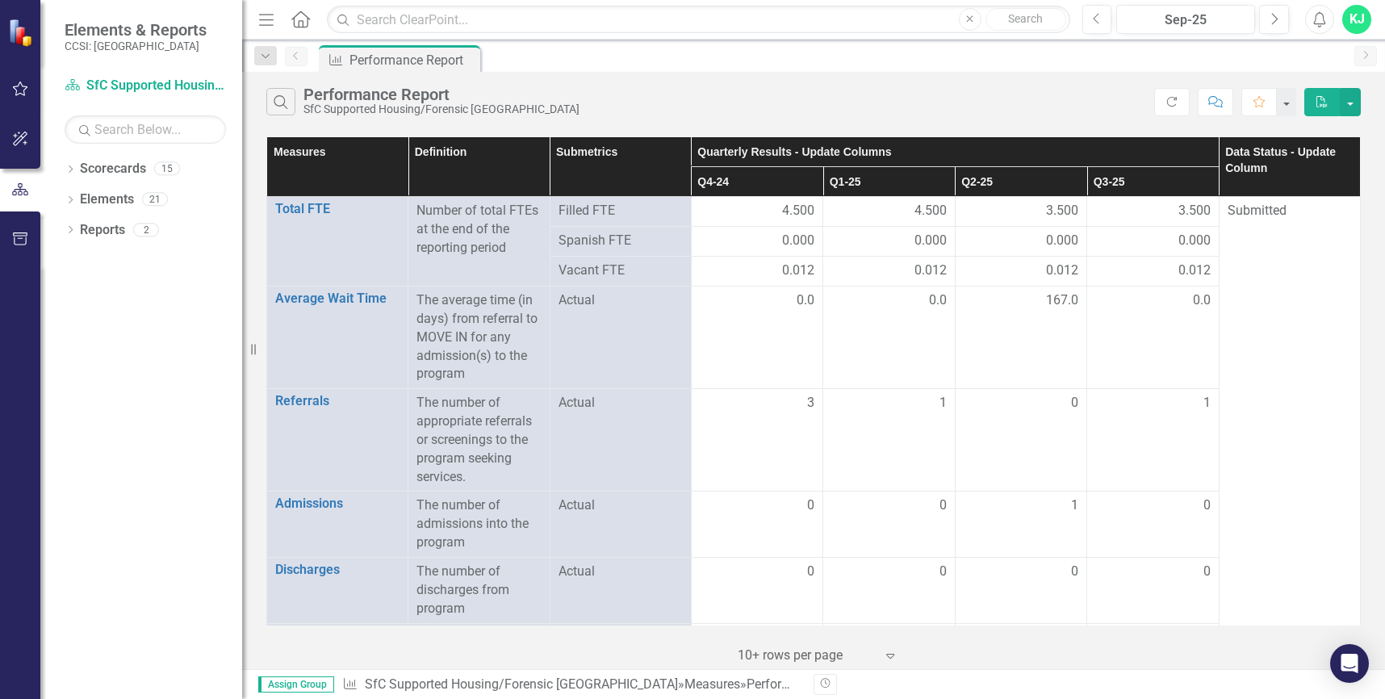
click at [1361, 18] on div "KJ" at bounding box center [1356, 19] width 29 height 29
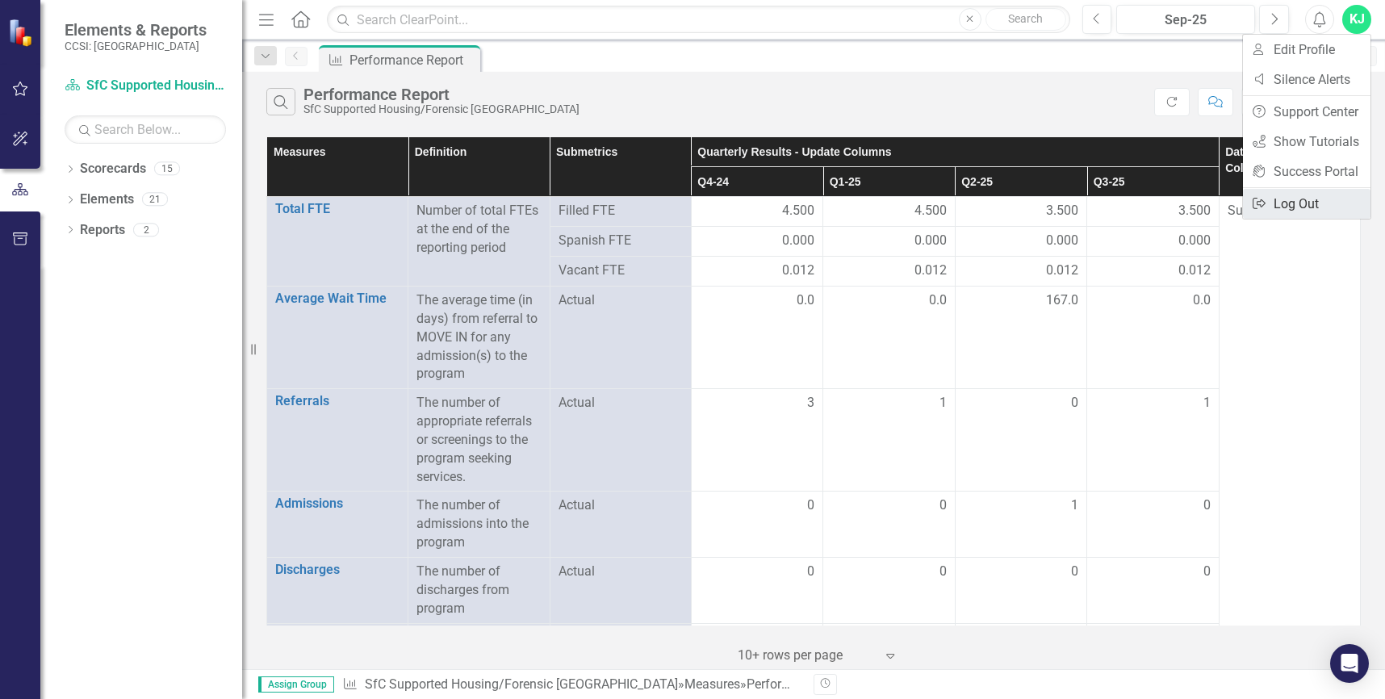
click at [1295, 210] on link "Logout Log Out" at bounding box center [1306, 204] width 127 height 30
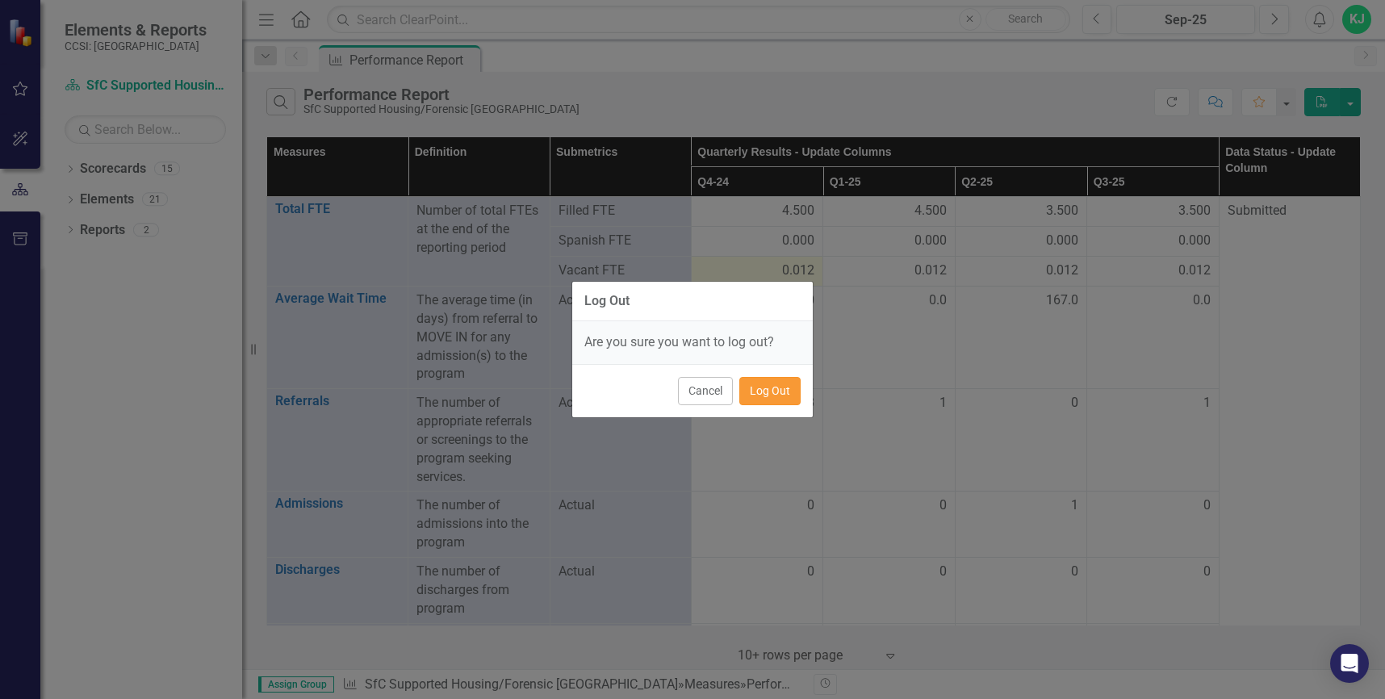
drag, startPoint x: 769, startPoint y: 376, endPoint x: 814, endPoint y: 282, distance: 104.7
click at [769, 377] on button "Log Out" at bounding box center [769, 391] width 61 height 28
